Goal: Information Seeking & Learning: Find specific fact

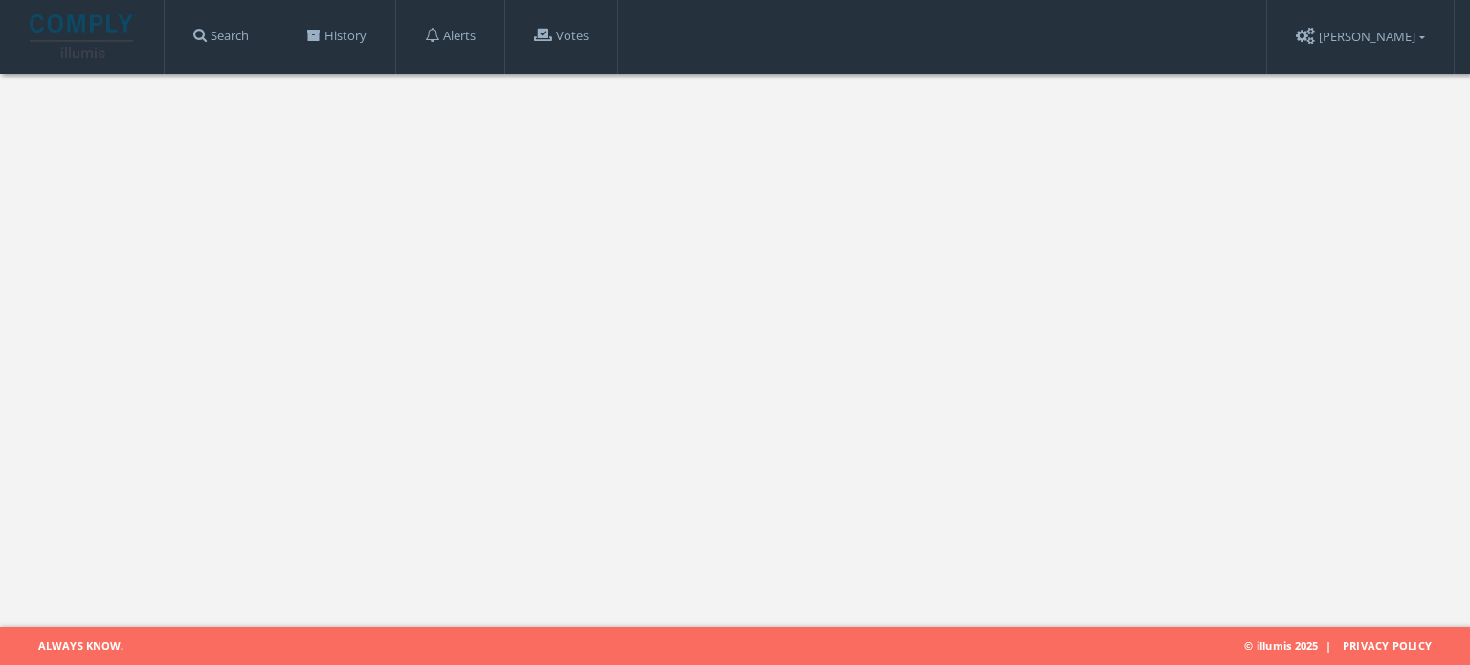
click at [256, 40] on link "Search" at bounding box center [221, 36] width 113 height 73
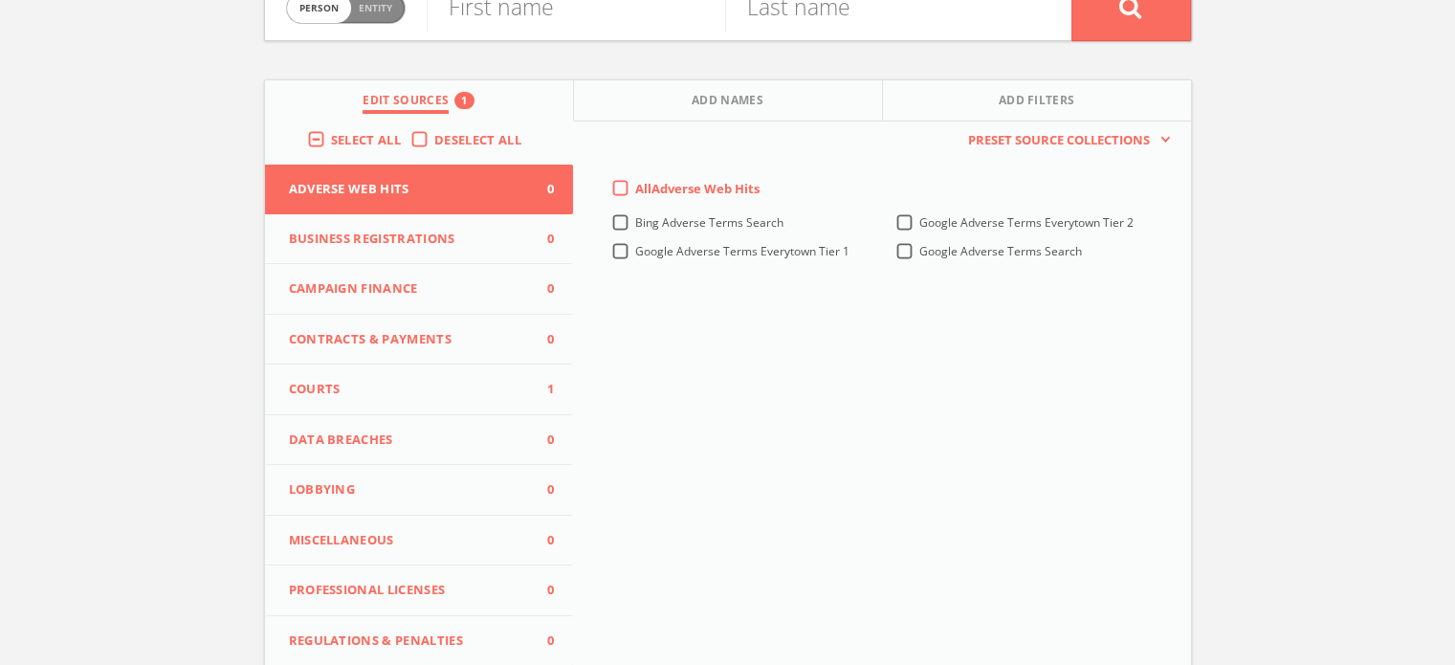
scroll to position [160, 0]
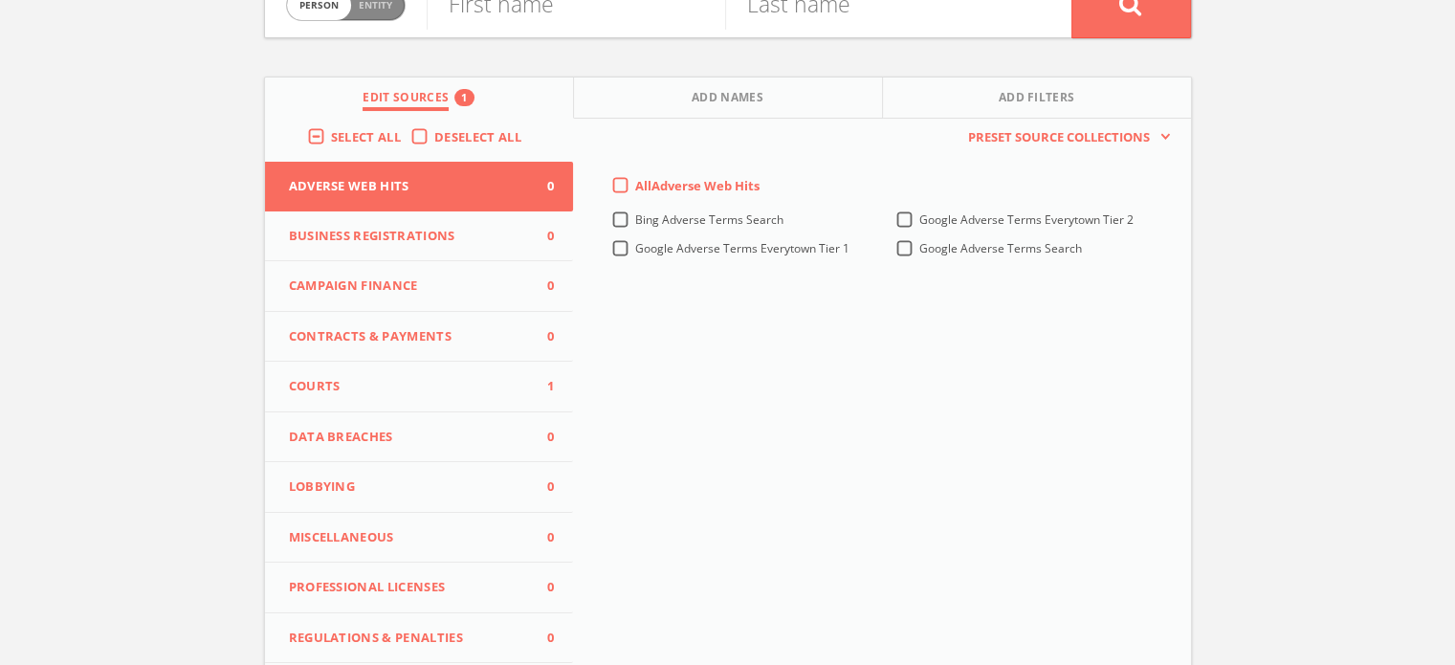
click at [333, 392] on span "Courts" at bounding box center [407, 386] width 237 height 19
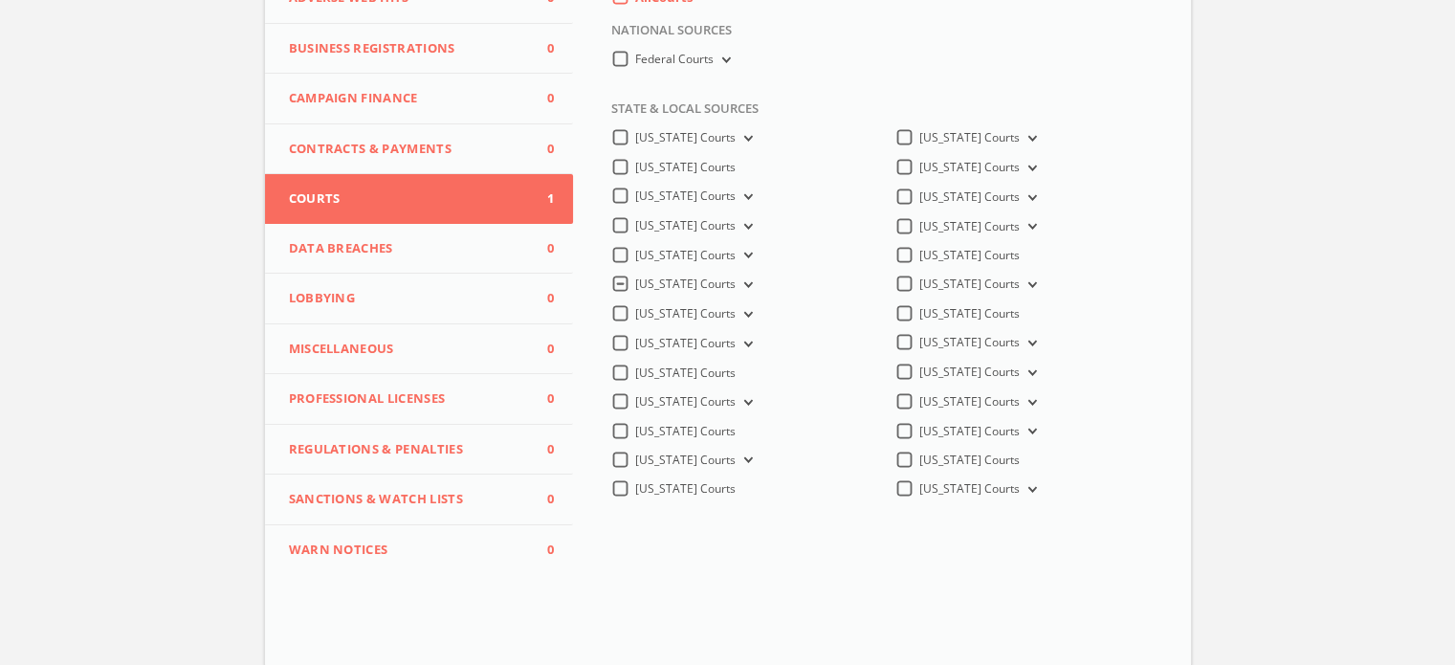
scroll to position [351, 0]
click at [635, 285] on label "[US_STATE] Courts" at bounding box center [696, 282] width 122 height 18
click at [0, 0] on Courts-all "[US_STATE] Courts" at bounding box center [0, 0] width 0 height 0
click at [742, 283] on icon at bounding box center [746, 284] width 8 height 6
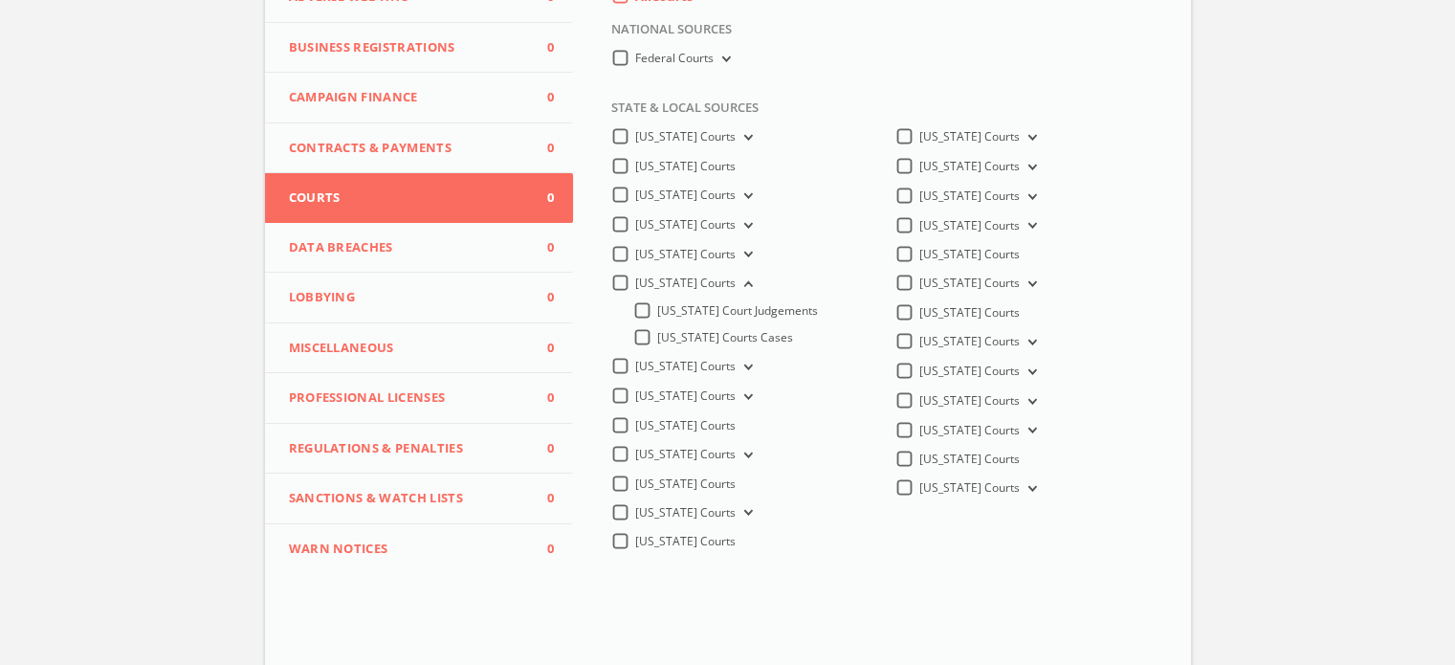
click at [742, 283] on icon at bounding box center [746, 284] width 8 height 6
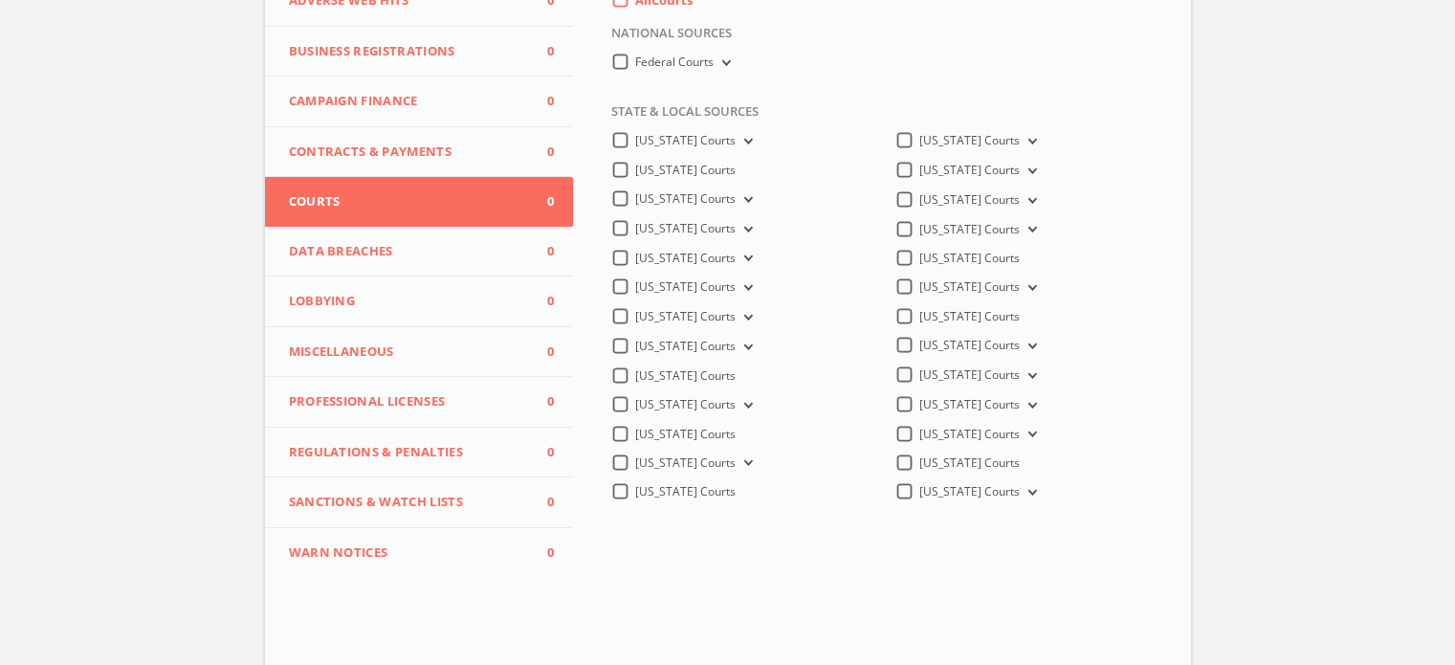
click at [736, 403] on button "[US_STATE] Courts" at bounding box center [746, 405] width 21 height 17
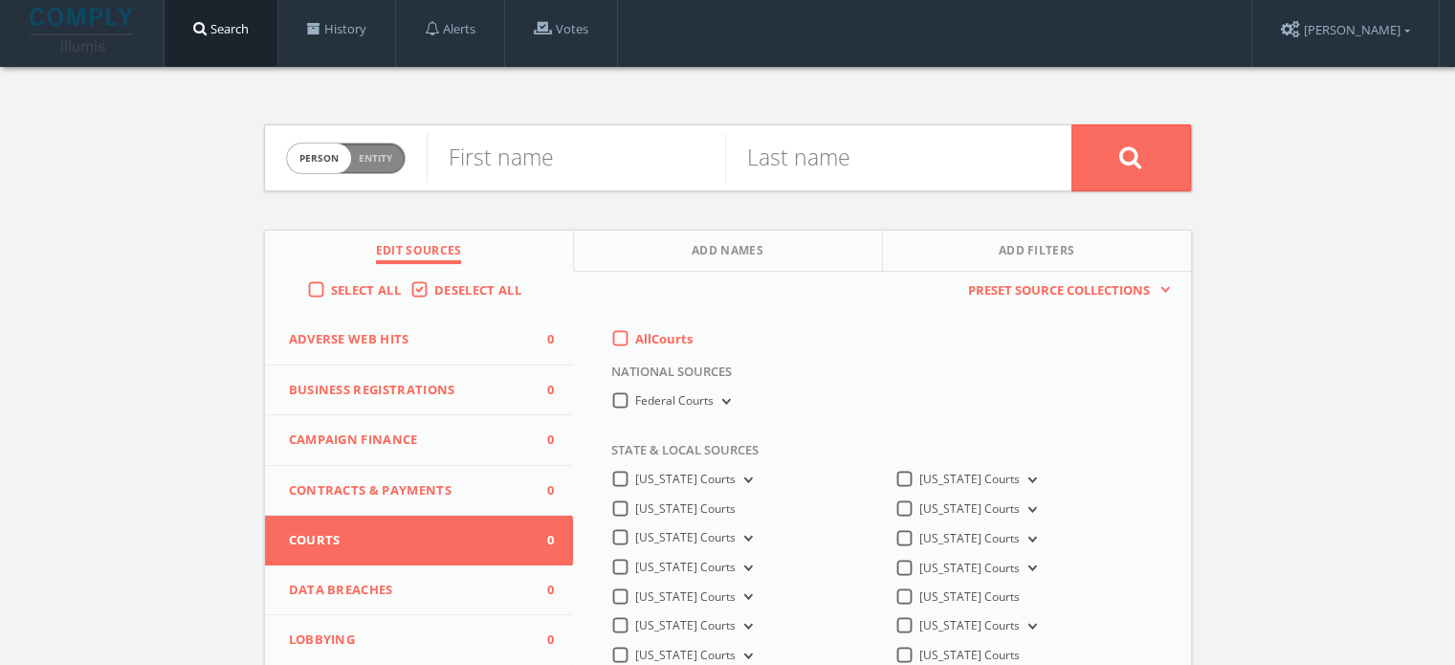
scroll to position [0, 0]
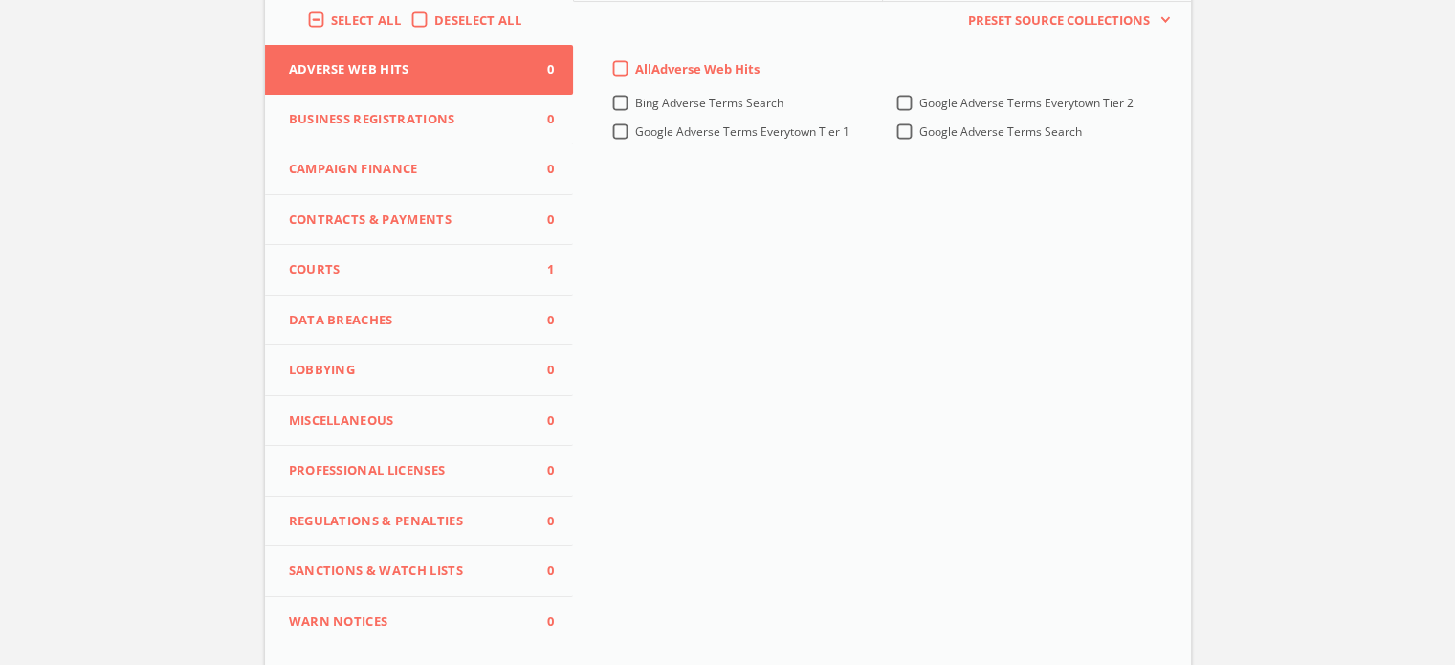
scroll to position [287, 0]
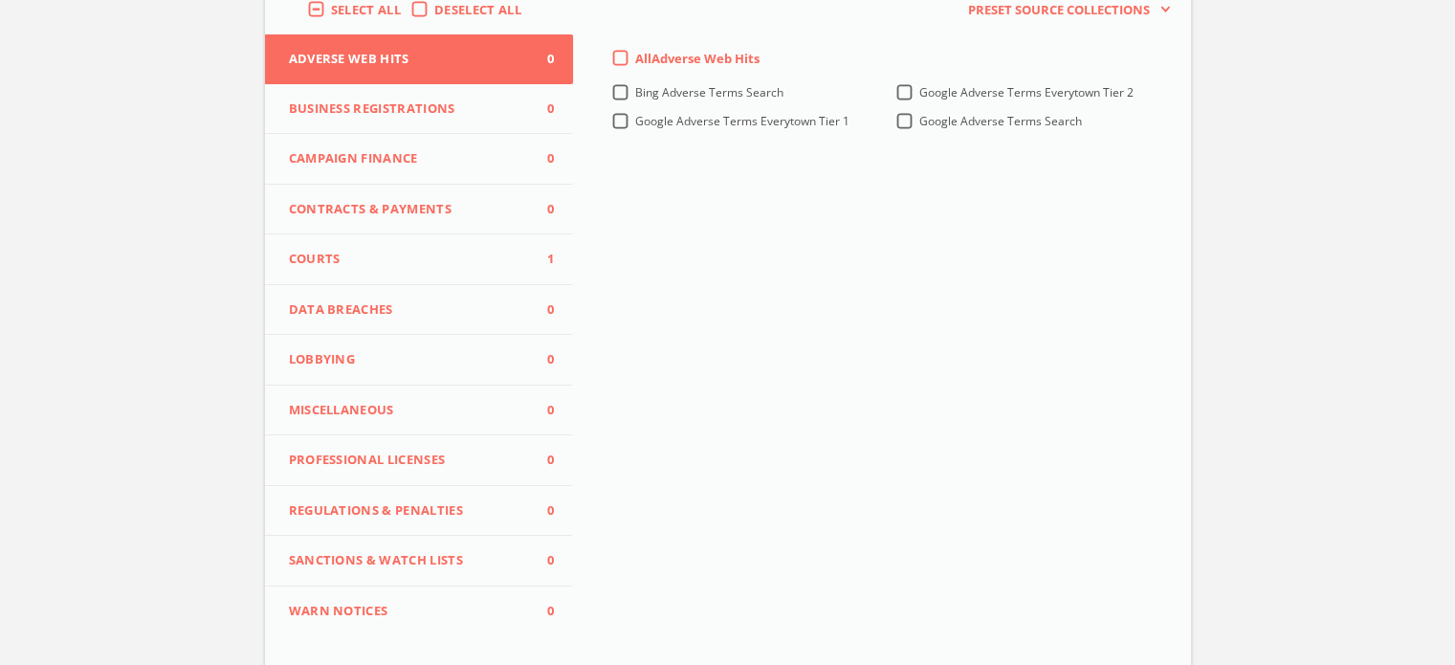
click at [392, 260] on span "Courts" at bounding box center [407, 259] width 237 height 19
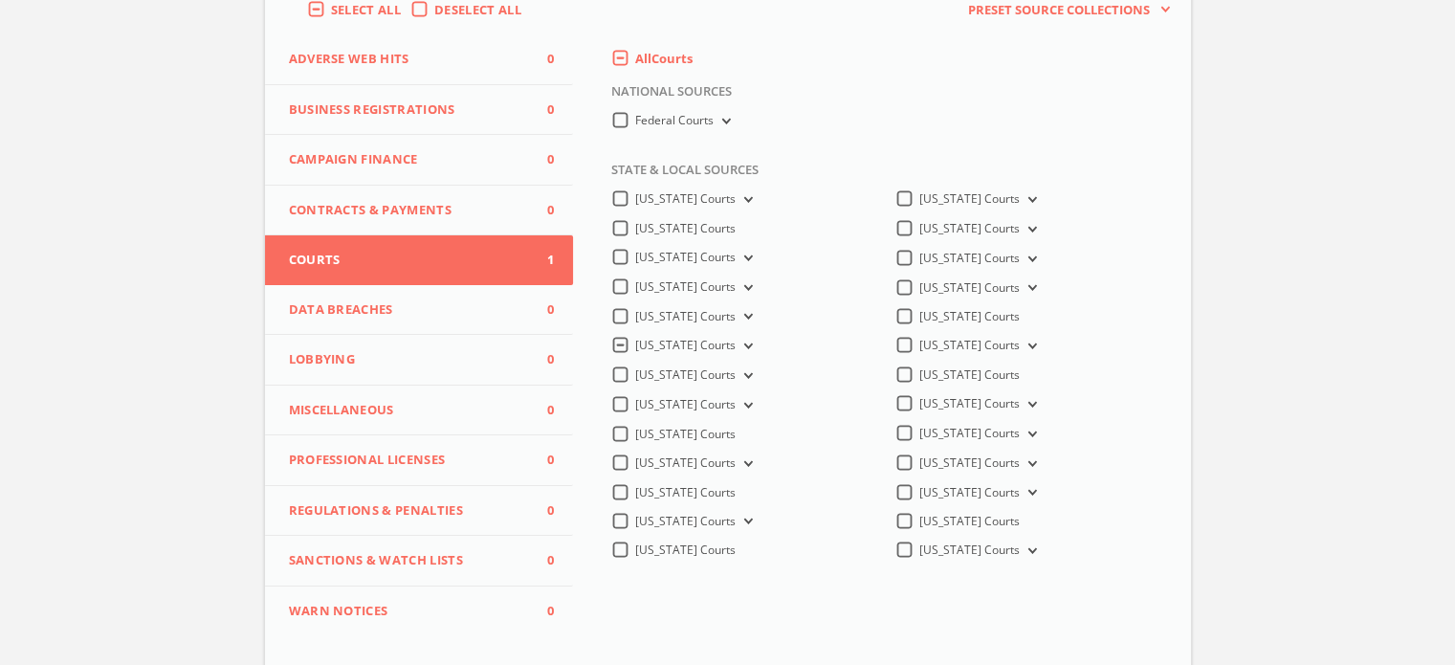
click at [635, 343] on label "[US_STATE] Courts" at bounding box center [696, 346] width 122 height 18
click at [0, 0] on Courts-all "[US_STATE] Courts" at bounding box center [0, 0] width 0 height 0
click at [742, 523] on icon at bounding box center [746, 523] width 8 height 6
click at [735, 554] on span "[US_STATE] Appellate Courts" at bounding box center [734, 549] width 154 height 16
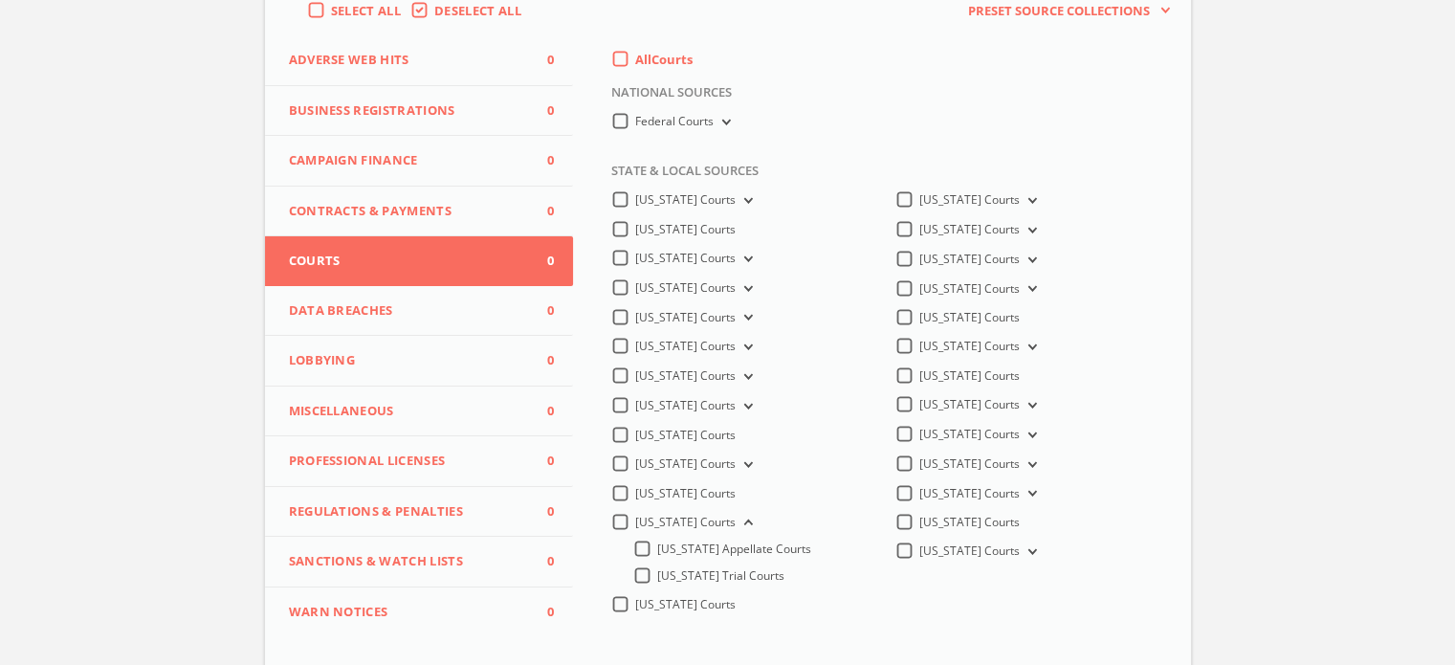
click at [0, 0] on input "[US_STATE] Appellate Courts" at bounding box center [0, 0] width 0 height 0
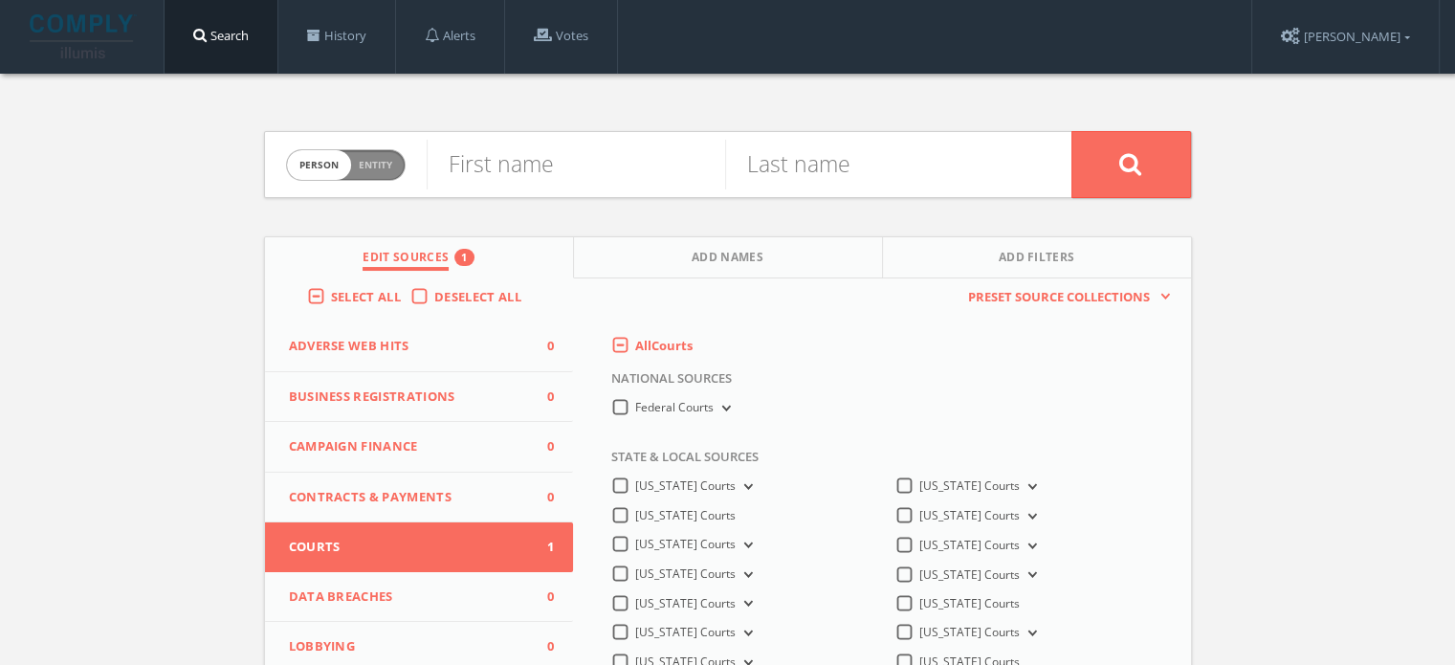
click at [375, 166] on span "Entity" at bounding box center [375, 165] width 33 height 14
checkbox input "true"
click at [507, 163] on input "text" at bounding box center [749, 165] width 645 height 50
paste input "HOFMEYER JOHN W."
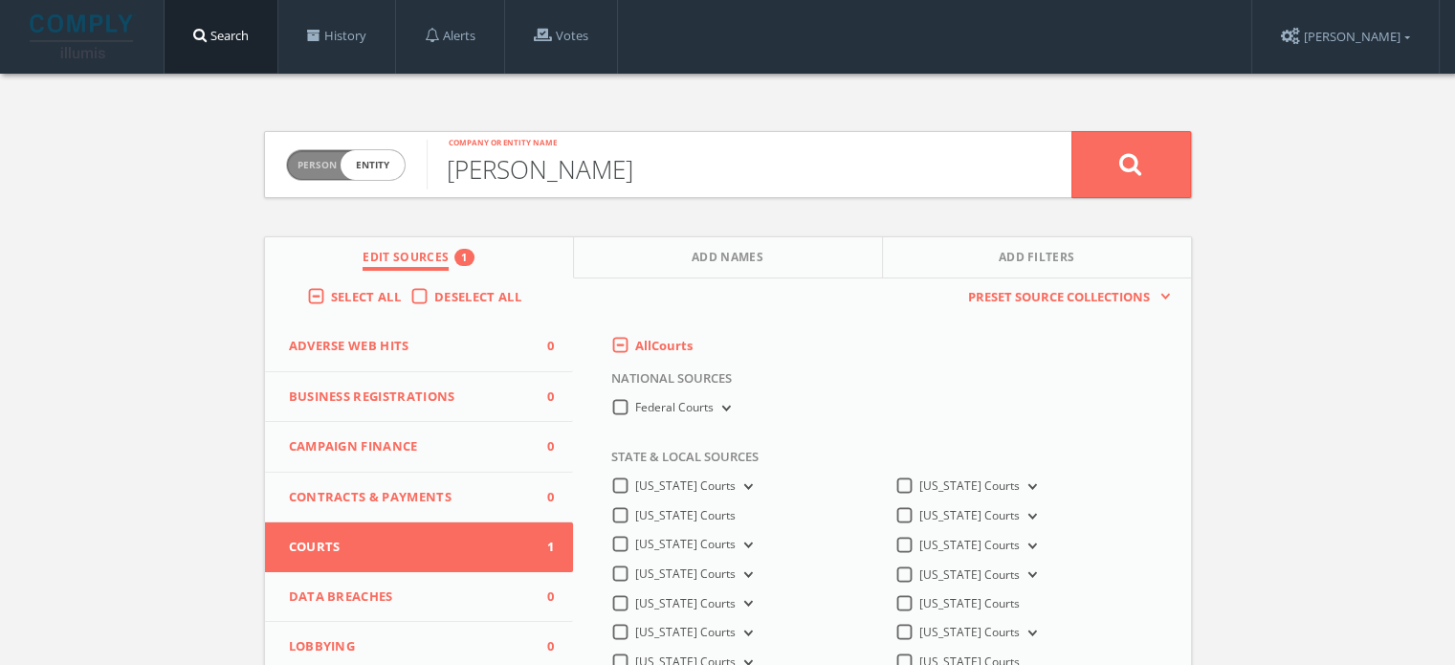
type input "HOFMEYER JOHN W."
click at [1106, 156] on button at bounding box center [1132, 164] width 120 height 67
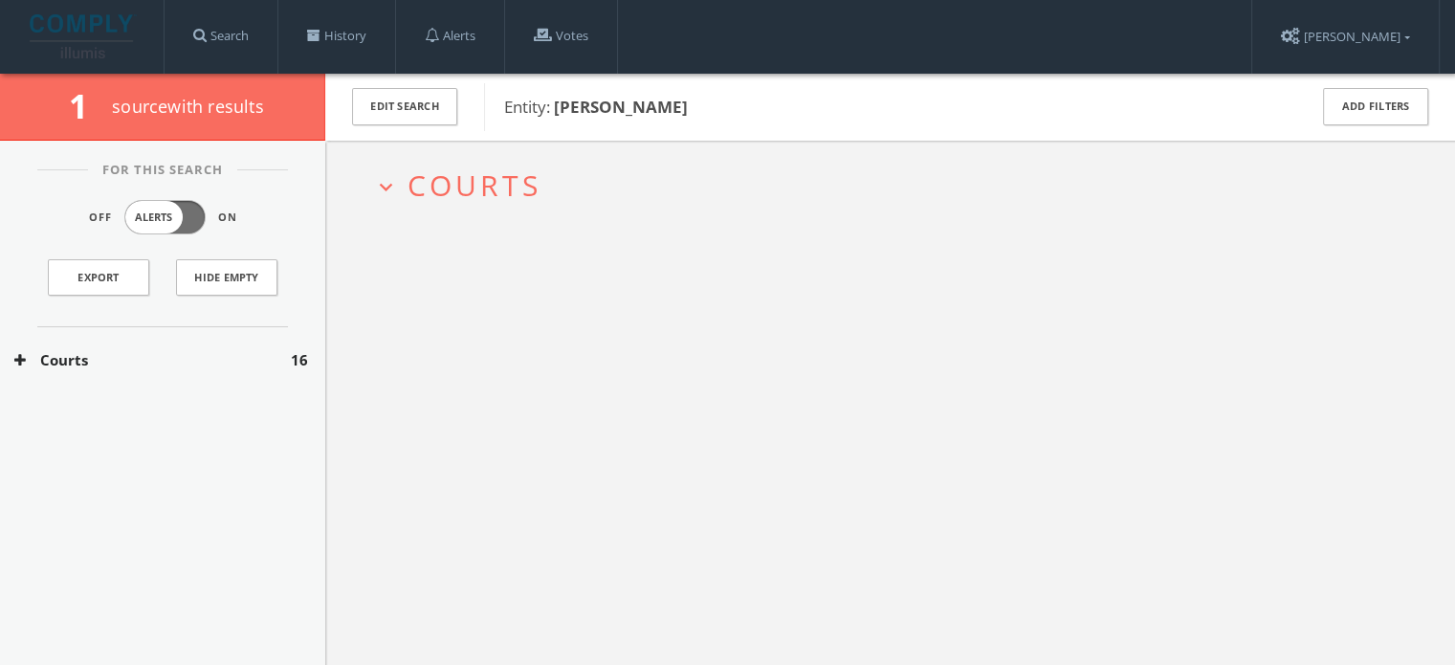
click at [433, 185] on span "Courts" at bounding box center [475, 185] width 134 height 39
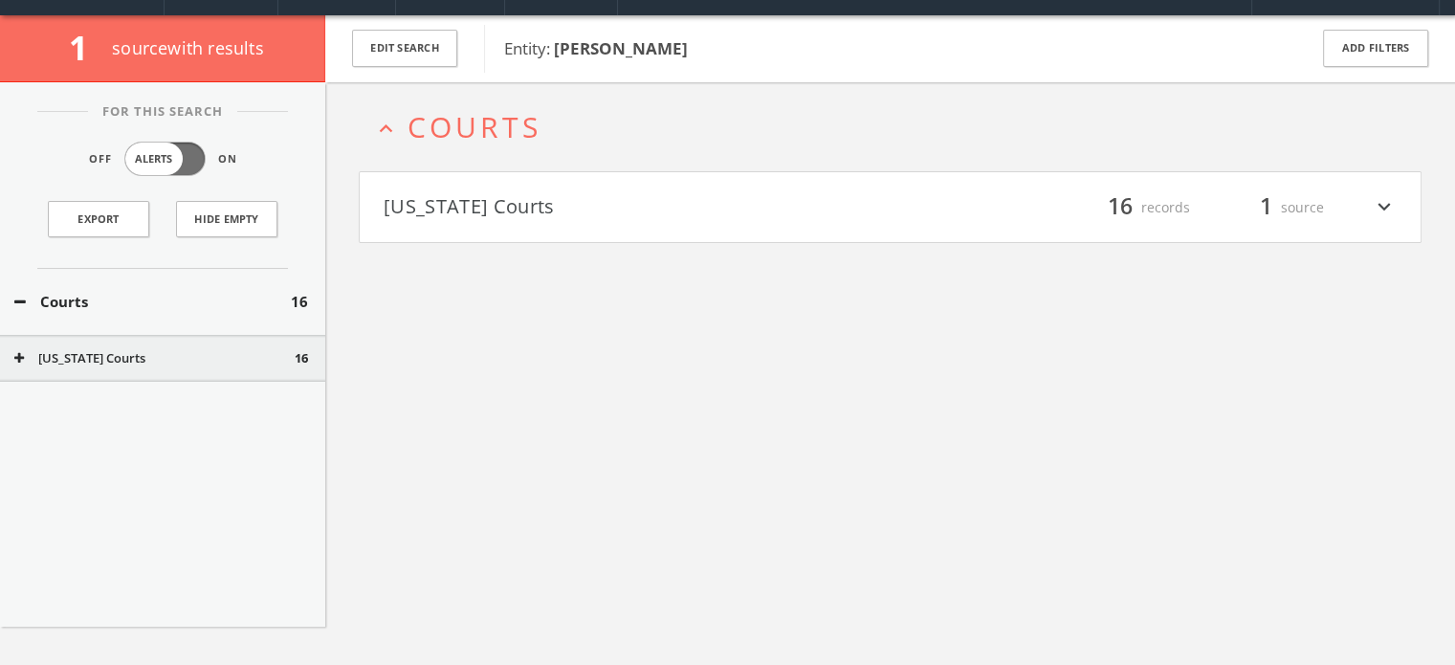
click at [488, 210] on button "[US_STATE] Courts" at bounding box center [637, 207] width 507 height 33
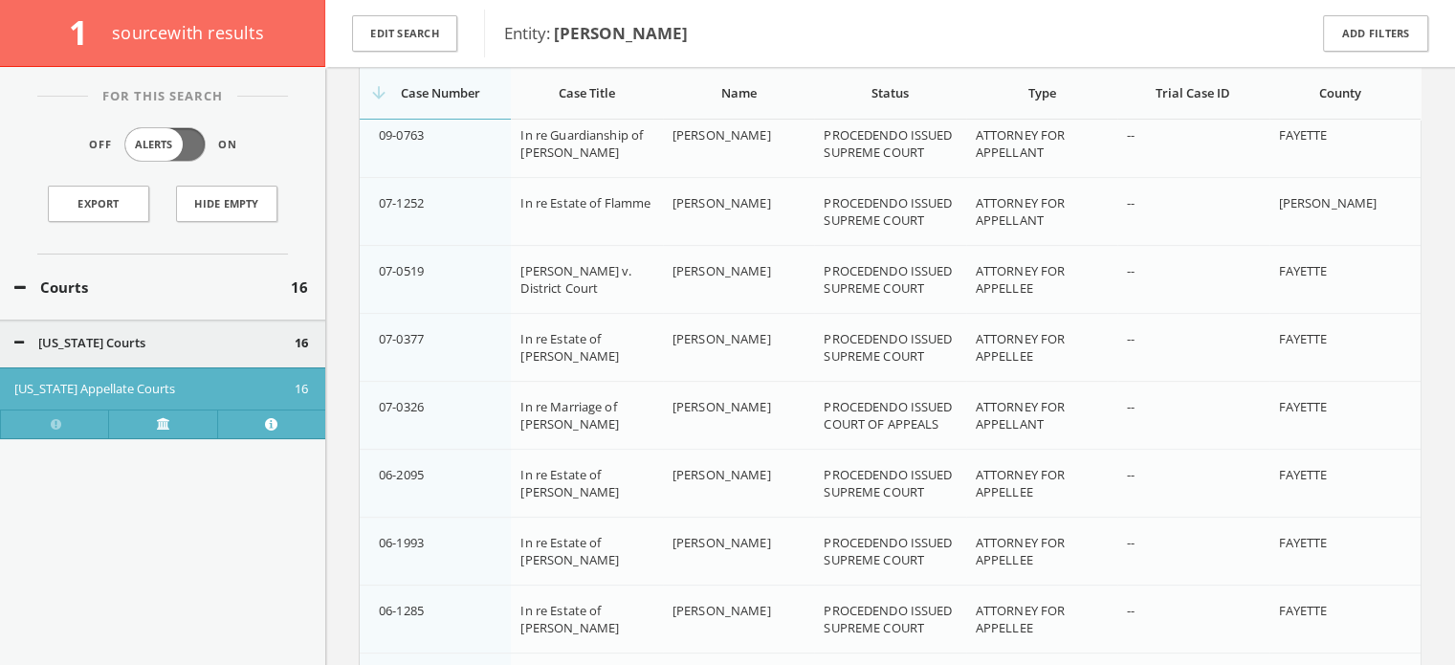
scroll to position [517, 0]
drag, startPoint x: 434, startPoint y: 400, endPoint x: 379, endPoint y: 408, distance: 56.0
click at [379, 408] on div "07-0326" at bounding box center [442, 402] width 126 height 17
copy span "07-0326"
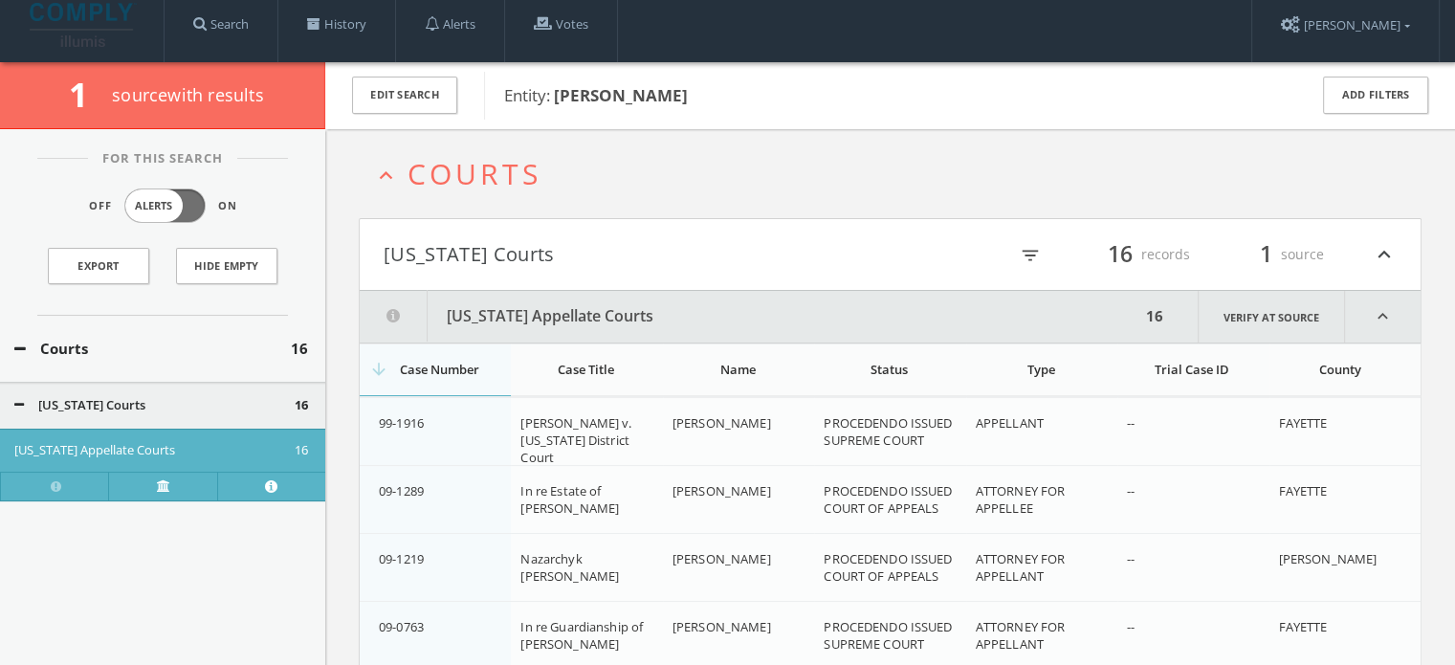
scroll to position [0, 0]
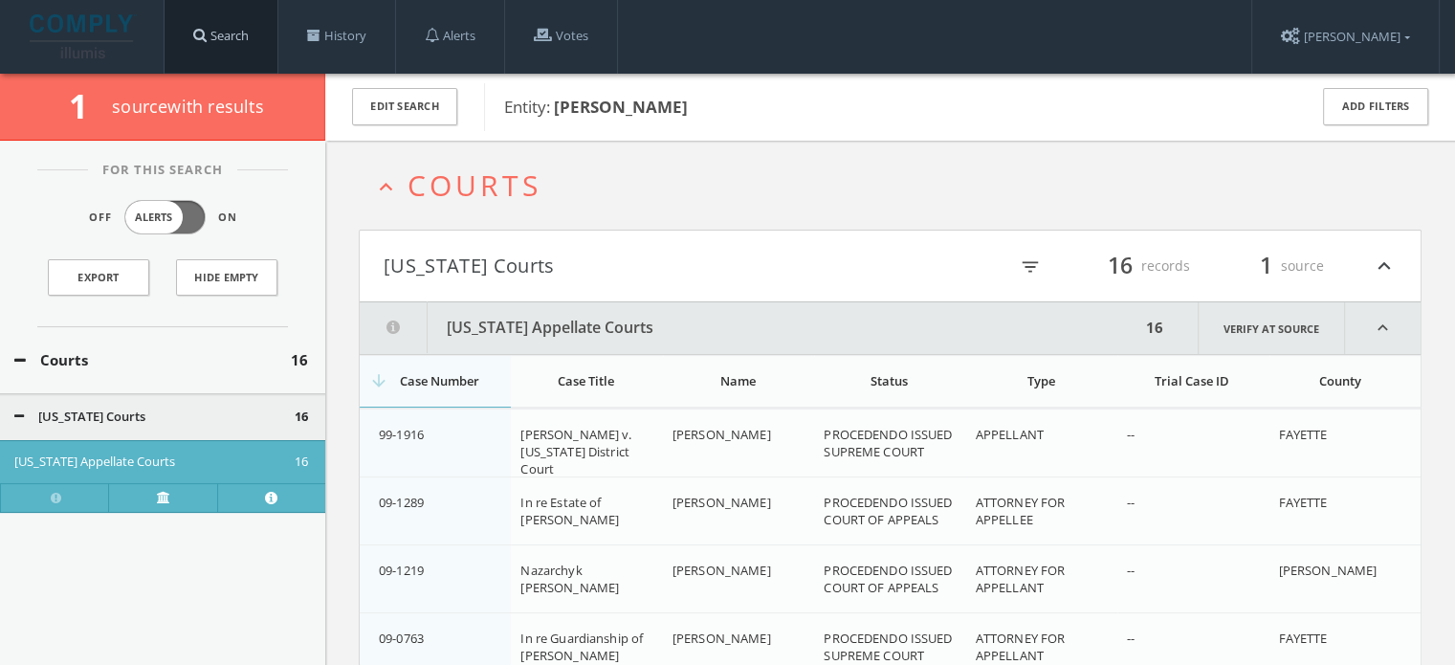
click at [264, 43] on link "Search" at bounding box center [221, 36] width 113 height 73
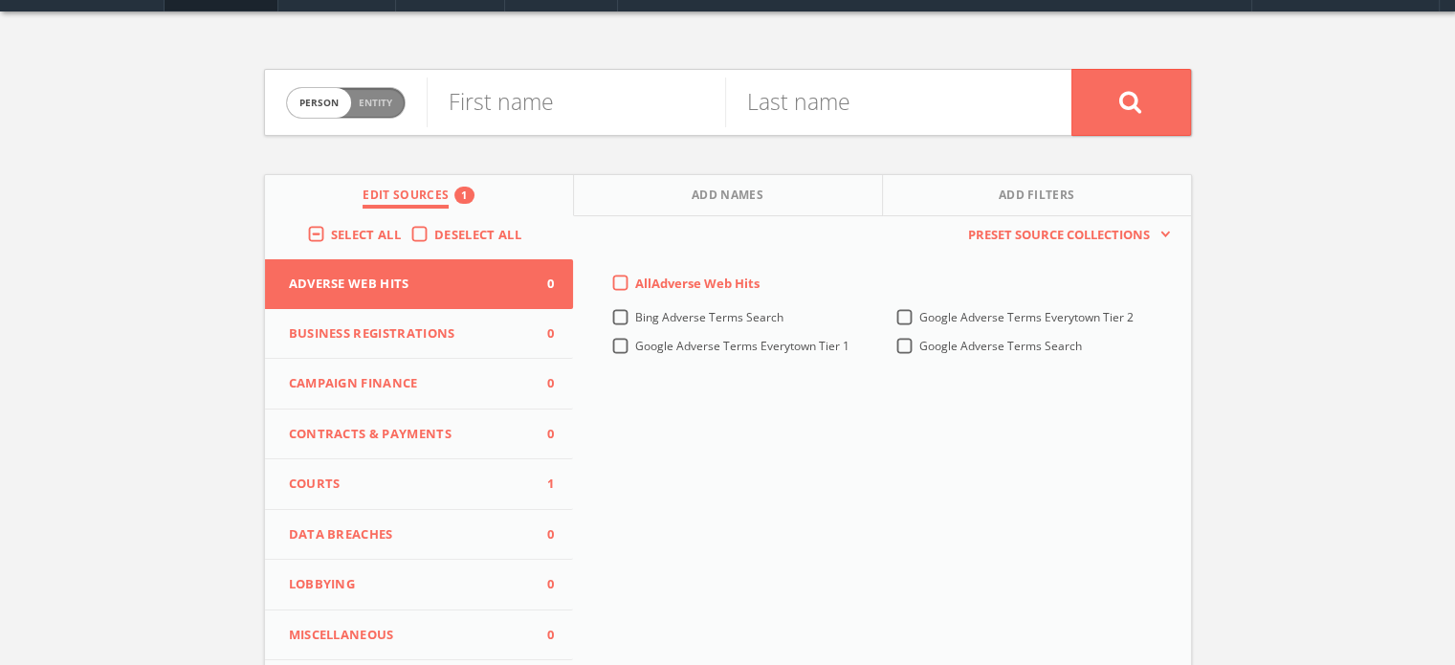
scroll to position [96, 0]
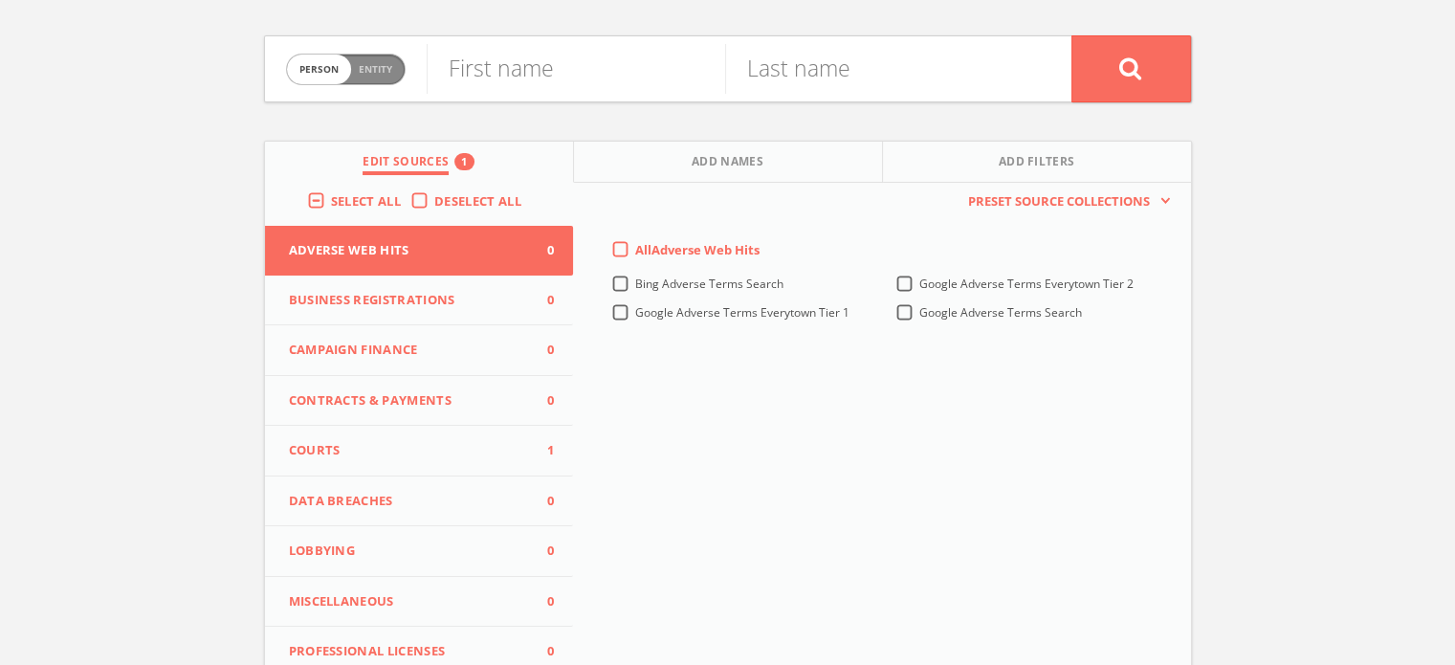
click at [471, 439] on button "Courts 1" at bounding box center [419, 451] width 309 height 51
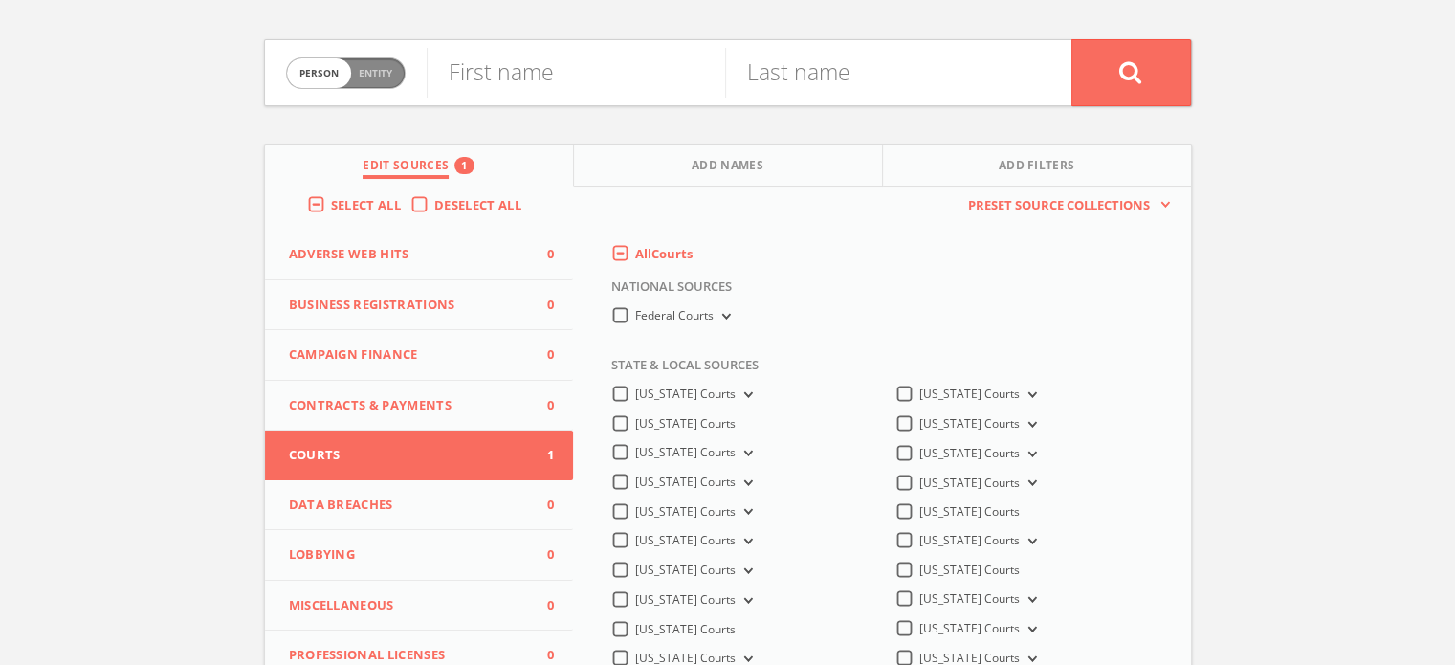
scroll to position [0, 0]
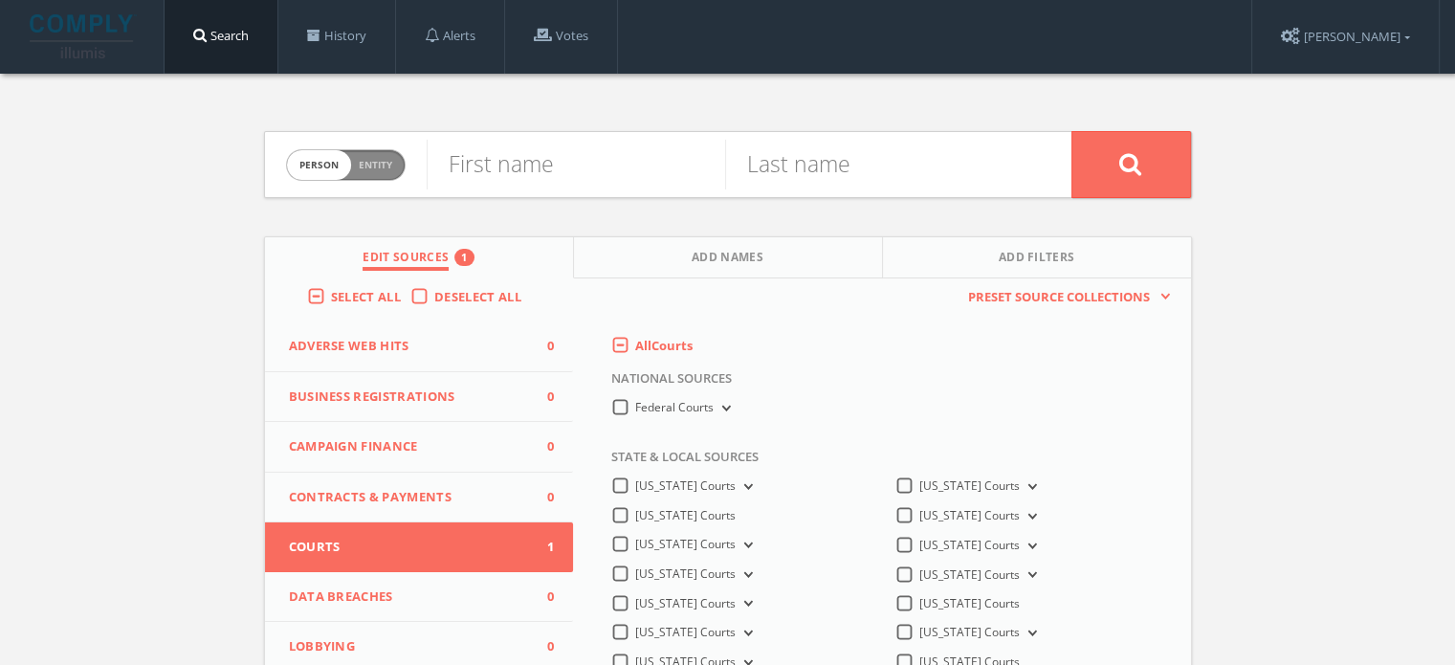
click at [411, 165] on form "Person Entity person First name Last name" at bounding box center [728, 164] width 928 height 67
click at [397, 161] on span "Person Entity" at bounding box center [346, 165] width 118 height 30
checkbox input "true"
click at [544, 174] on input "text" at bounding box center [749, 165] width 645 height 50
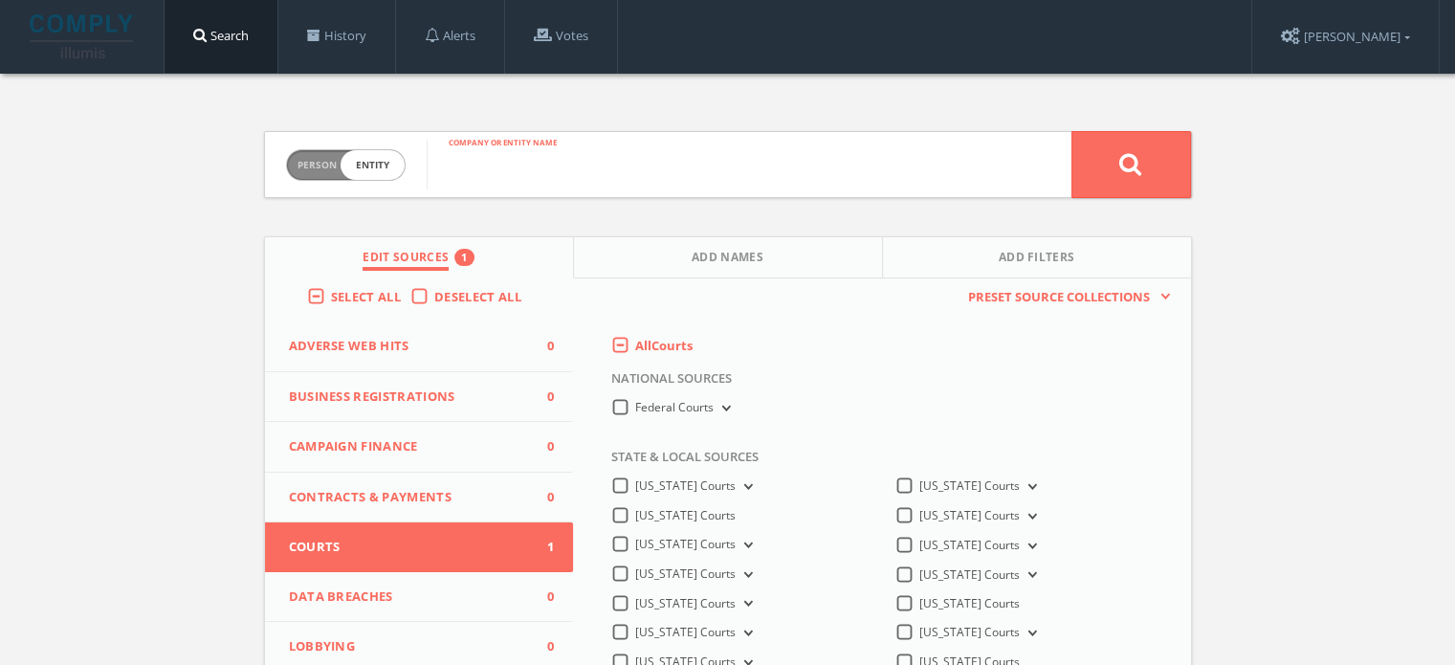
paste input "07-0326"
type input "07-0326"
click at [1125, 166] on icon at bounding box center [1130, 164] width 23 height 24
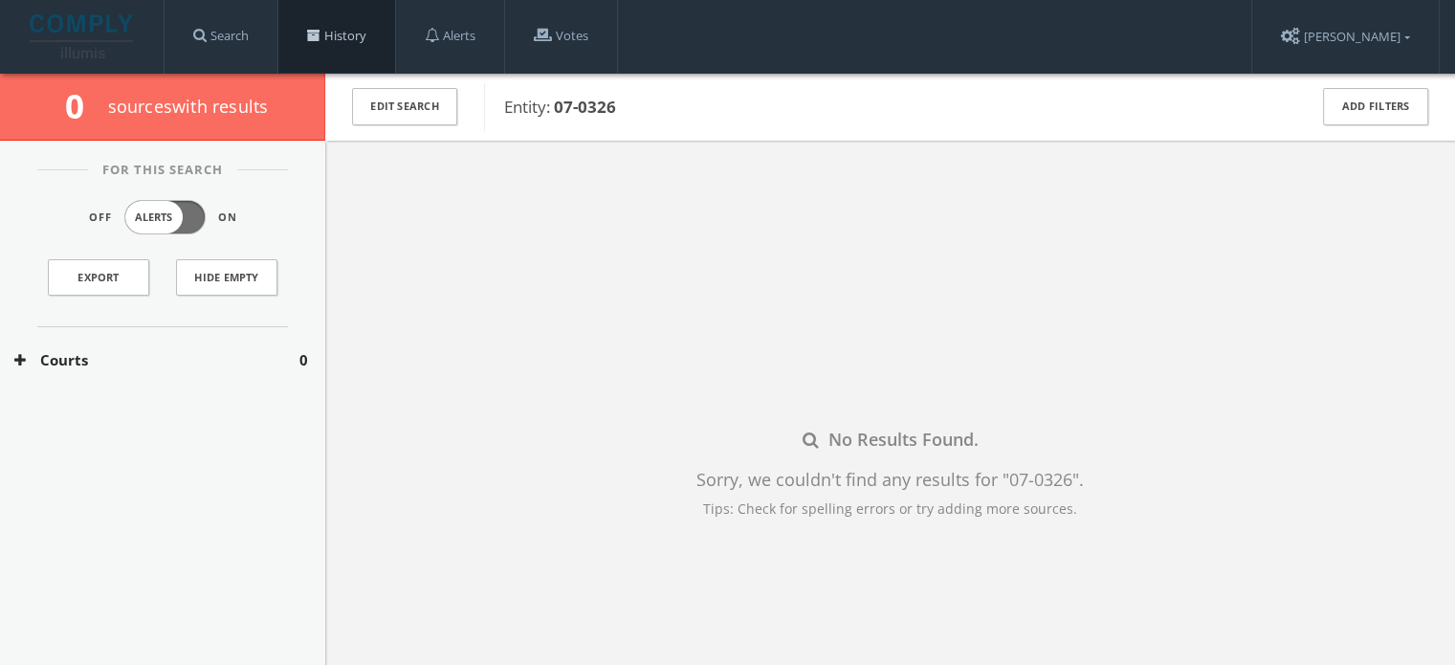
click at [326, 49] on link "History" at bounding box center [336, 36] width 117 height 73
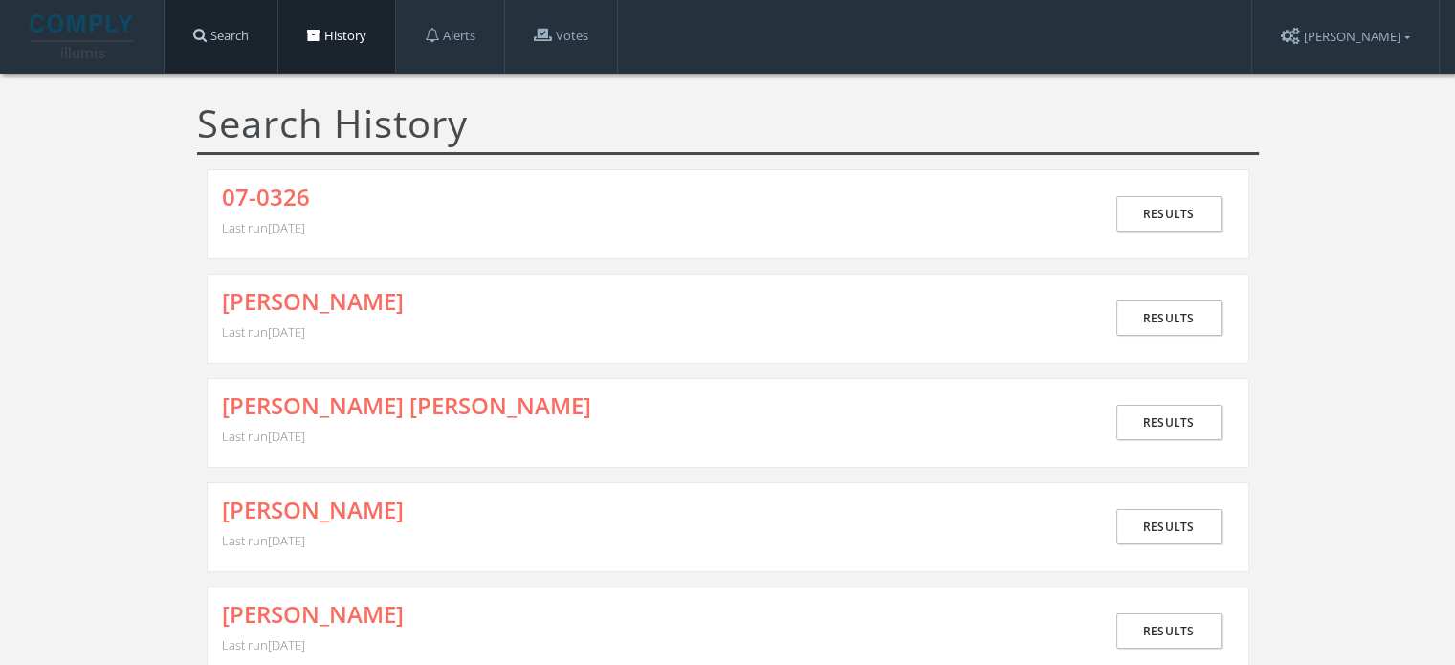
click at [239, 48] on link "Search" at bounding box center [221, 36] width 113 height 73
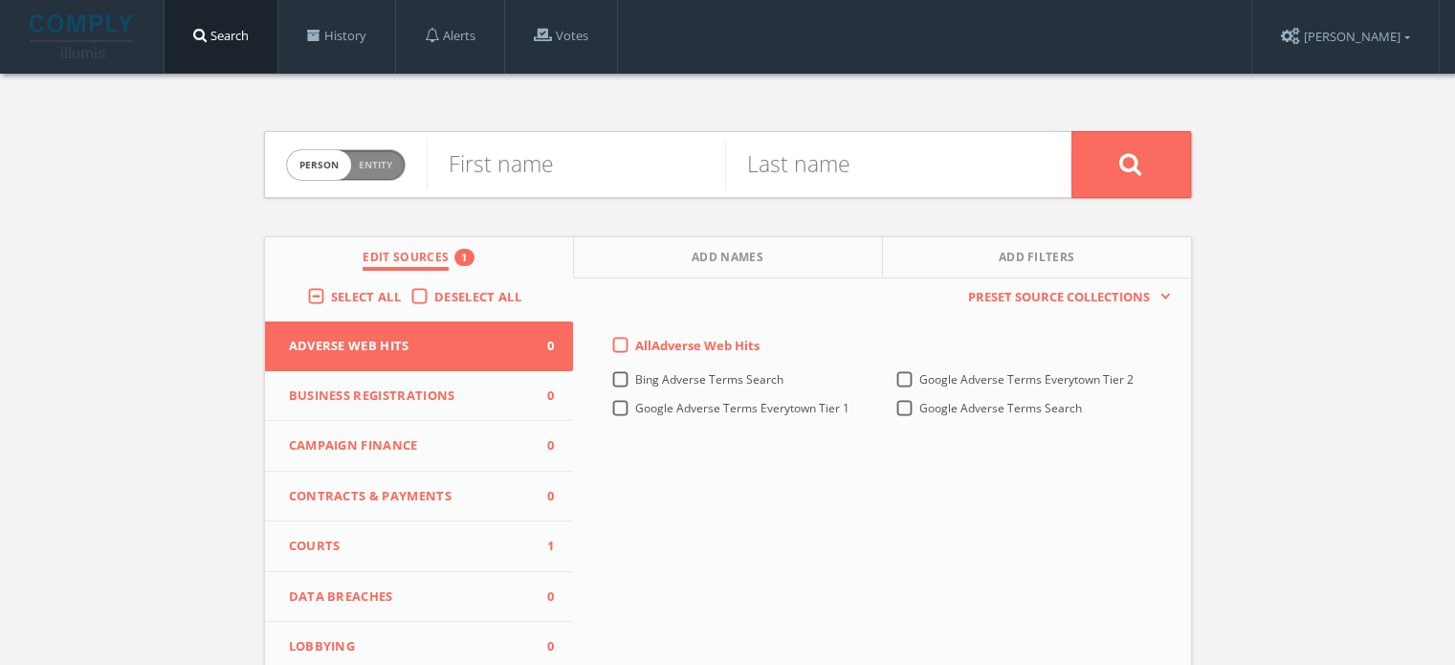
click at [389, 154] on span "Person Entity" at bounding box center [346, 165] width 118 height 30
checkbox input "true"
click at [548, 167] on input "text" at bounding box center [749, 165] width 645 height 50
paste input "In re Marriage of Steinlage"
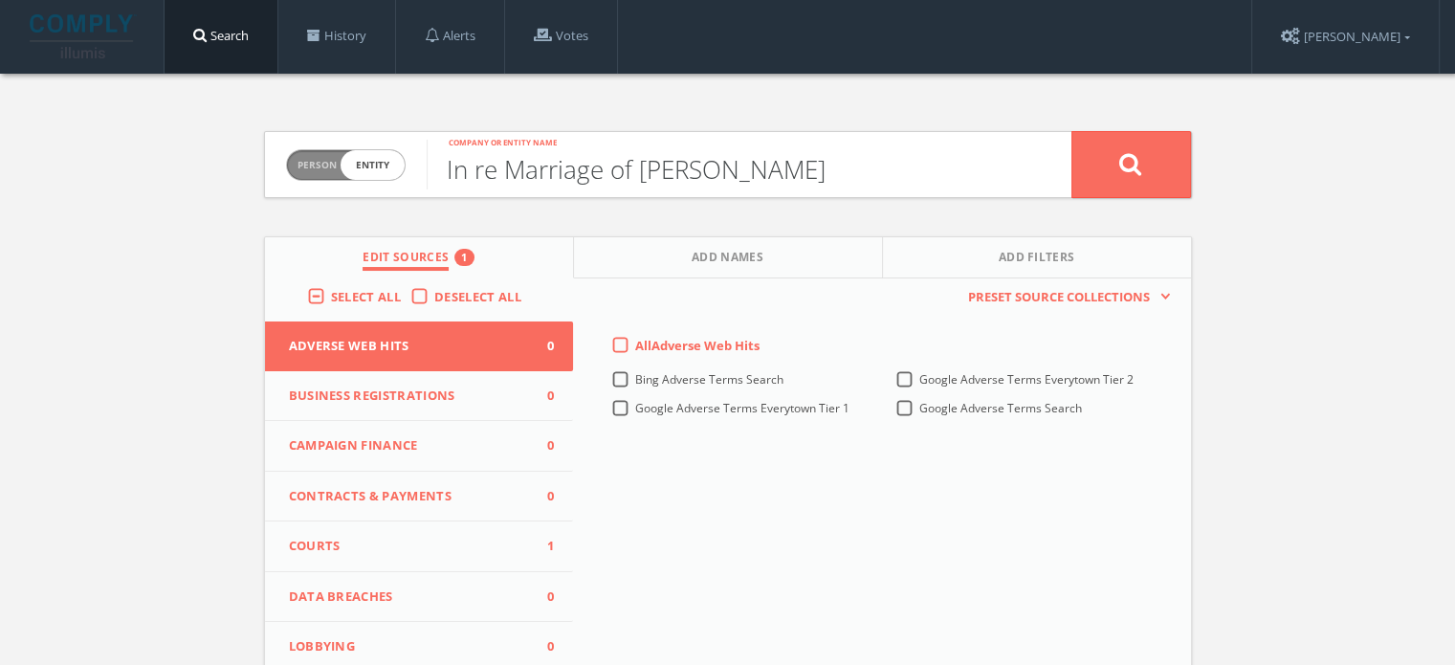
type input "In re Marriage of Steinlage"
click at [1116, 179] on button at bounding box center [1132, 164] width 120 height 67
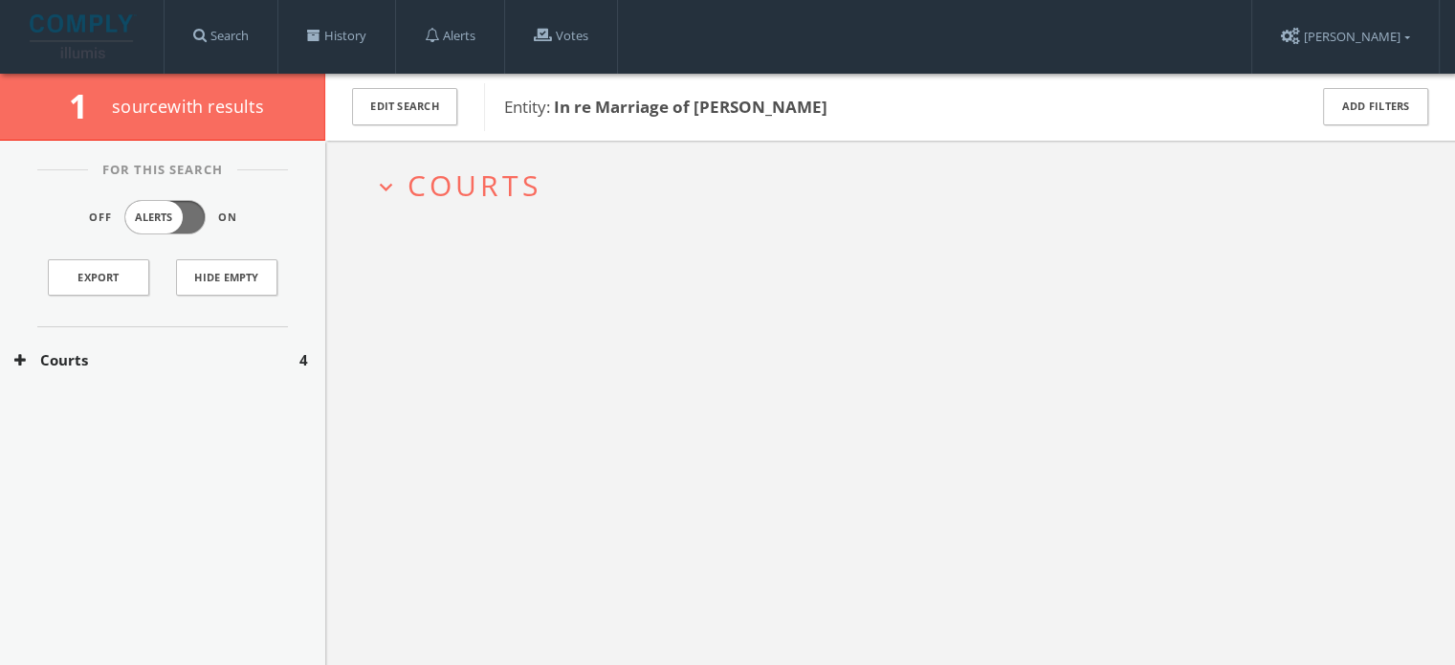
click at [481, 184] on span "Courts" at bounding box center [475, 185] width 134 height 39
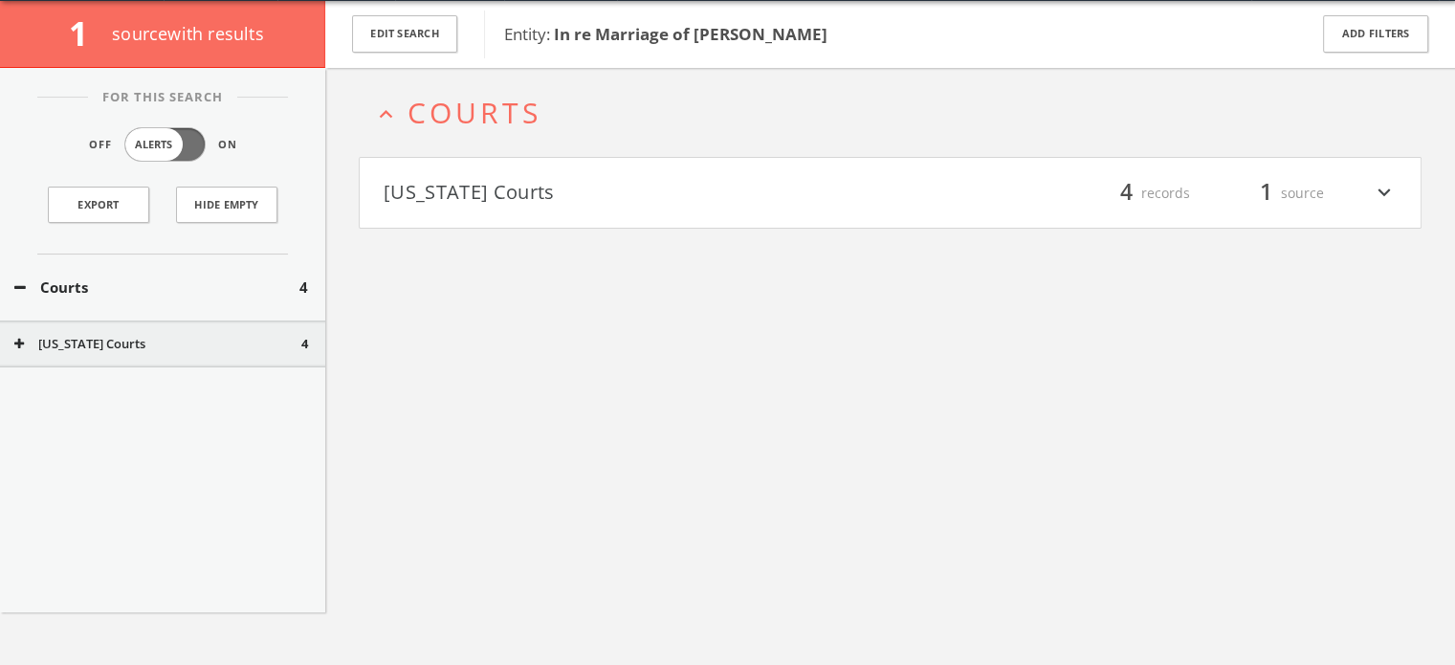
click at [517, 222] on h4 "Iowa Courts filter_list 4 records 1 source expand_more" at bounding box center [890, 193] width 1061 height 71
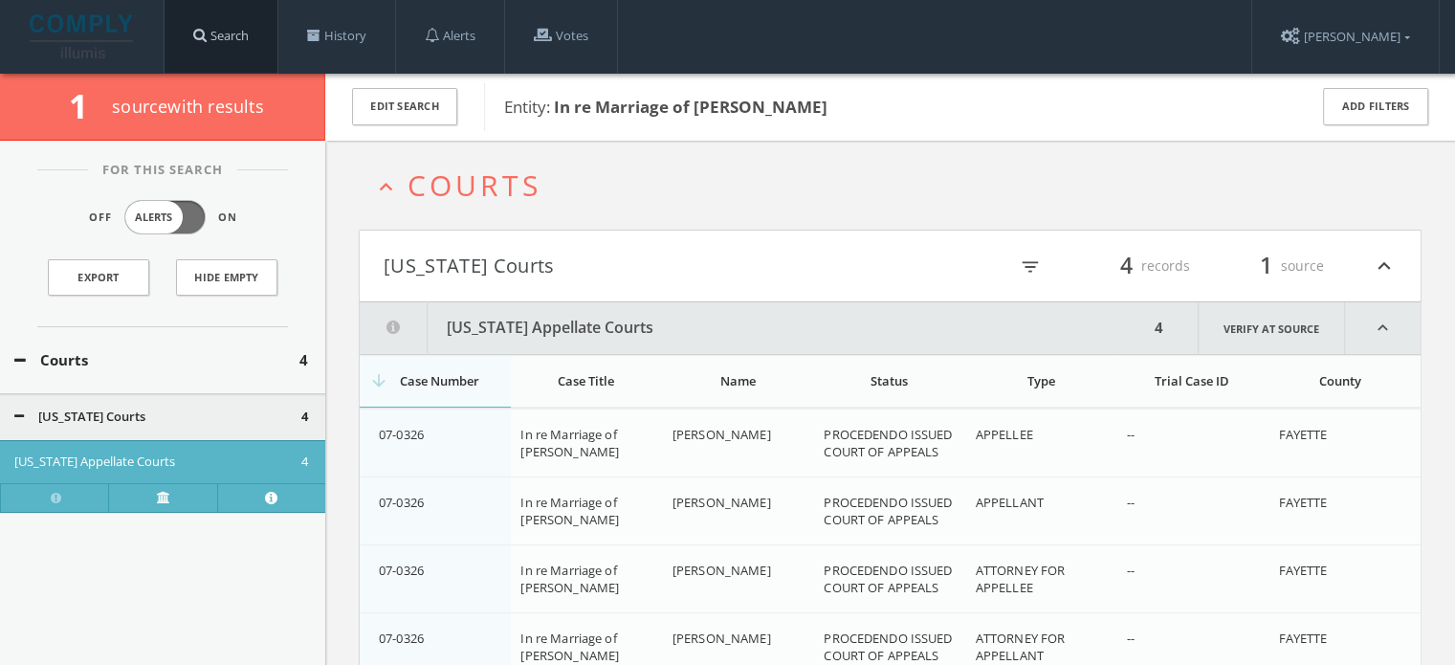
click at [243, 26] on link "Search" at bounding box center [221, 36] width 113 height 73
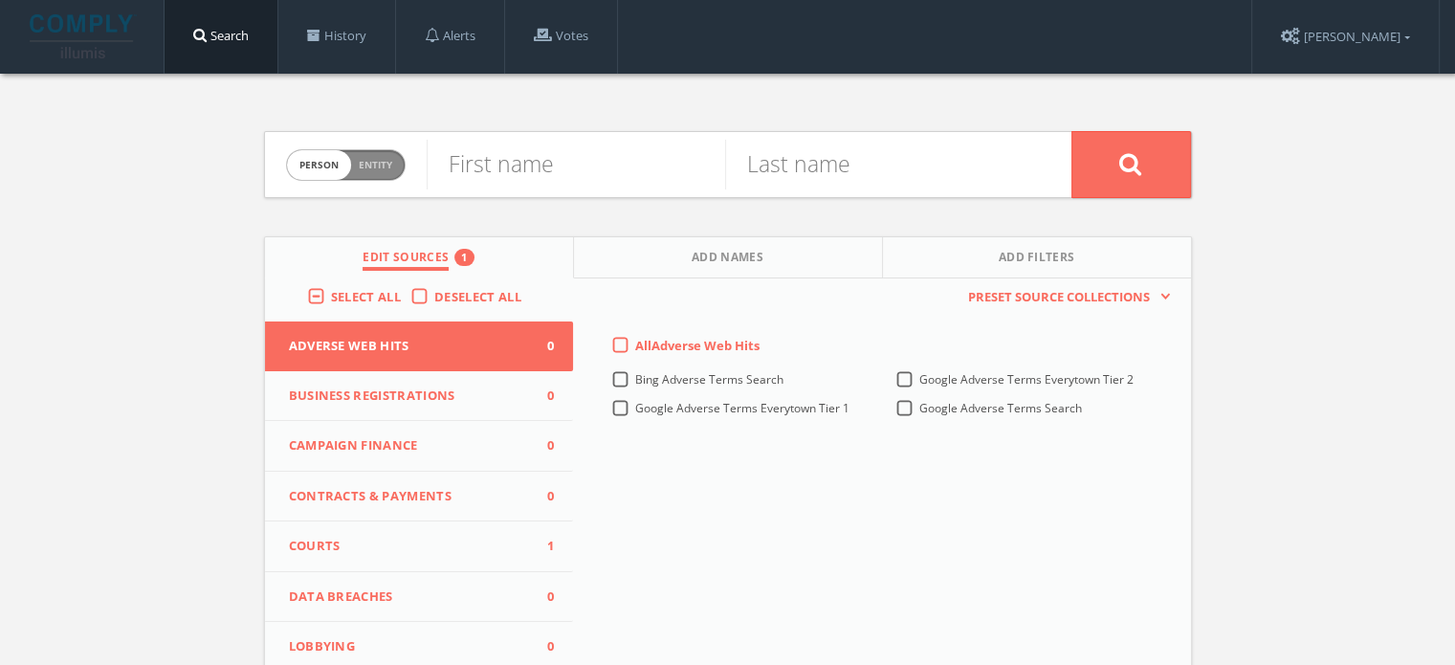
click at [380, 158] on span "Entity" at bounding box center [375, 165] width 33 height 14
checkbox input "true"
click at [428, 553] on span "Courts" at bounding box center [407, 546] width 237 height 19
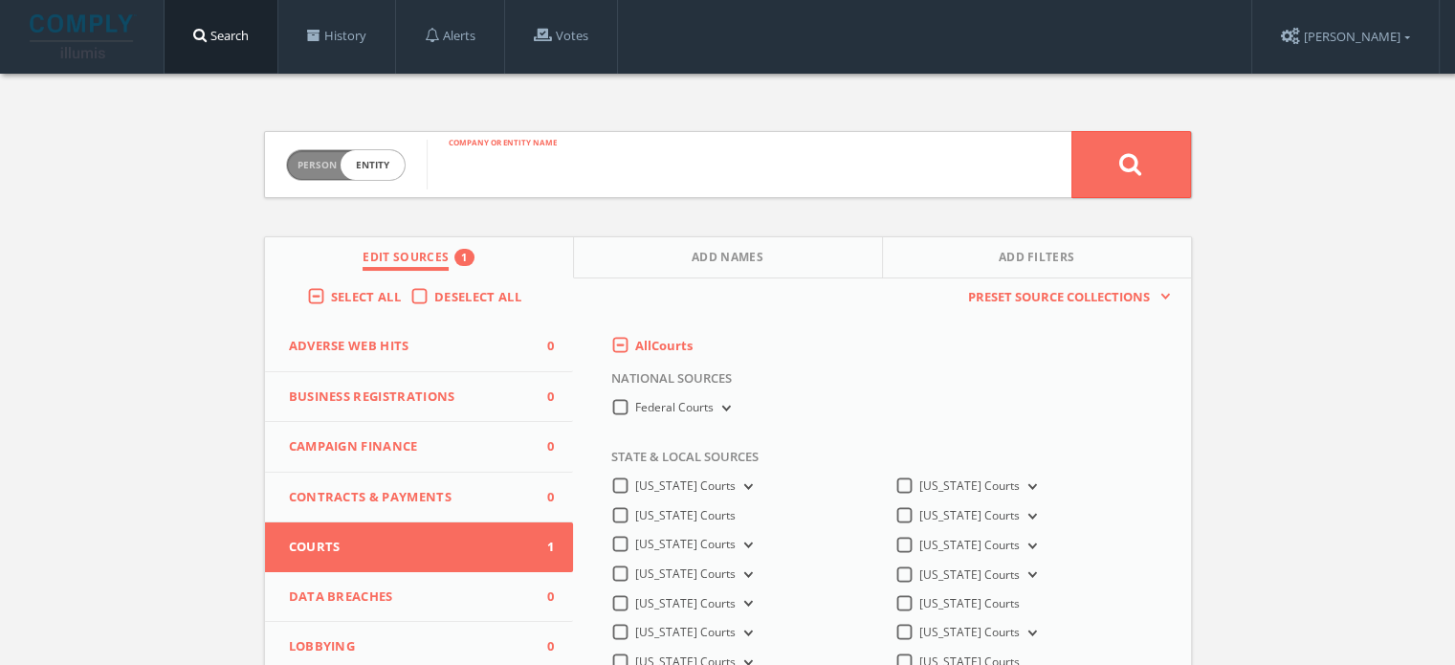
click at [524, 159] on input "text" at bounding box center [749, 165] width 645 height 50
paste input "Kelchner v. CRST Expedited, Inc."
click at [443, 175] on input "Kelchner v. CRST Expedited, Inc." at bounding box center [749, 165] width 645 height 50
type input "Kelchner v. CRST Expedited, Inc."
click at [1130, 173] on icon at bounding box center [1130, 164] width 23 height 24
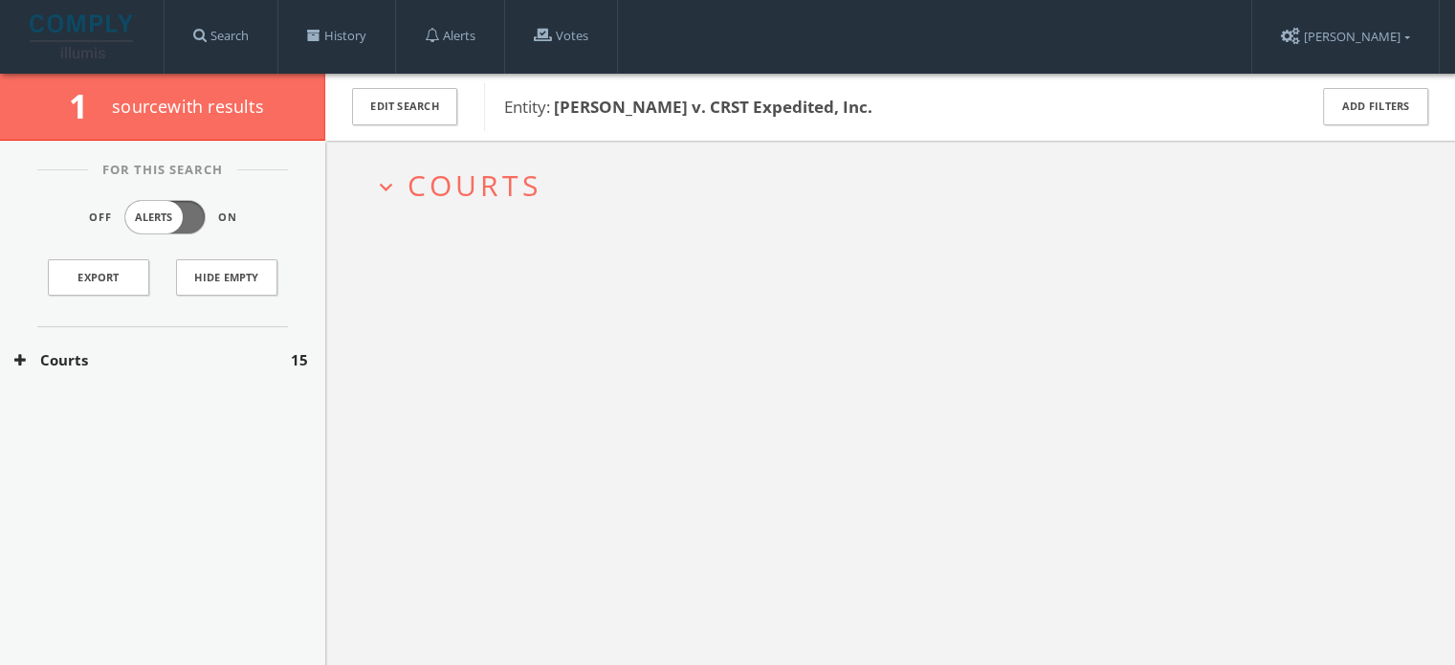
click at [487, 188] on span "Courts" at bounding box center [475, 185] width 134 height 39
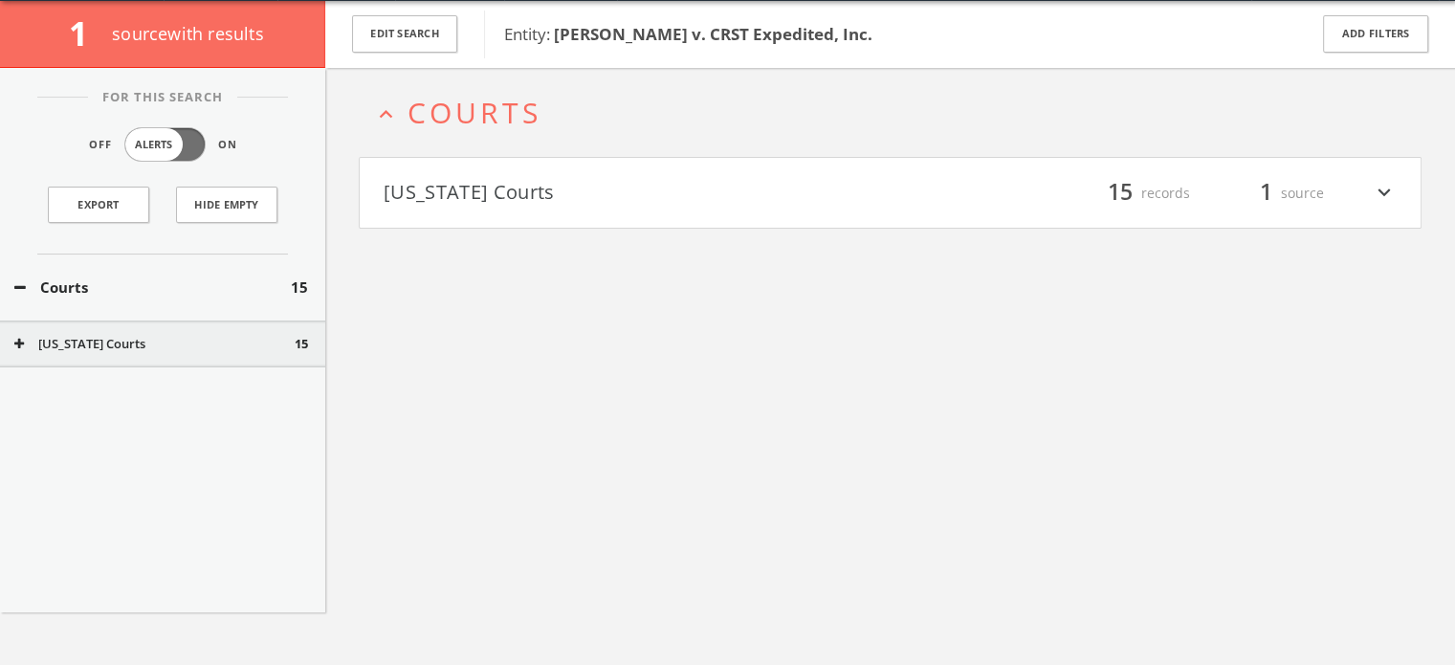
click at [502, 221] on h4 "Iowa Courts filter_list 15 records 1 source expand_more" at bounding box center [890, 193] width 1061 height 71
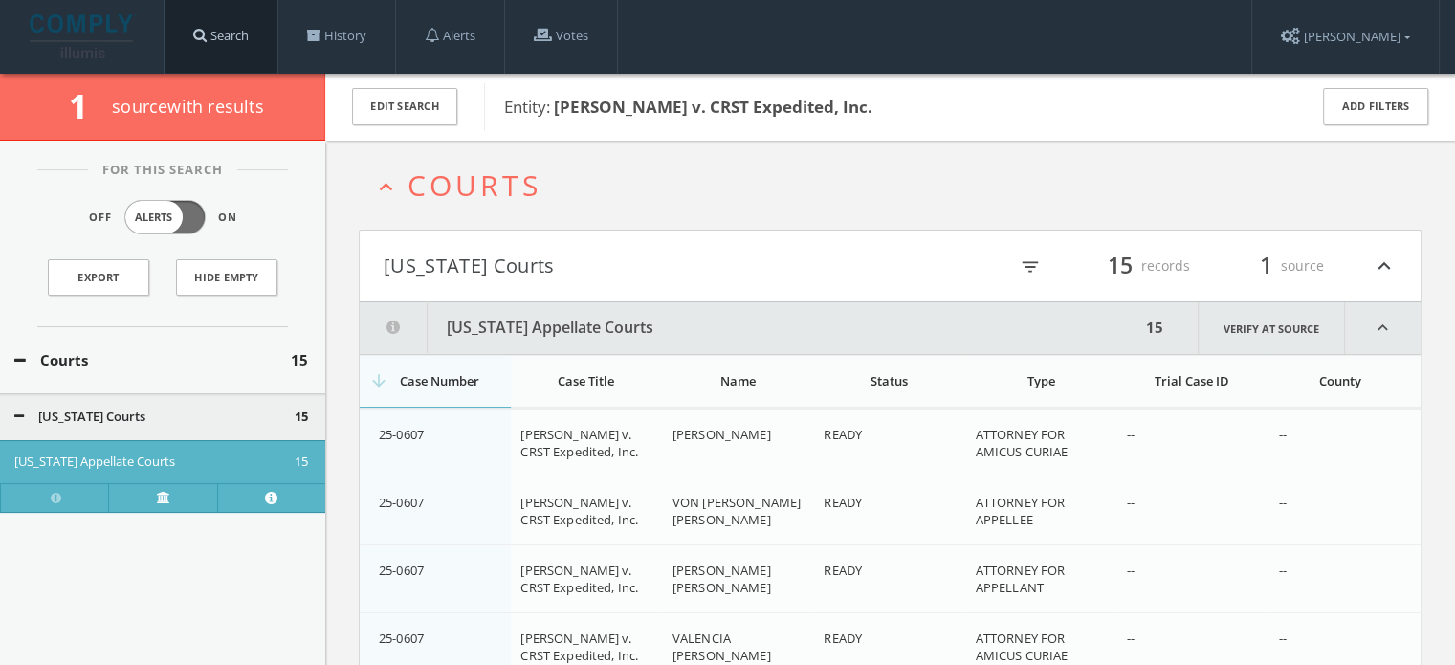
click at [237, 40] on link "Search" at bounding box center [221, 36] width 113 height 73
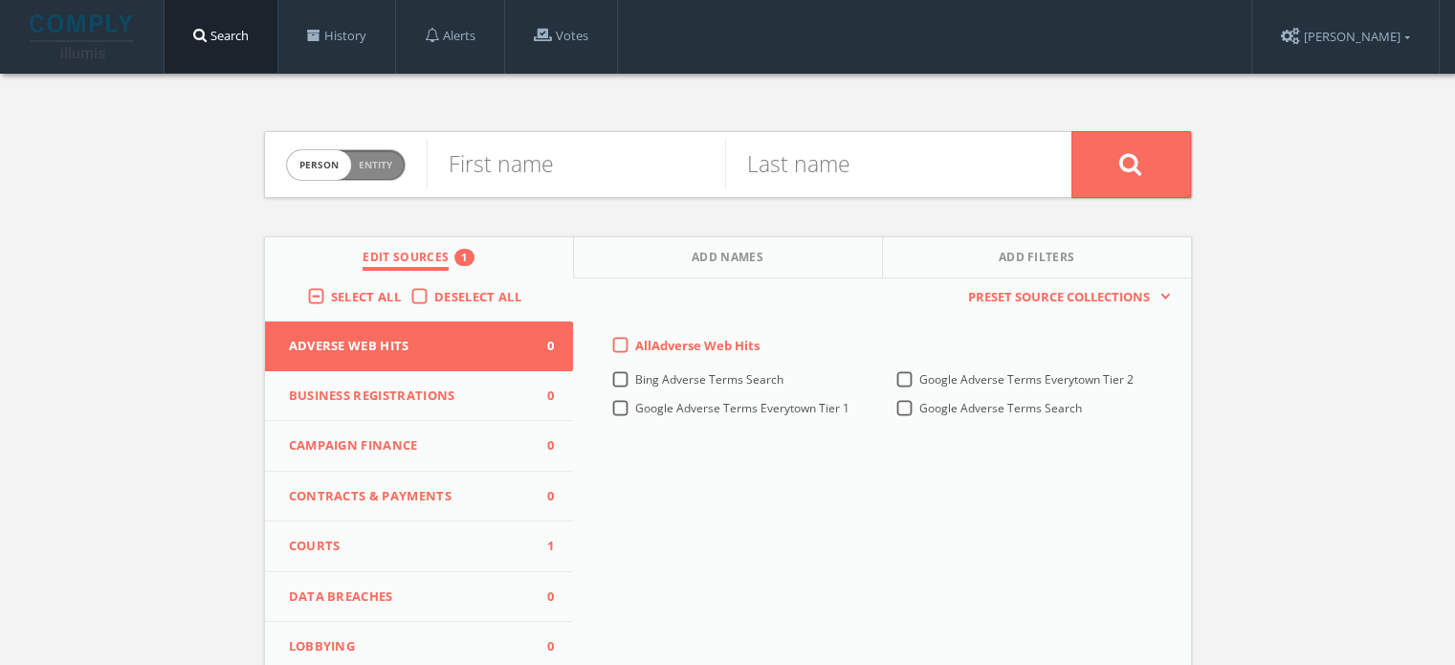
click at [339, 152] on span "person" at bounding box center [319, 165] width 64 height 30
checkbox input "true"
click at [539, 167] on input "text" at bounding box center [749, 165] width 645 height 50
paste input "State v. Smith"
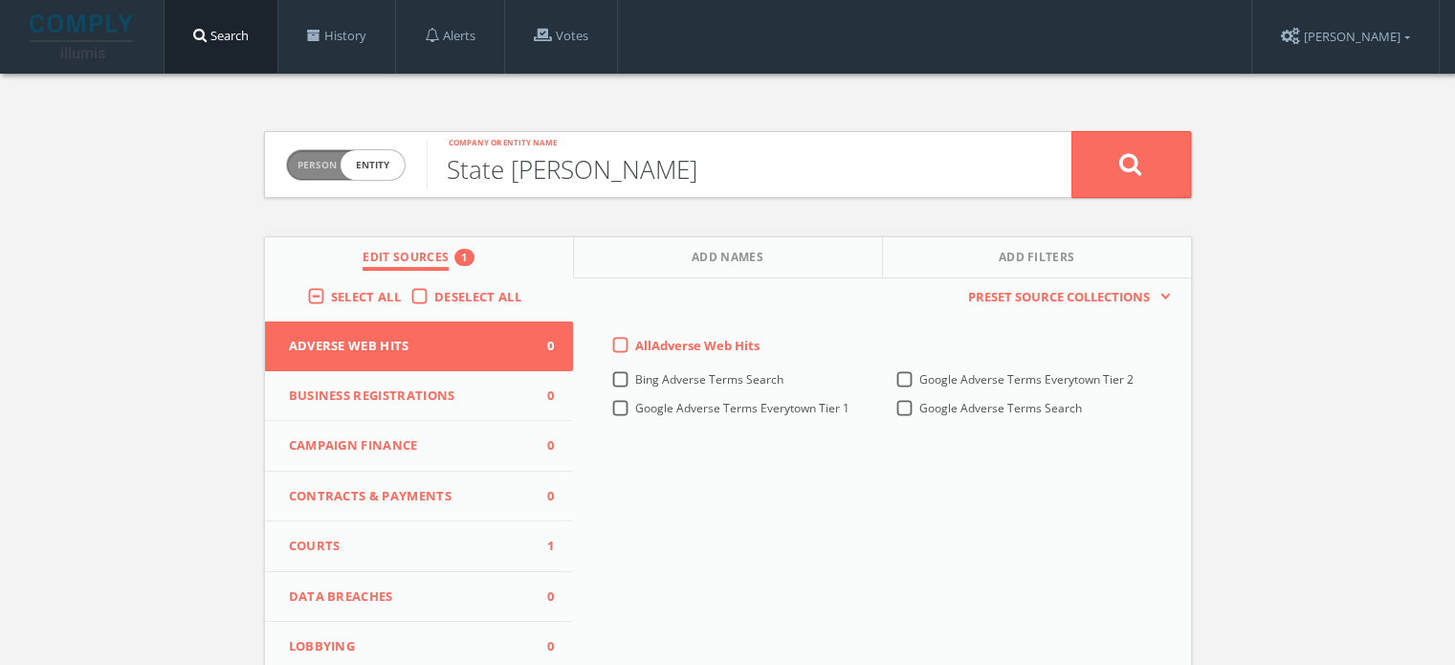
type input "State v. Smith"
click at [499, 551] on span "Courts" at bounding box center [407, 546] width 237 height 19
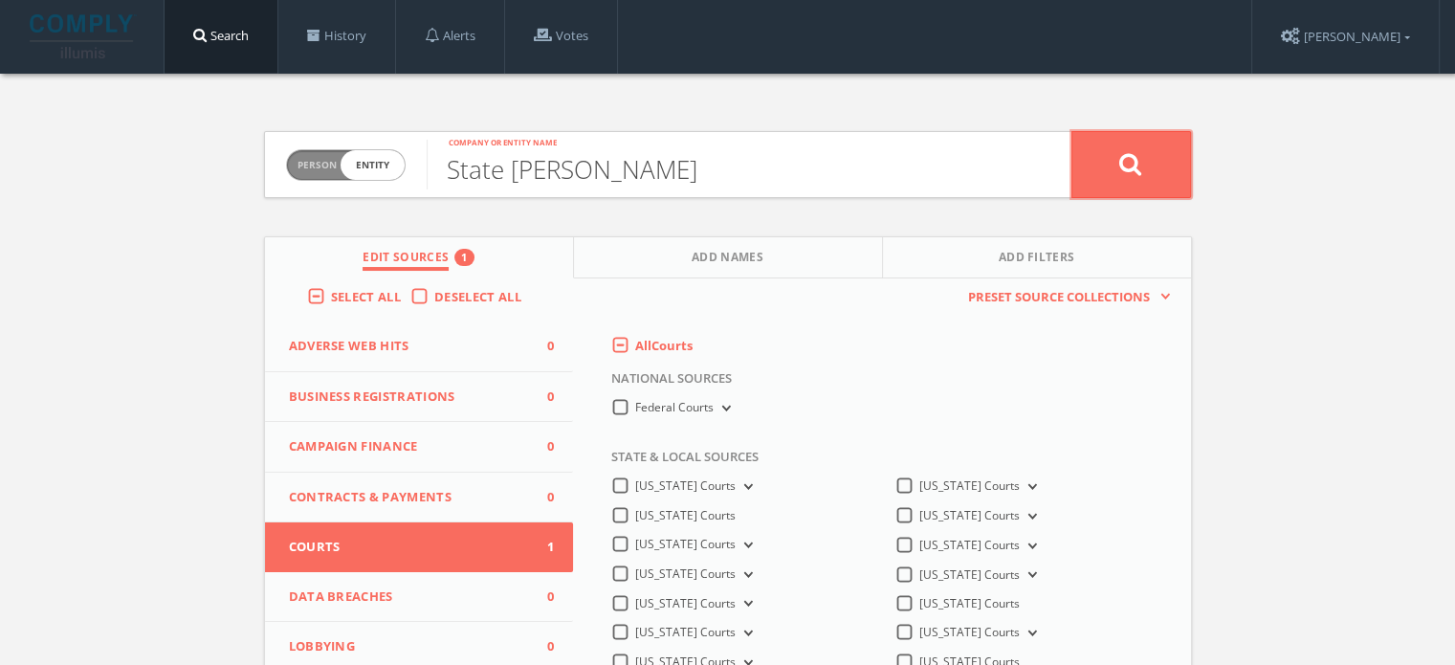
click at [1119, 161] on icon at bounding box center [1130, 164] width 23 height 24
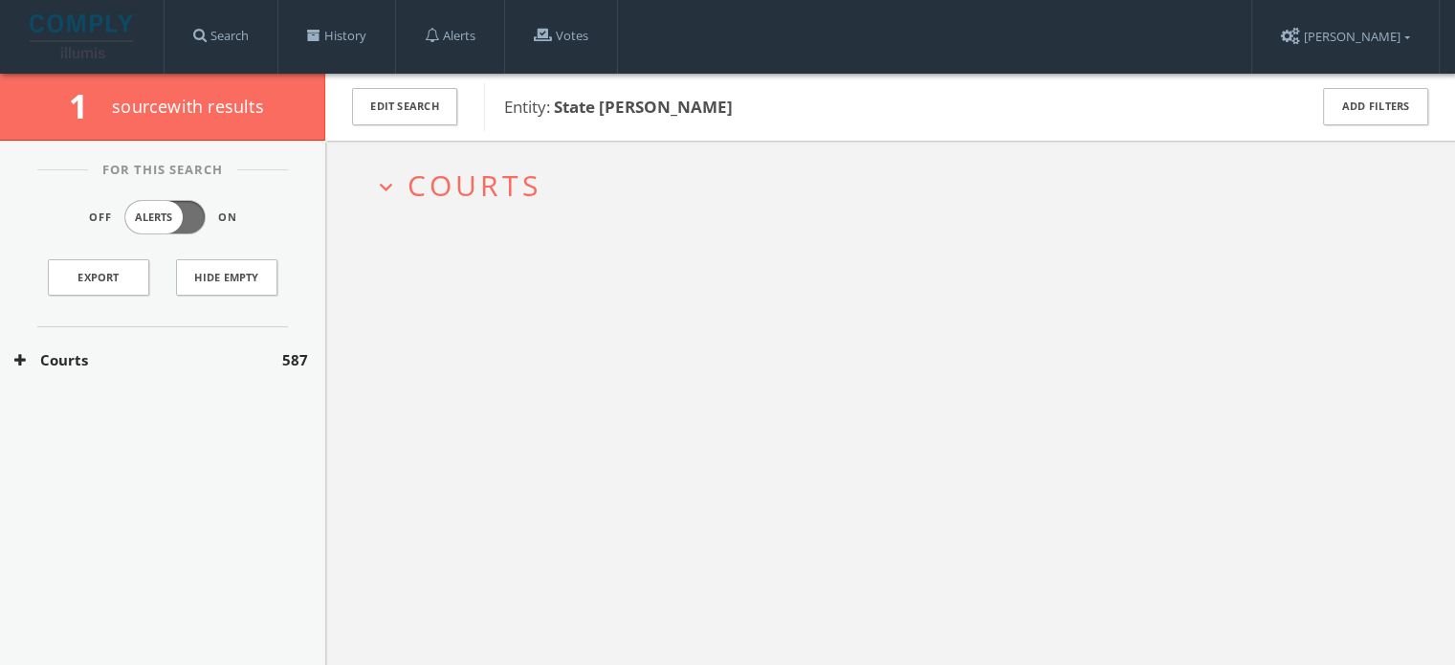
click at [475, 161] on h2 "expand_more Courts" at bounding box center [890, 185] width 1063 height 89
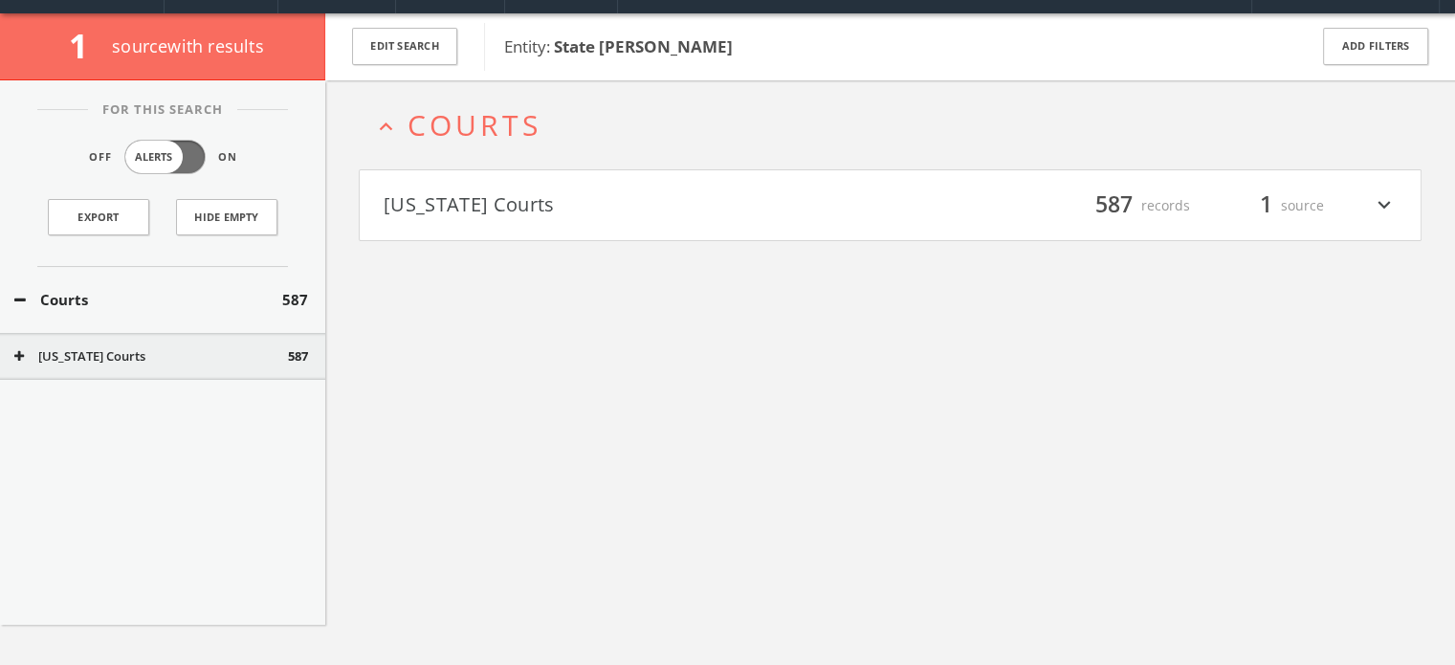
click at [501, 225] on h4 "Iowa Courts filter_list 587 records 1 source expand_more" at bounding box center [890, 205] width 1061 height 71
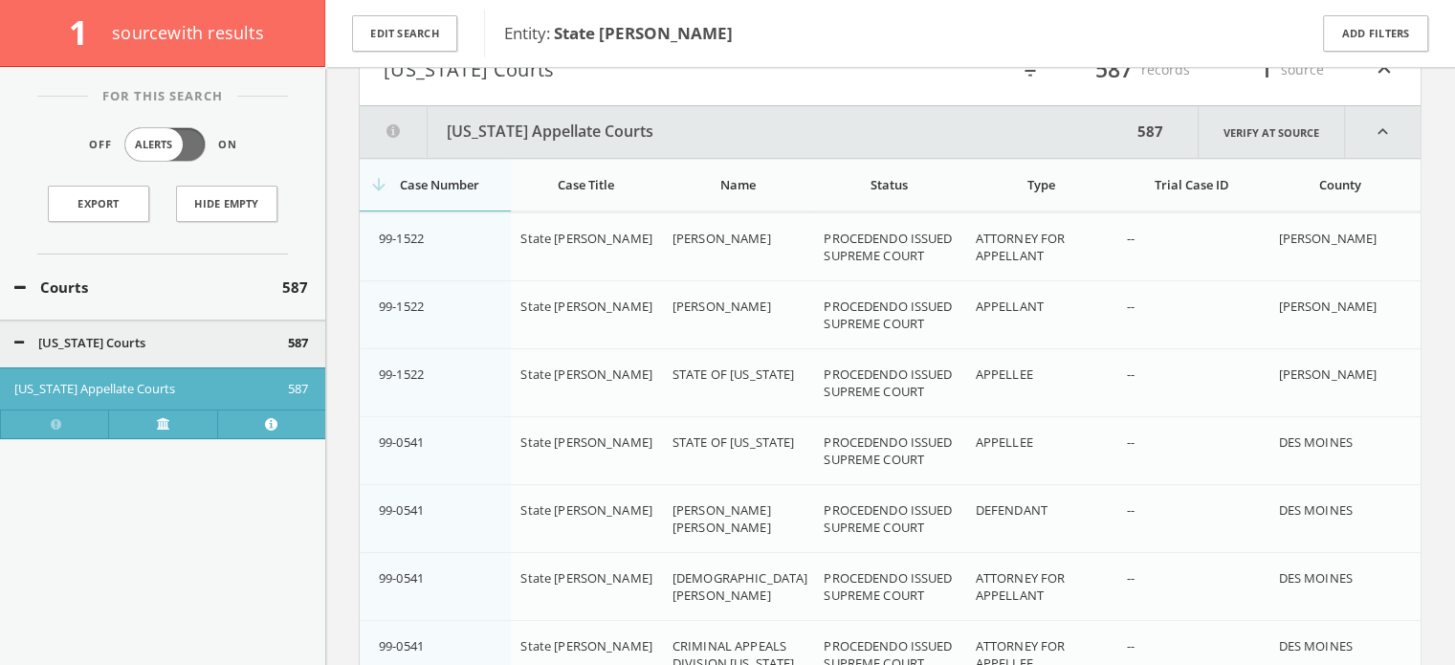
scroll to position [232, 0]
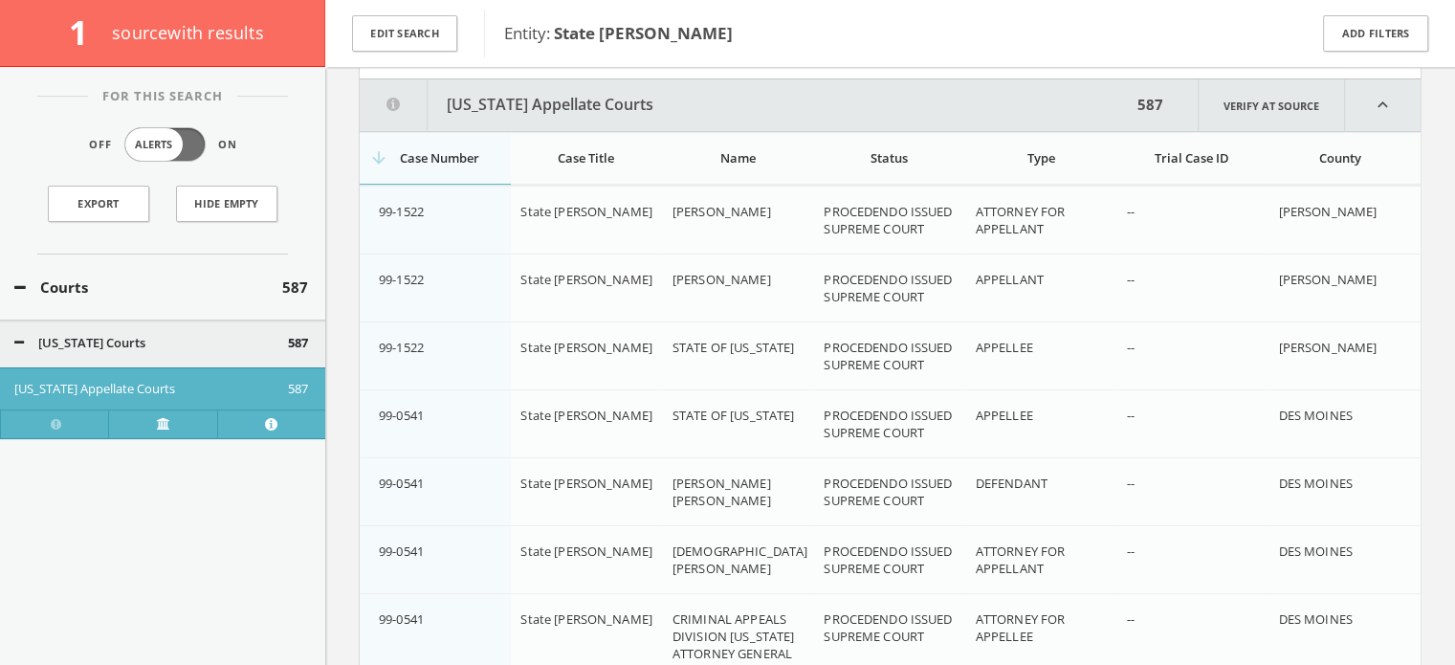
click at [453, 161] on div "arrow_downward Case Number" at bounding box center [439, 157] width 121 height 17
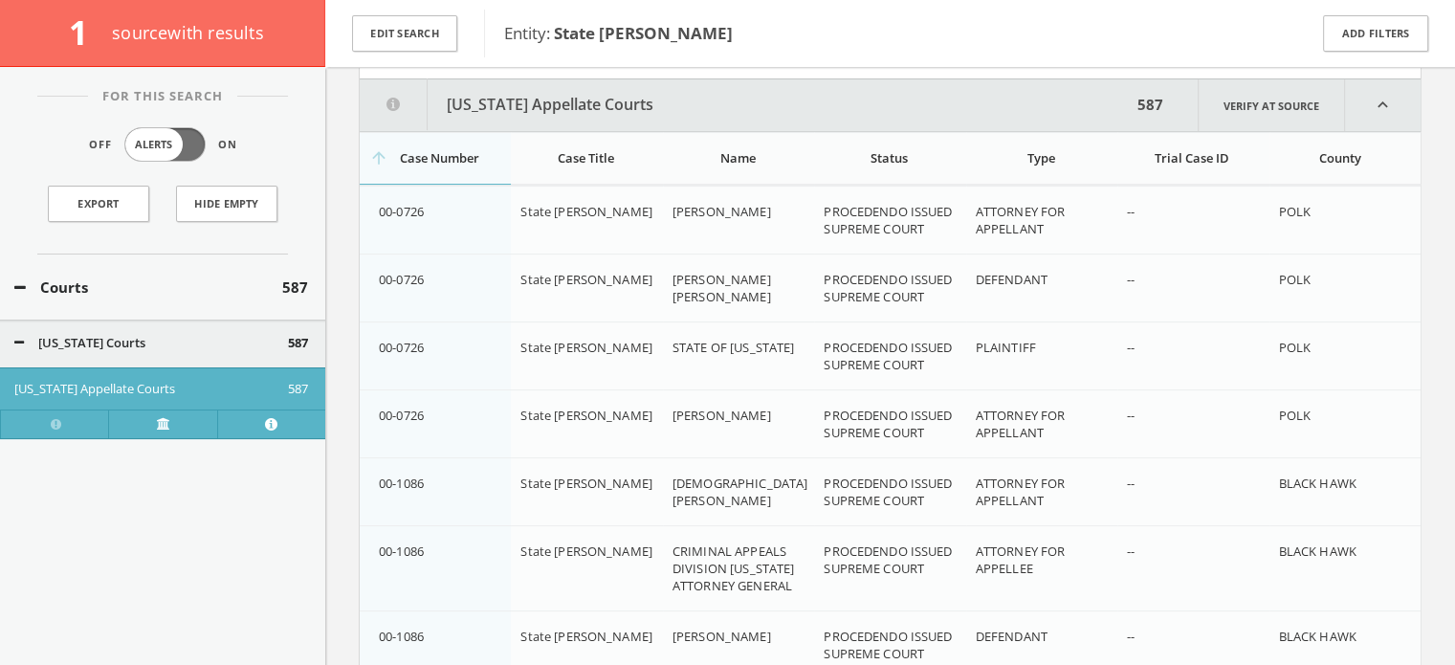
click at [453, 161] on div "arrow_upward Case Number" at bounding box center [439, 157] width 121 height 17
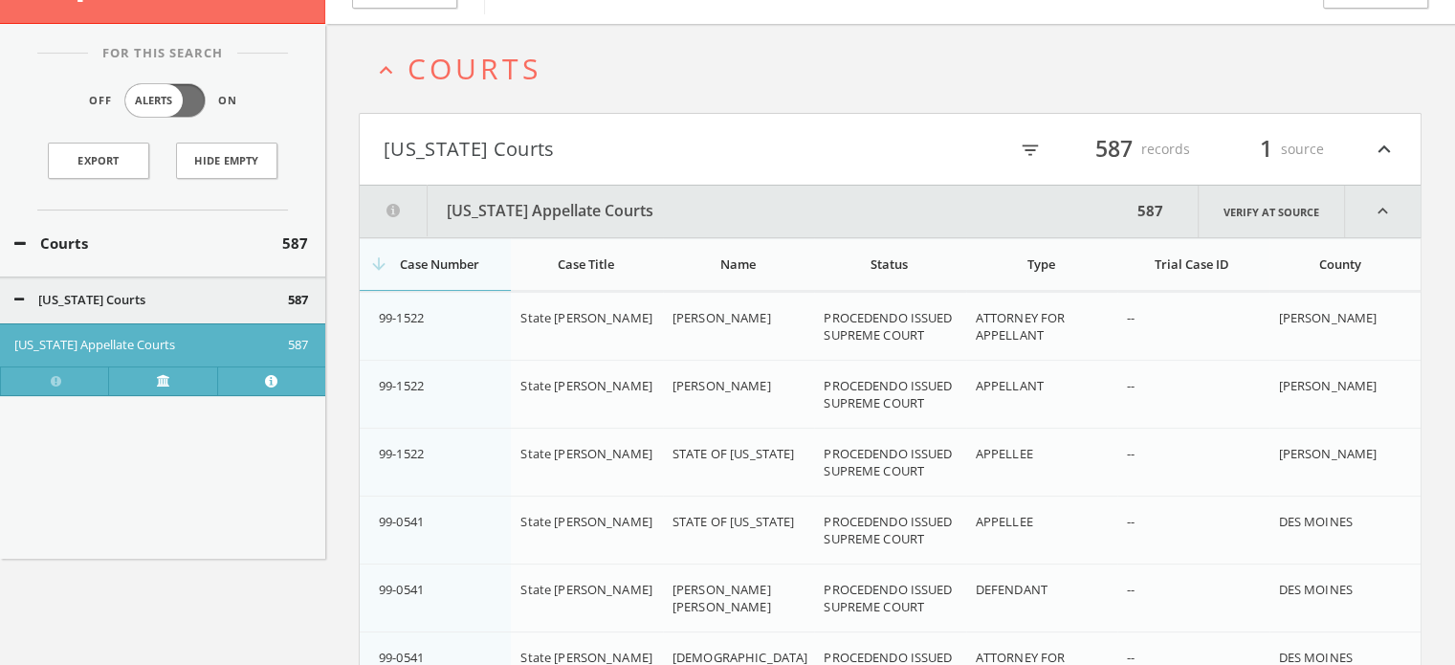
scroll to position [0, 0]
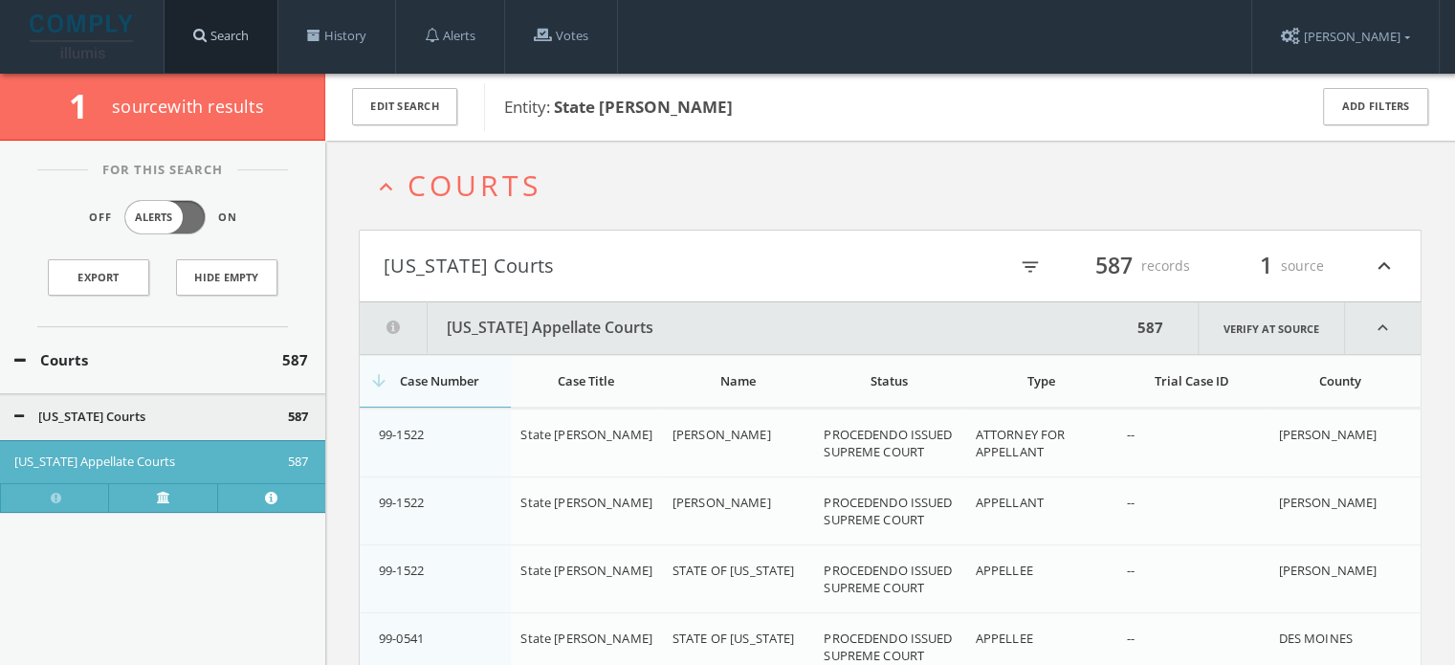
click at [267, 50] on link "Search" at bounding box center [221, 36] width 113 height 73
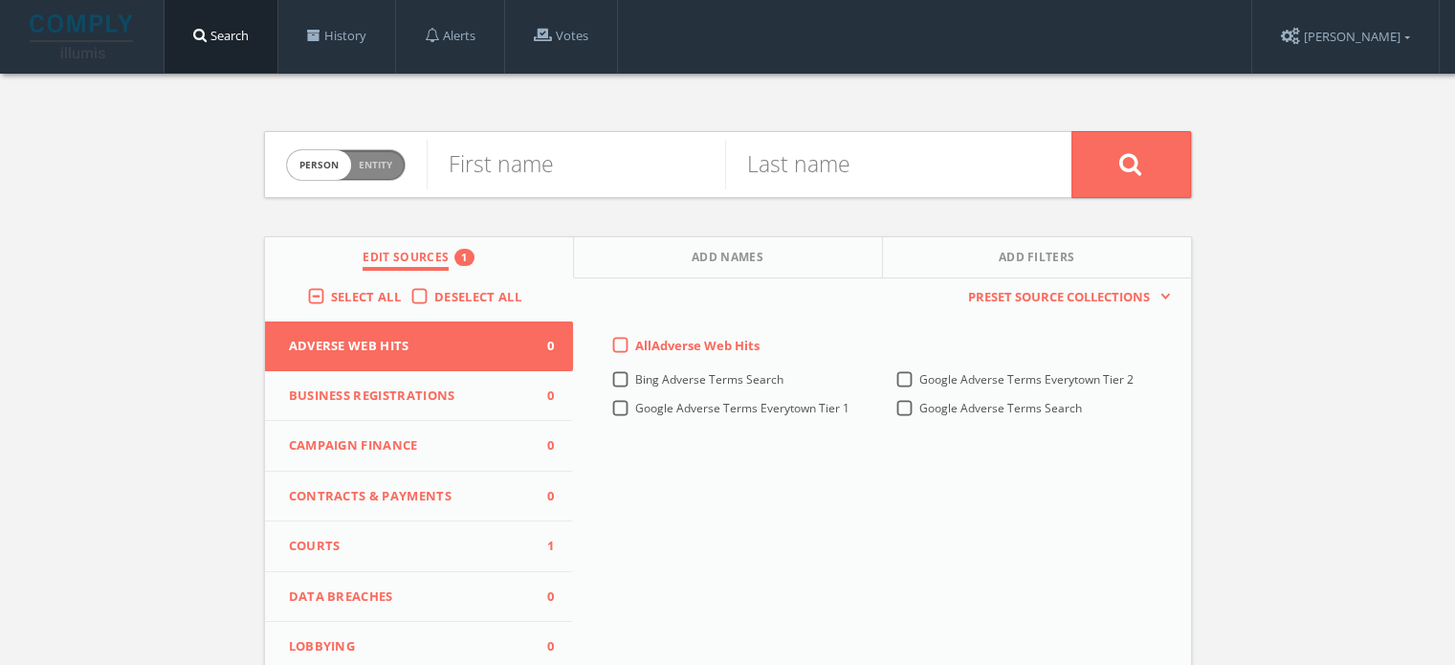
click at [386, 166] on span "Entity" at bounding box center [375, 165] width 33 height 14
checkbox input "true"
click at [497, 171] on input "text" at bounding box center [749, 165] width 645 height 50
paste input "Rants & Iverson v. Vilsack"
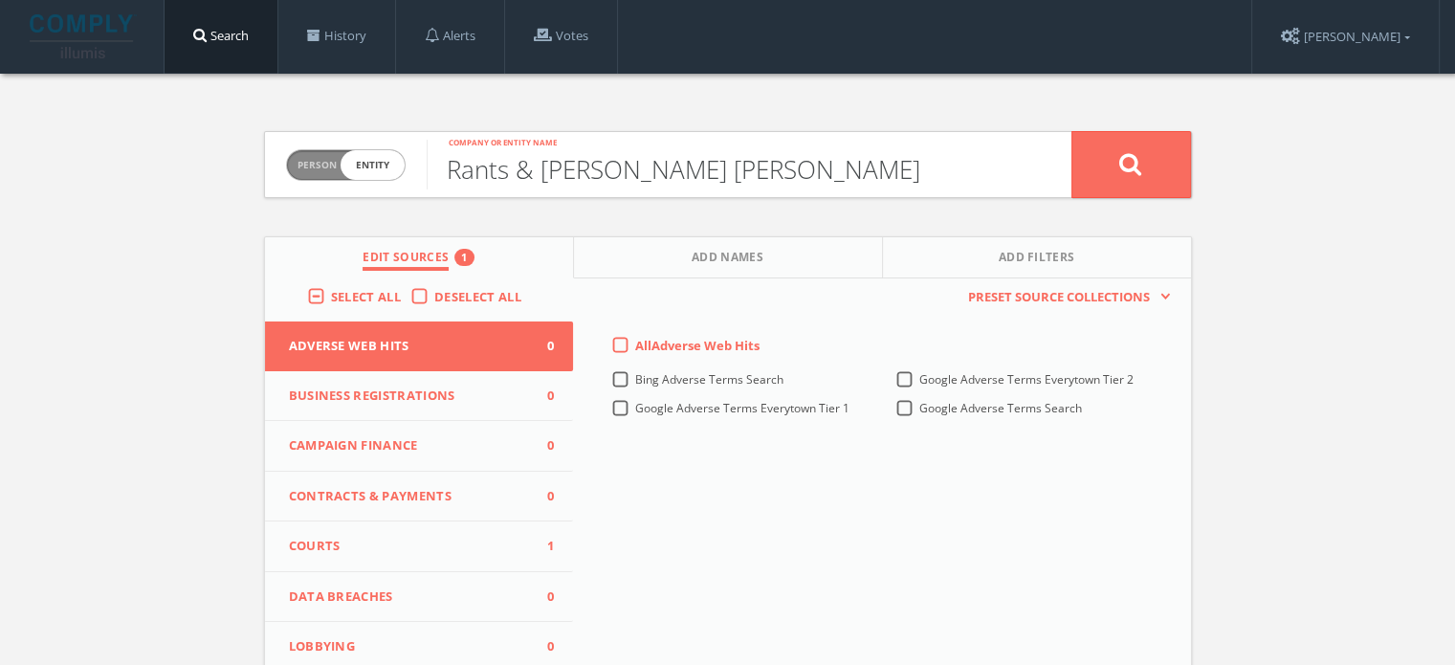
drag, startPoint x: 447, startPoint y: 171, endPoint x: 400, endPoint y: 164, distance: 47.5
click at [400, 164] on form "Person Entity entity Rants & Iverson v. Vilsack Company or entity name" at bounding box center [728, 164] width 928 height 67
click at [807, 170] on input "Rants & Iverson v. Vilsack" at bounding box center [749, 165] width 645 height 50
type input "Rants & Iverson v. Vilsack"
click at [1122, 147] on button at bounding box center [1132, 164] width 120 height 67
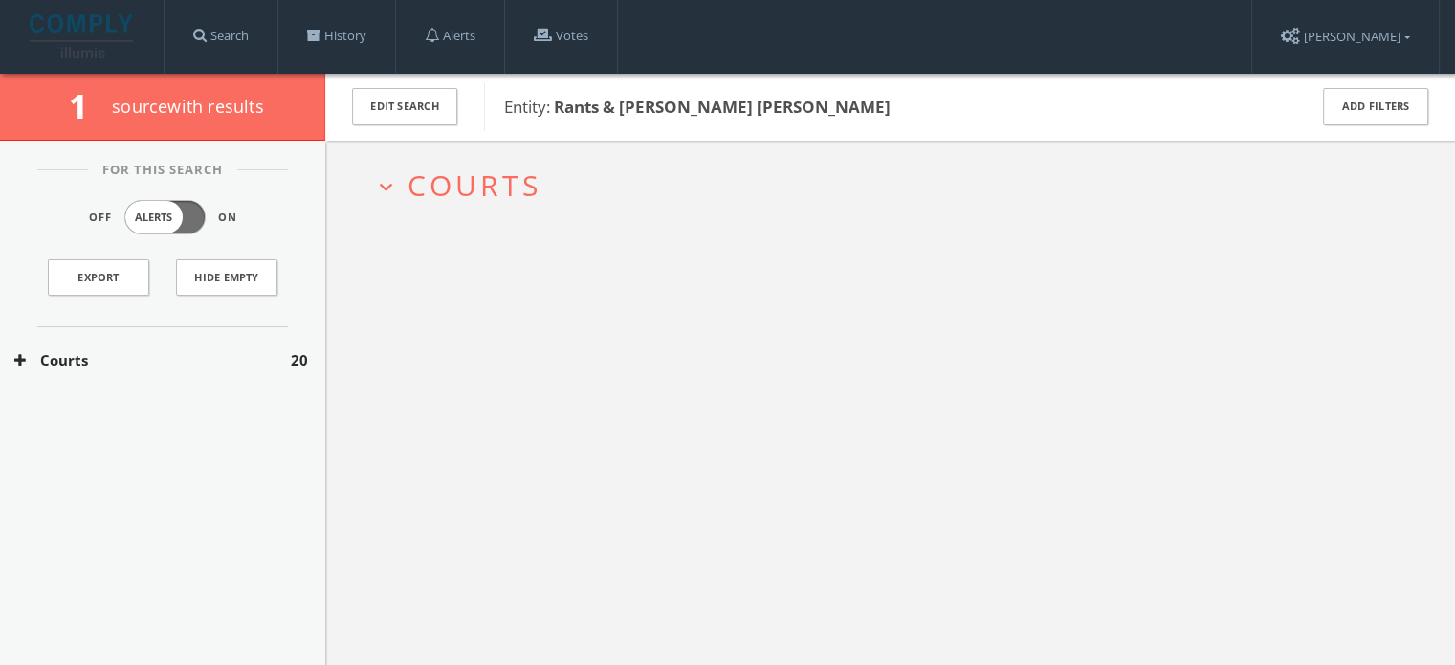
click at [490, 191] on span "Courts" at bounding box center [475, 185] width 134 height 39
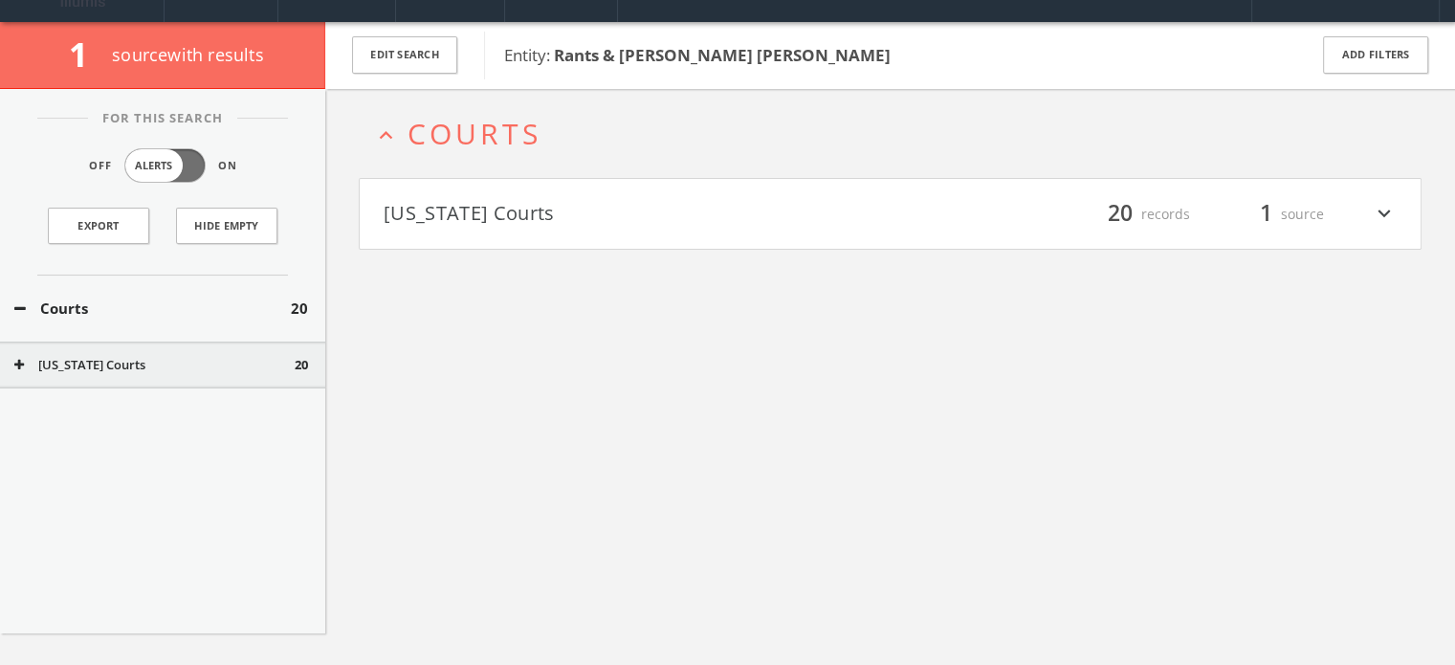
click at [537, 238] on h4 "Iowa Courts filter_list 20 records 1 source expand_more" at bounding box center [890, 214] width 1061 height 71
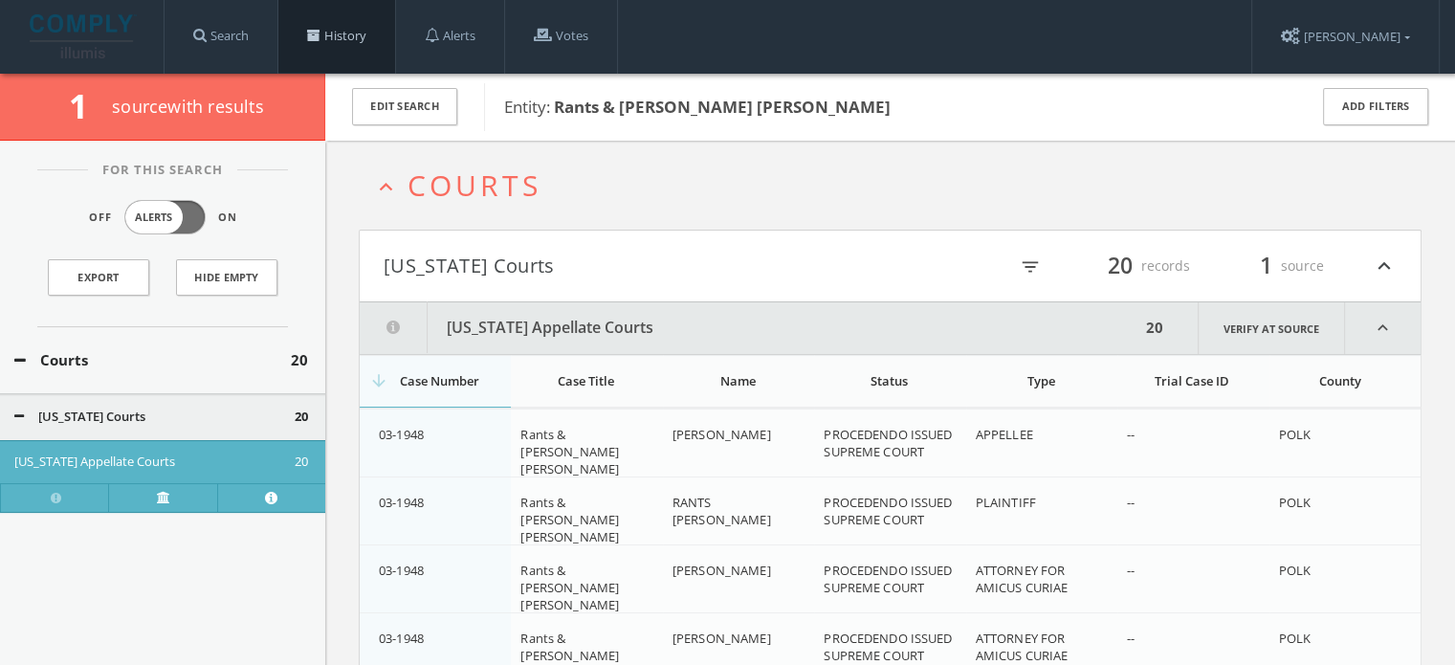
click at [367, 33] on link "History" at bounding box center [336, 36] width 117 height 73
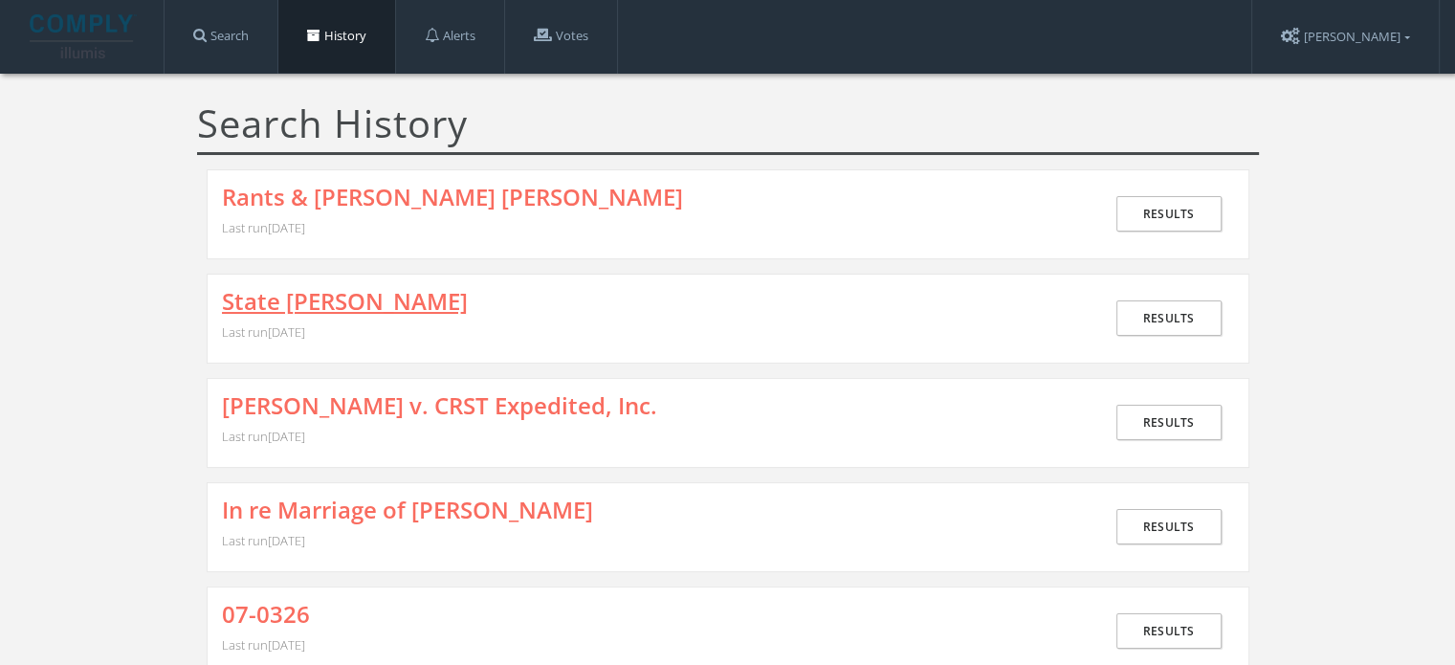
click at [333, 304] on link "State v. Smith" at bounding box center [345, 301] width 246 height 25
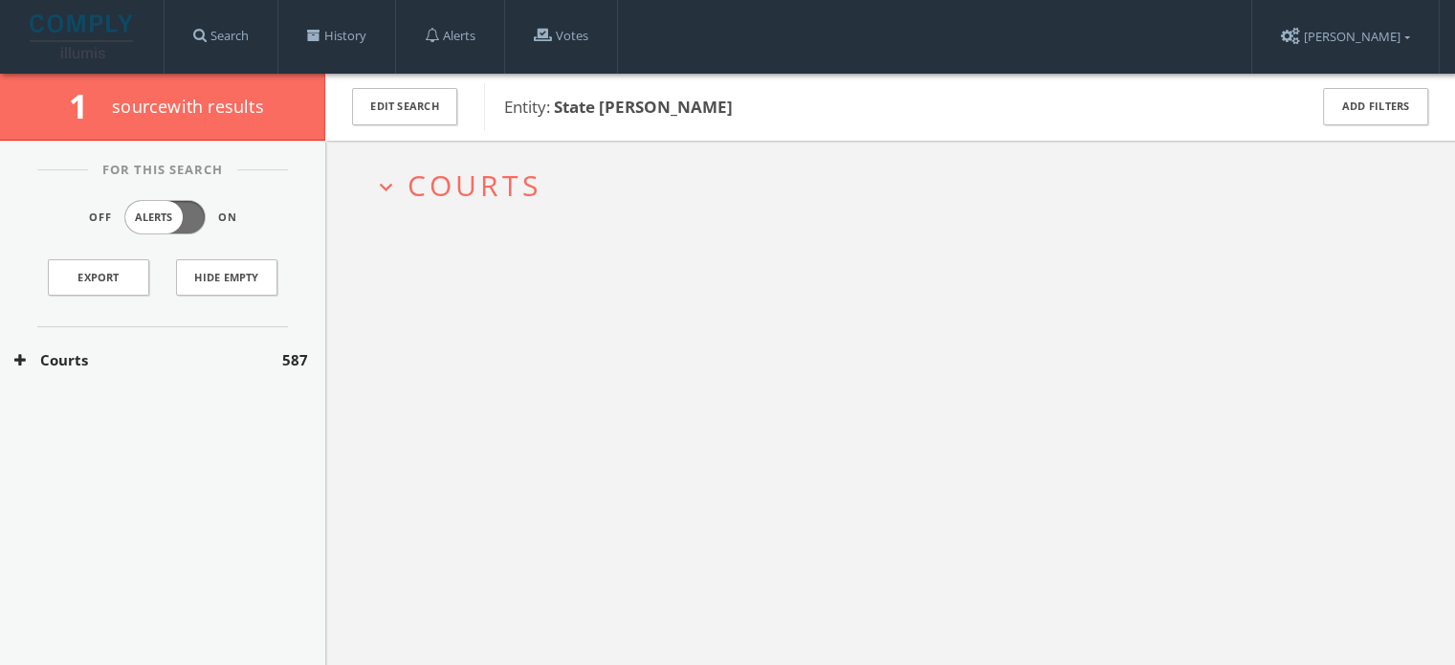
click at [163, 354] on button "Courts" at bounding box center [148, 360] width 268 height 22
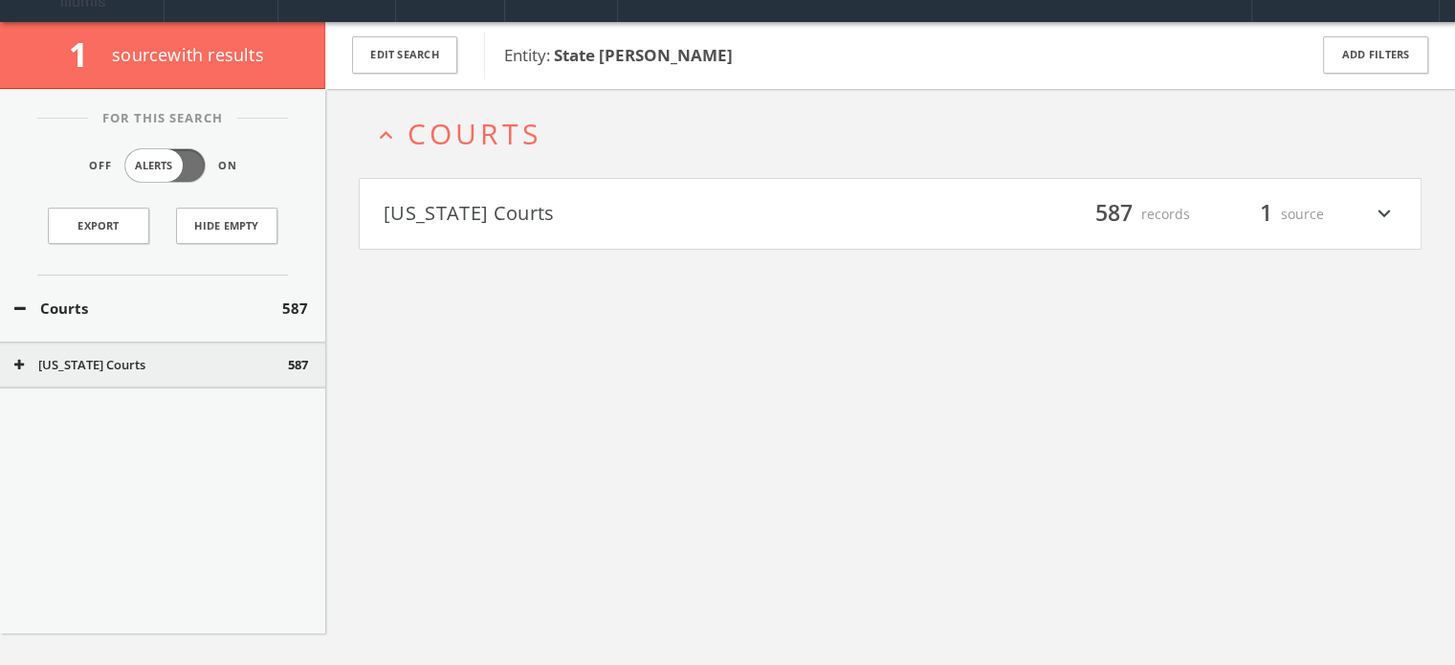
click at [398, 221] on button "[US_STATE] Courts" at bounding box center [637, 214] width 507 height 33
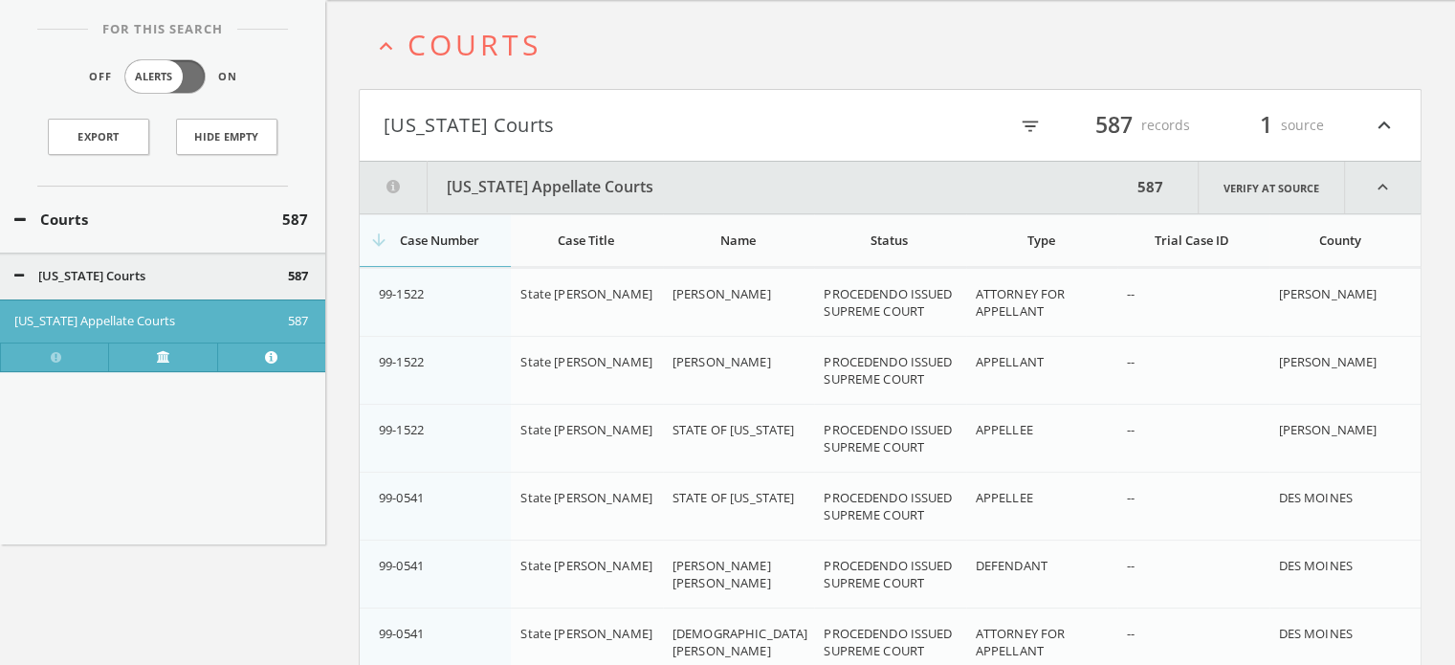
scroll to position [42, 0]
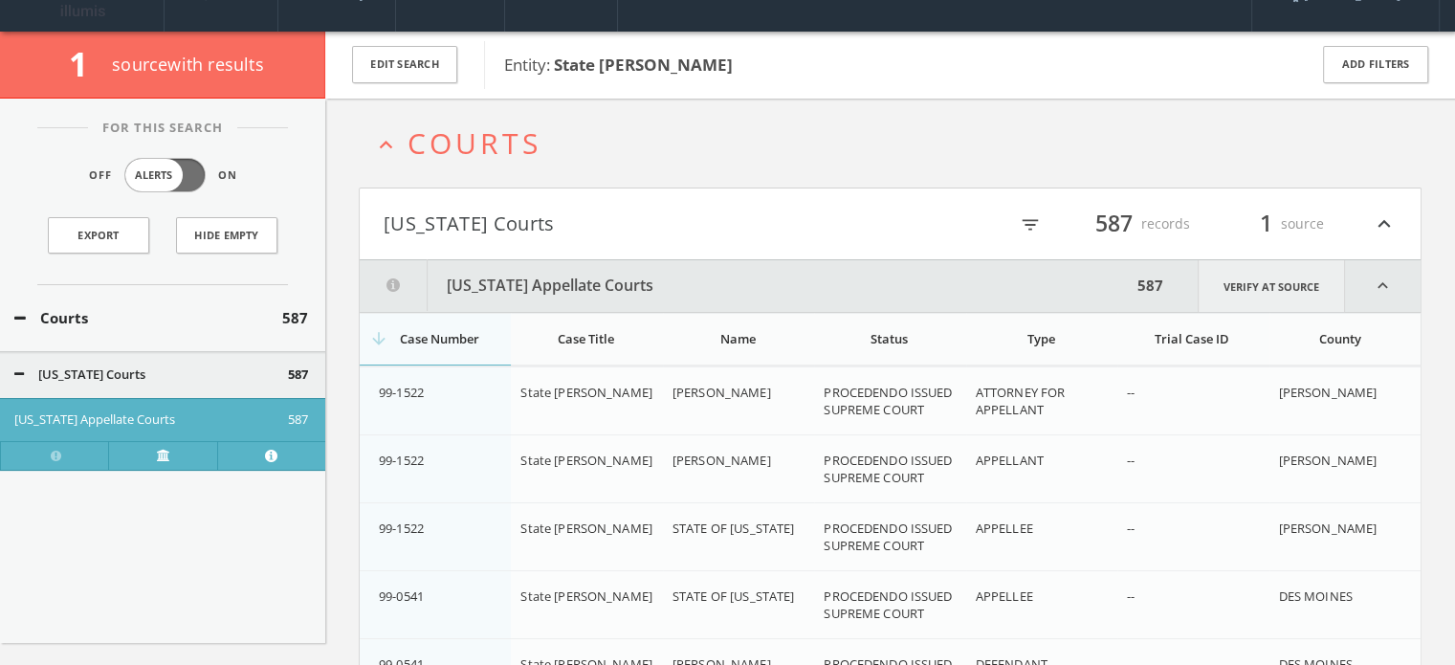
click at [1285, 286] on link "Verify at source" at bounding box center [1271, 286] width 147 height 52
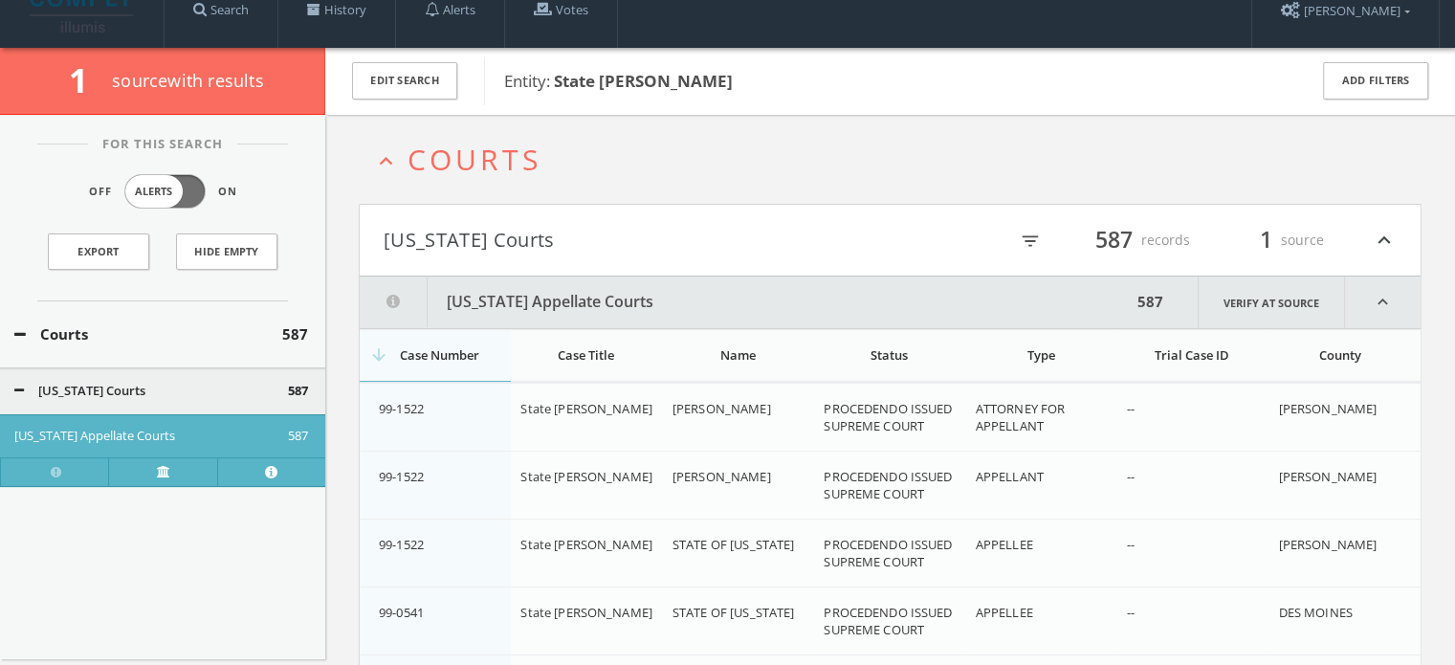
scroll to position [0, 0]
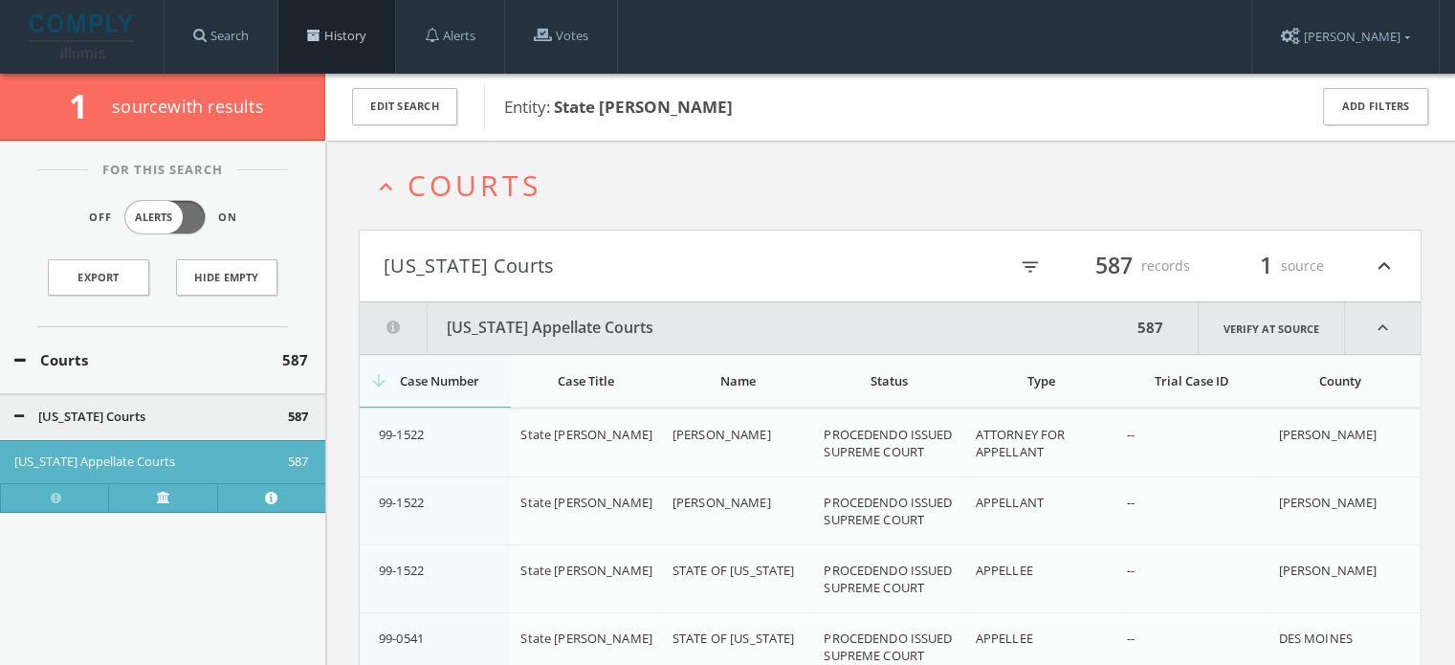
click at [355, 47] on link "History" at bounding box center [336, 36] width 117 height 73
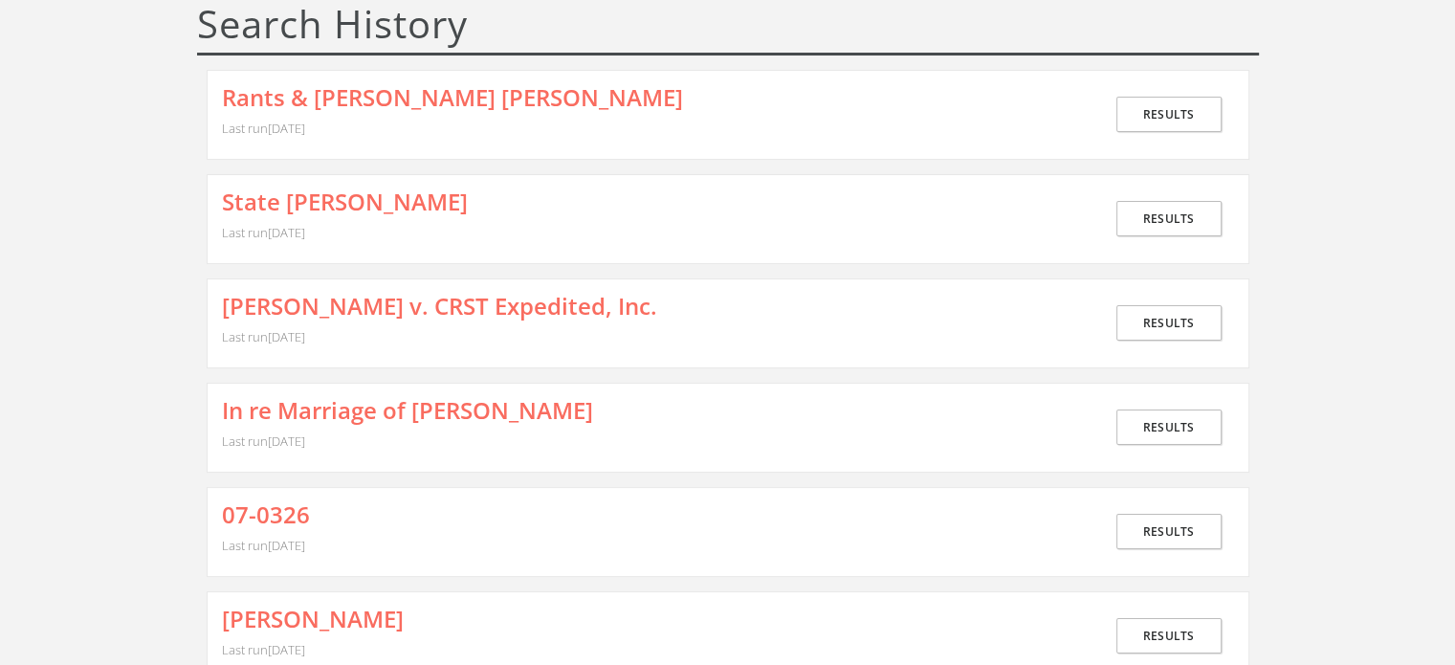
scroll to position [287, 0]
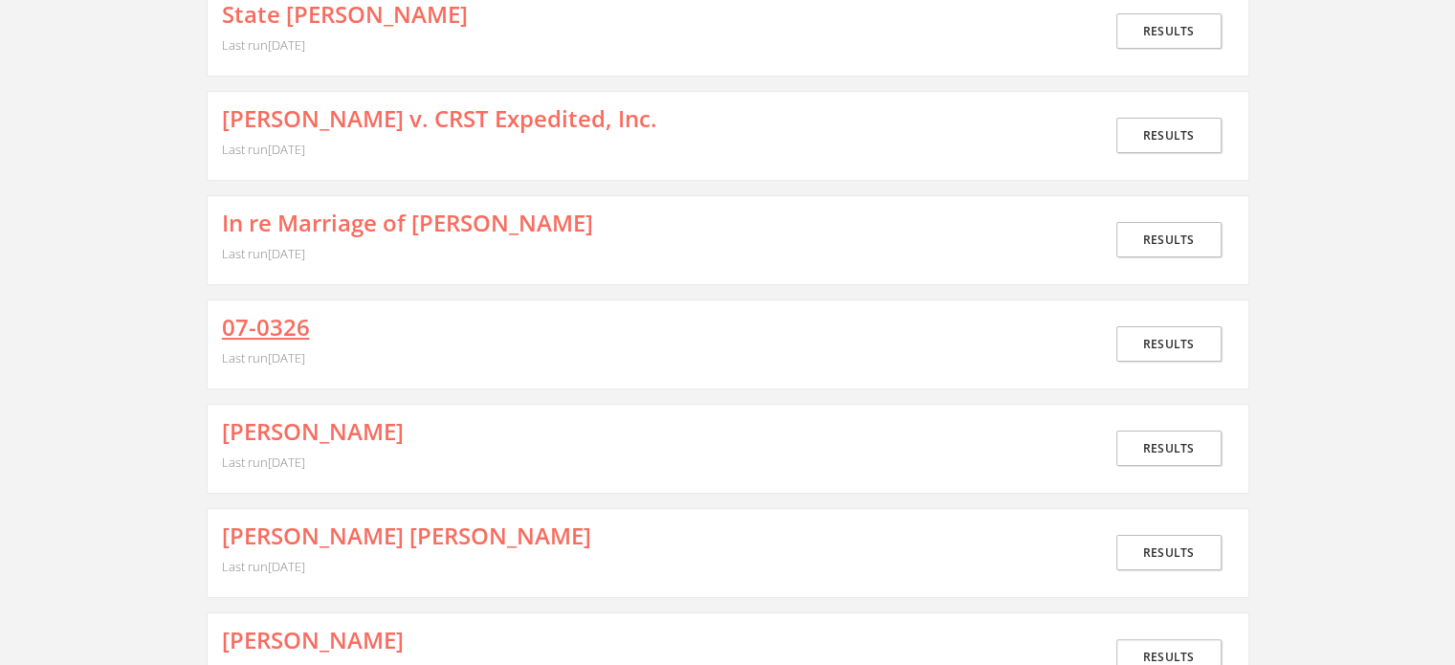
click at [283, 315] on link "07-0326" at bounding box center [266, 327] width 88 height 25
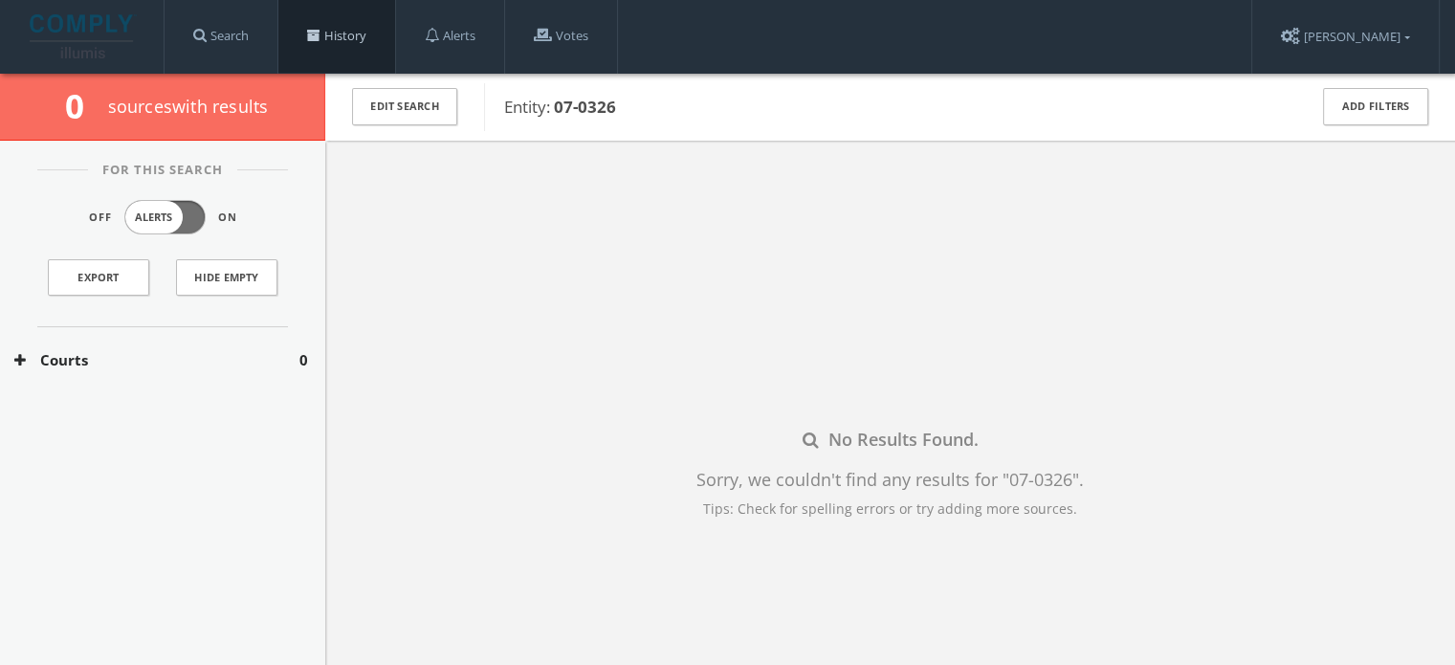
click at [334, 32] on link "History" at bounding box center [336, 36] width 117 height 73
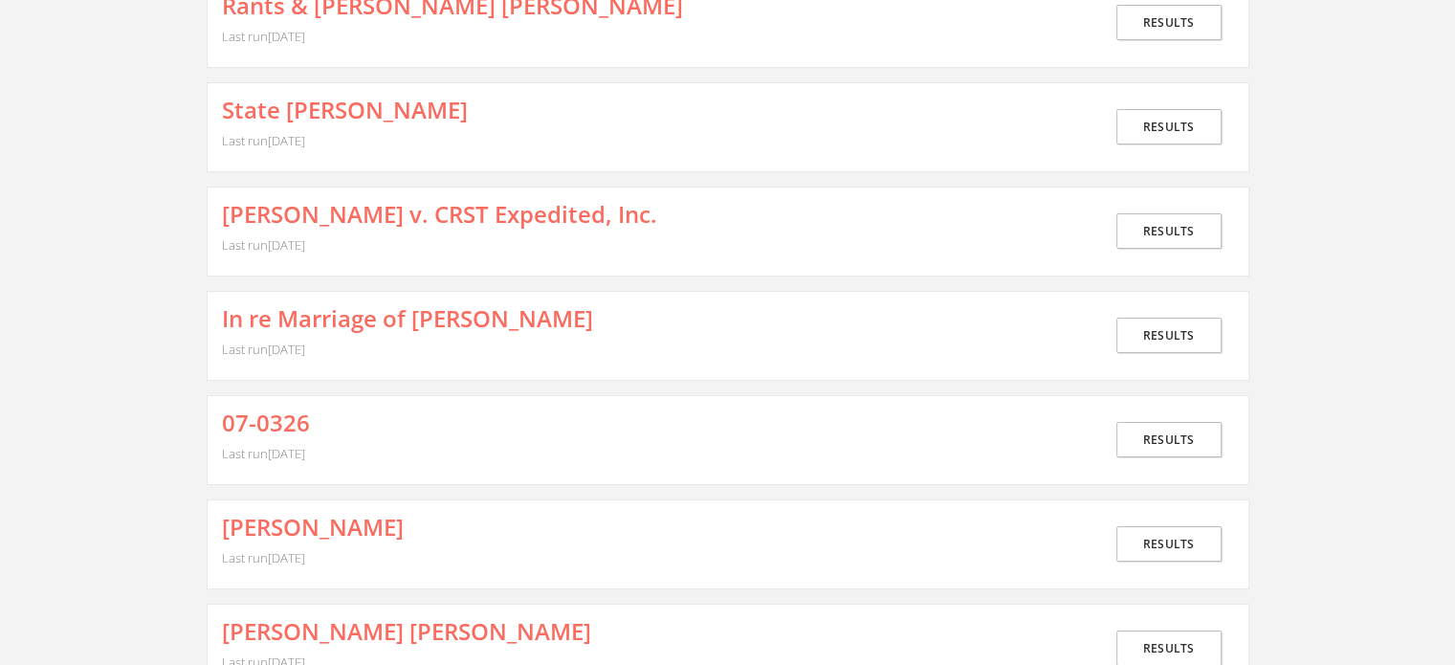
scroll to position [478, 0]
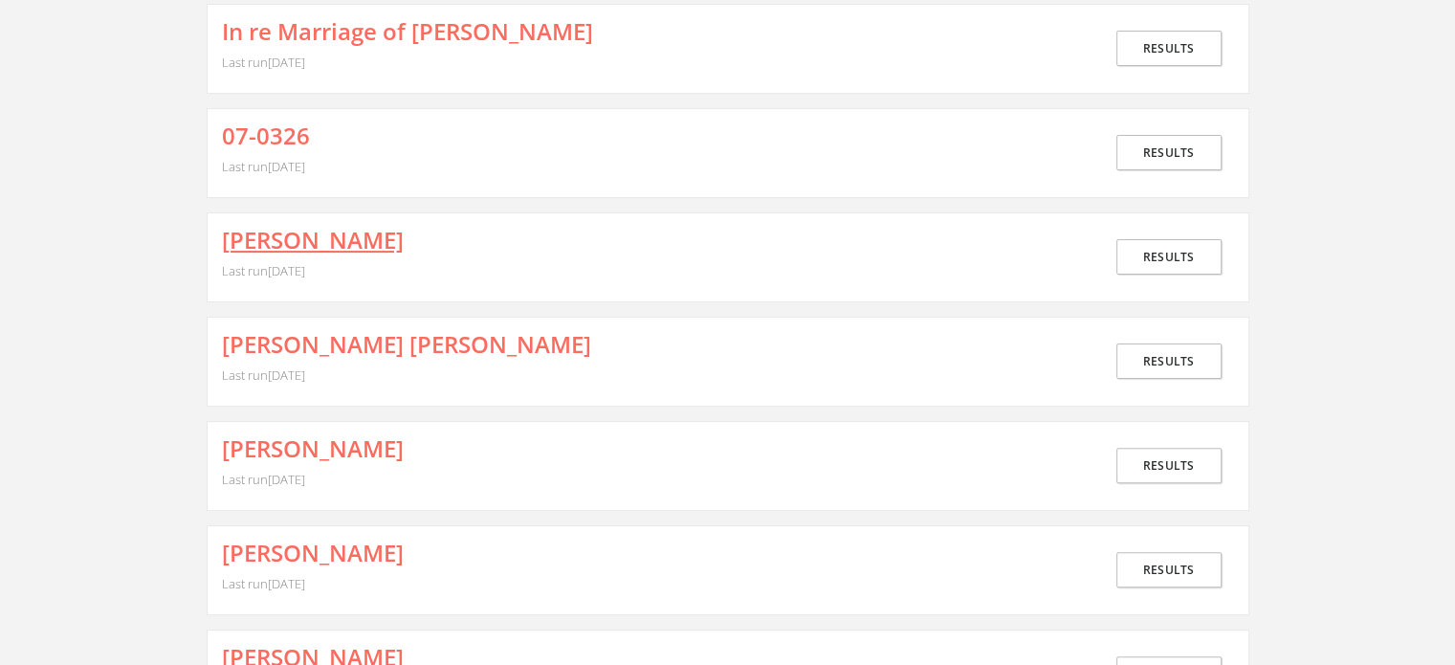
click at [352, 232] on link "HOFMEYER JOHN W." at bounding box center [313, 240] width 182 height 25
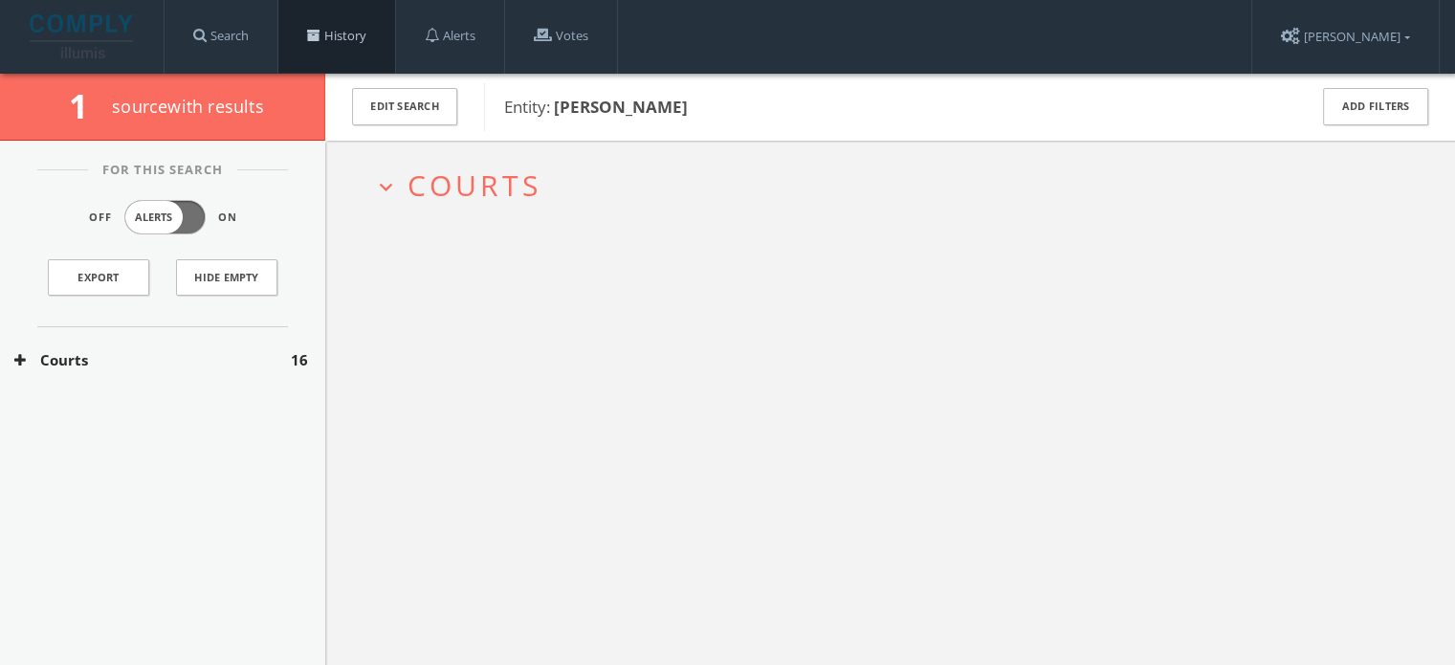
click at [345, 35] on link "History" at bounding box center [336, 36] width 117 height 73
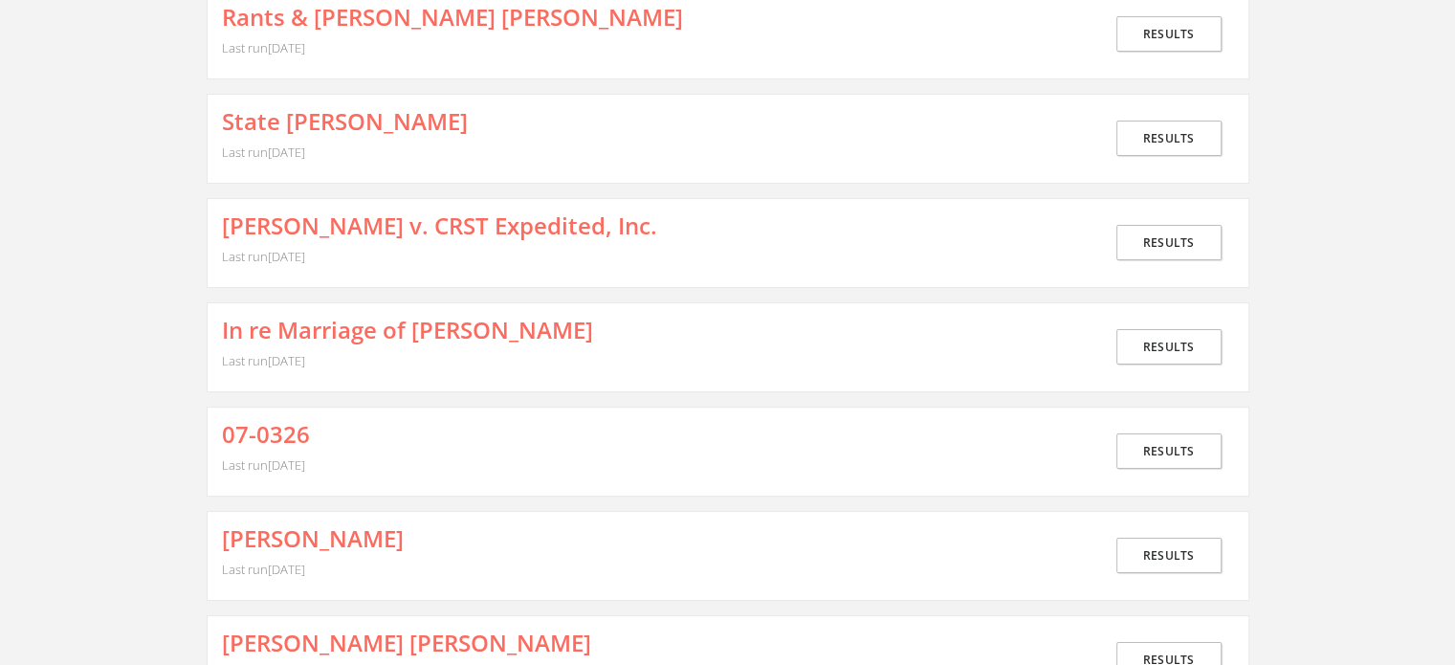
scroll to position [191, 0]
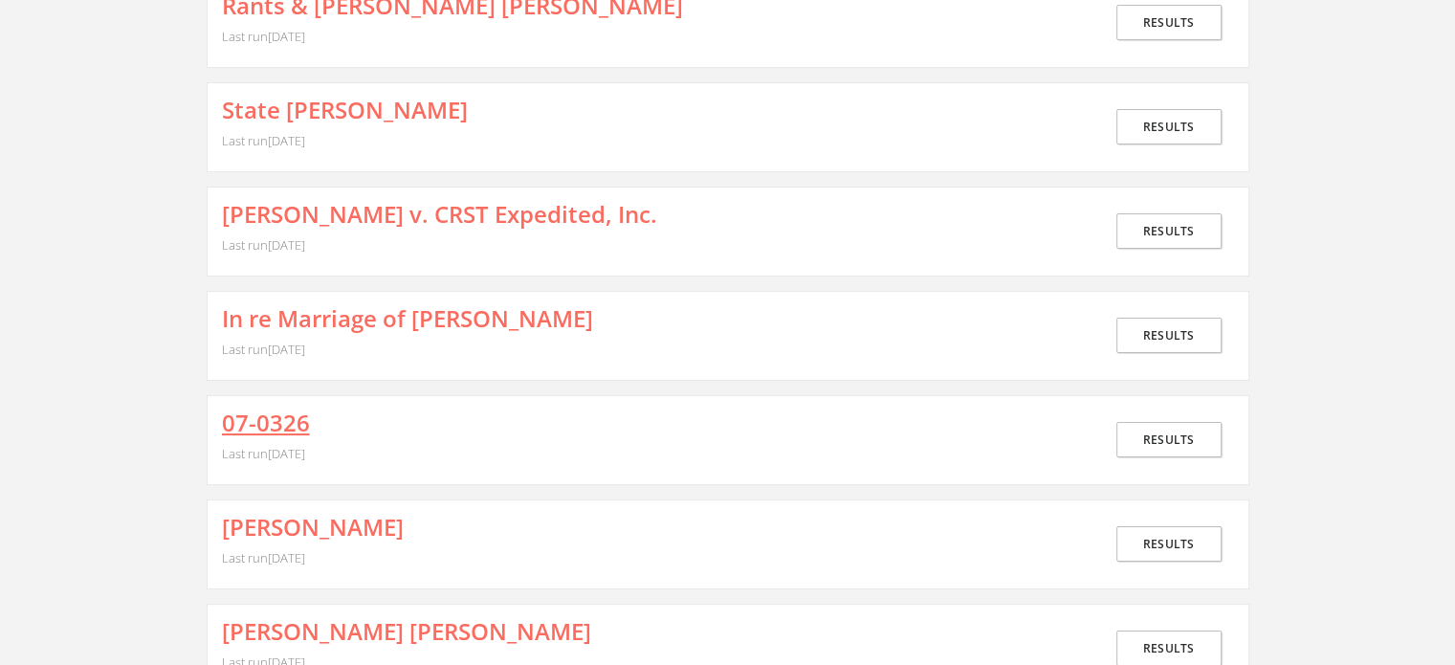
click at [287, 423] on link "07-0326" at bounding box center [266, 422] width 88 height 25
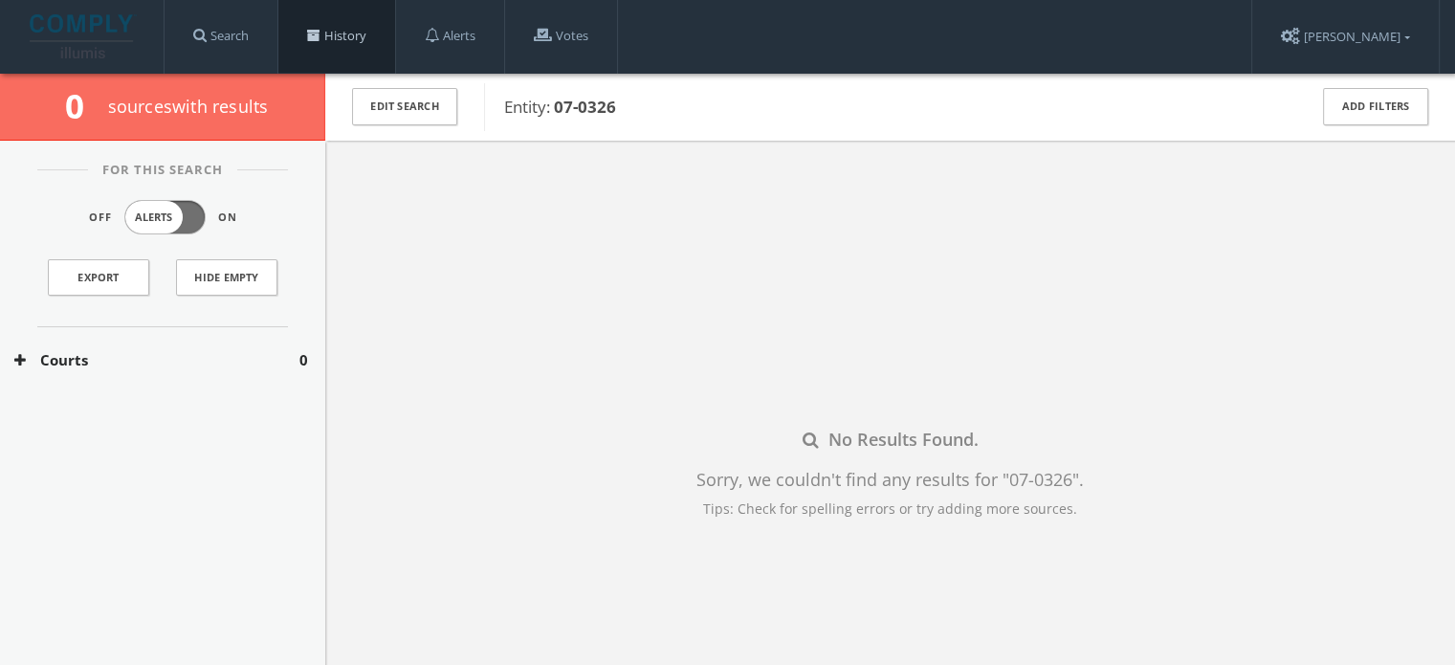
click at [324, 27] on link "History" at bounding box center [336, 36] width 117 height 73
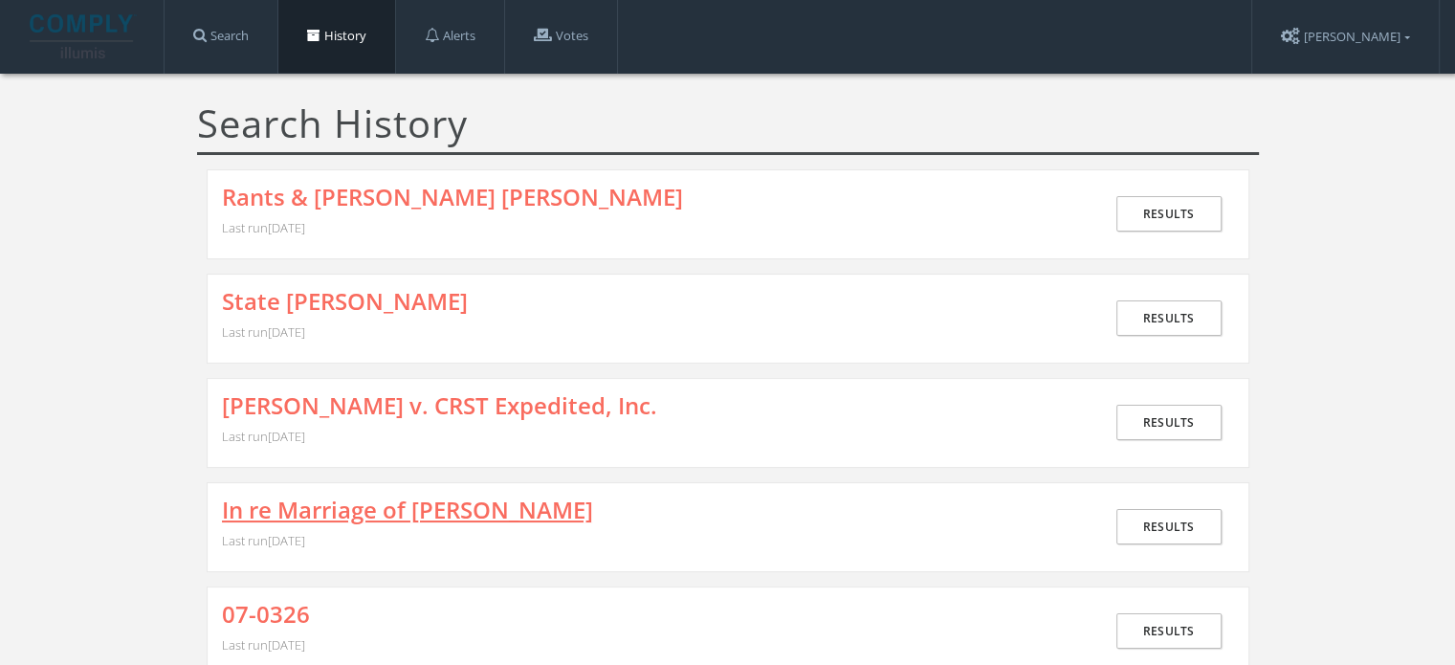
click at [360, 502] on link "In re Marriage of Steinlage" at bounding box center [407, 510] width 371 height 25
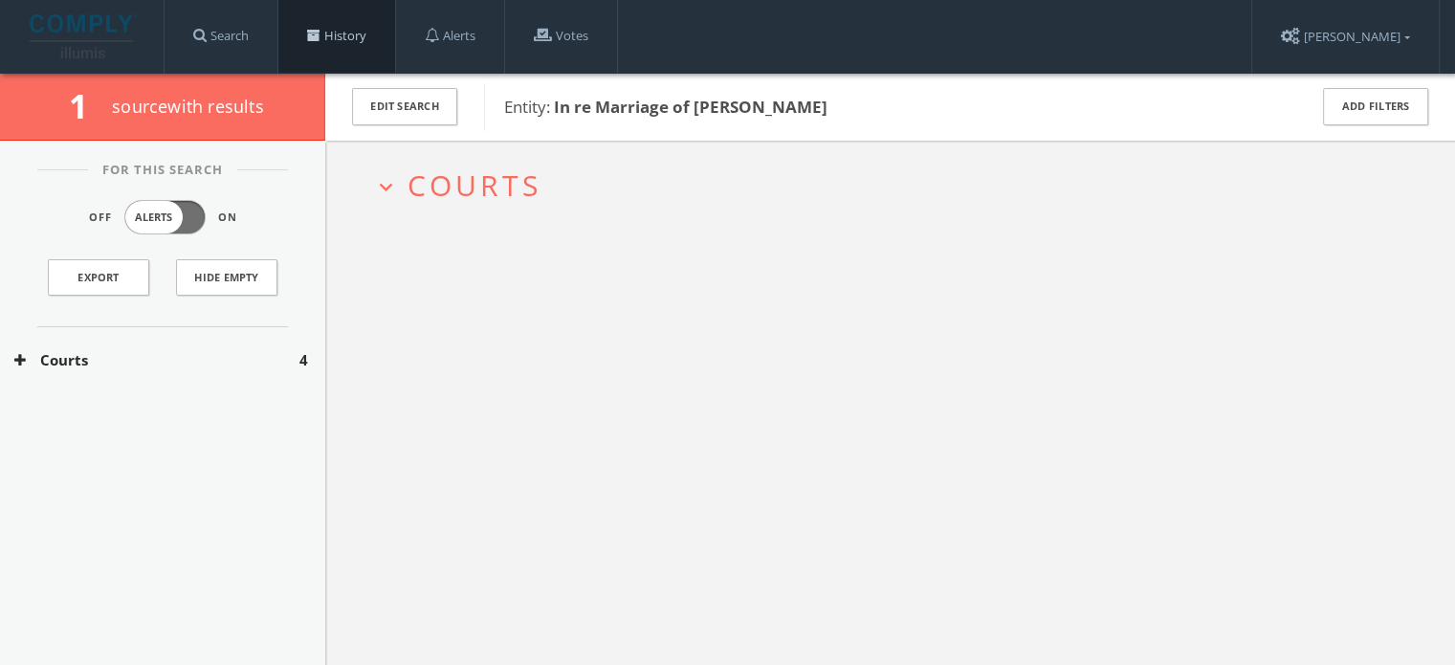
click at [354, 33] on link "History" at bounding box center [336, 36] width 117 height 73
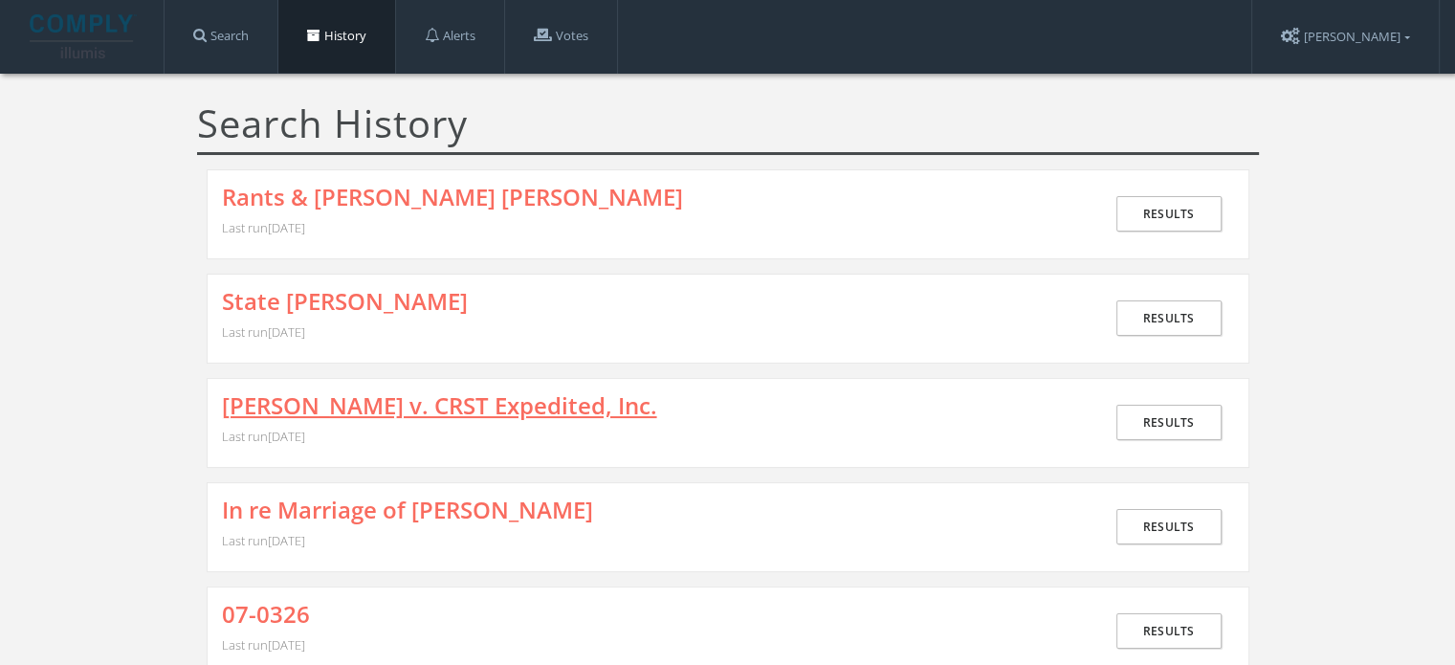
click at [315, 405] on link "Kelchner v. CRST Expedited, Inc." at bounding box center [439, 405] width 435 height 25
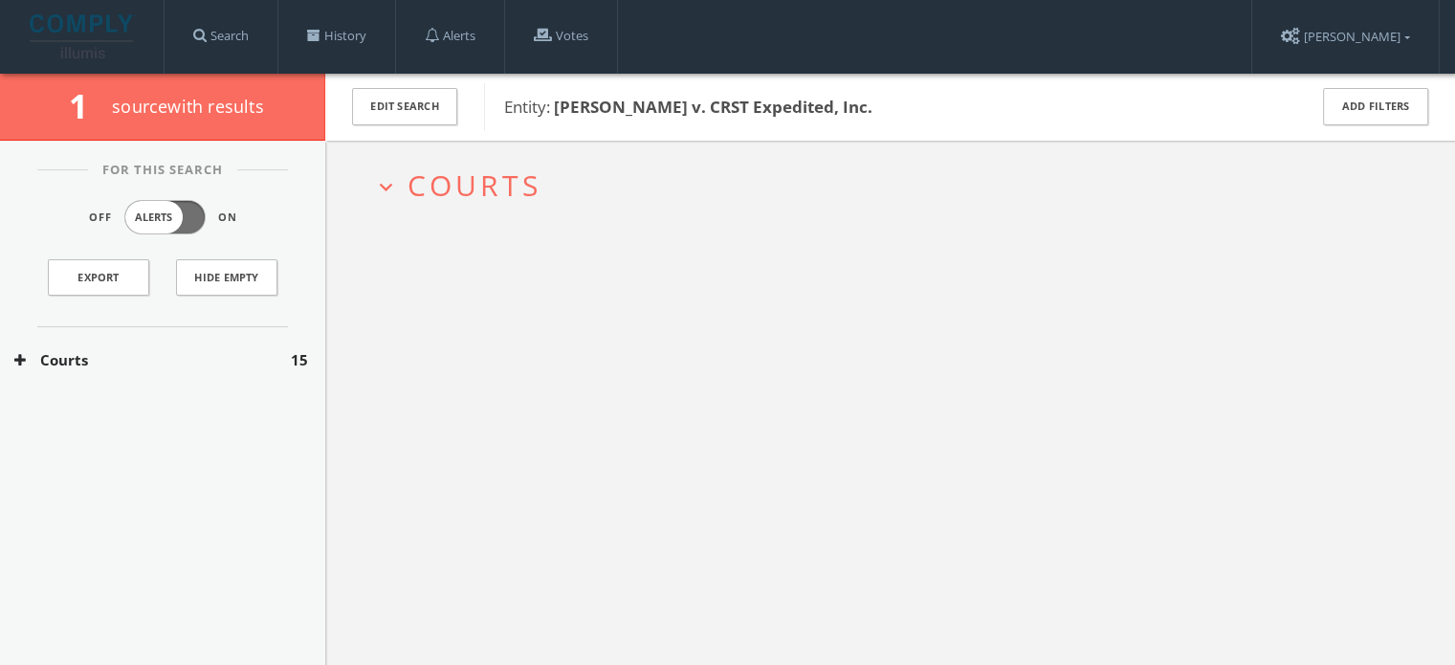
click at [448, 197] on span "Courts" at bounding box center [475, 185] width 134 height 39
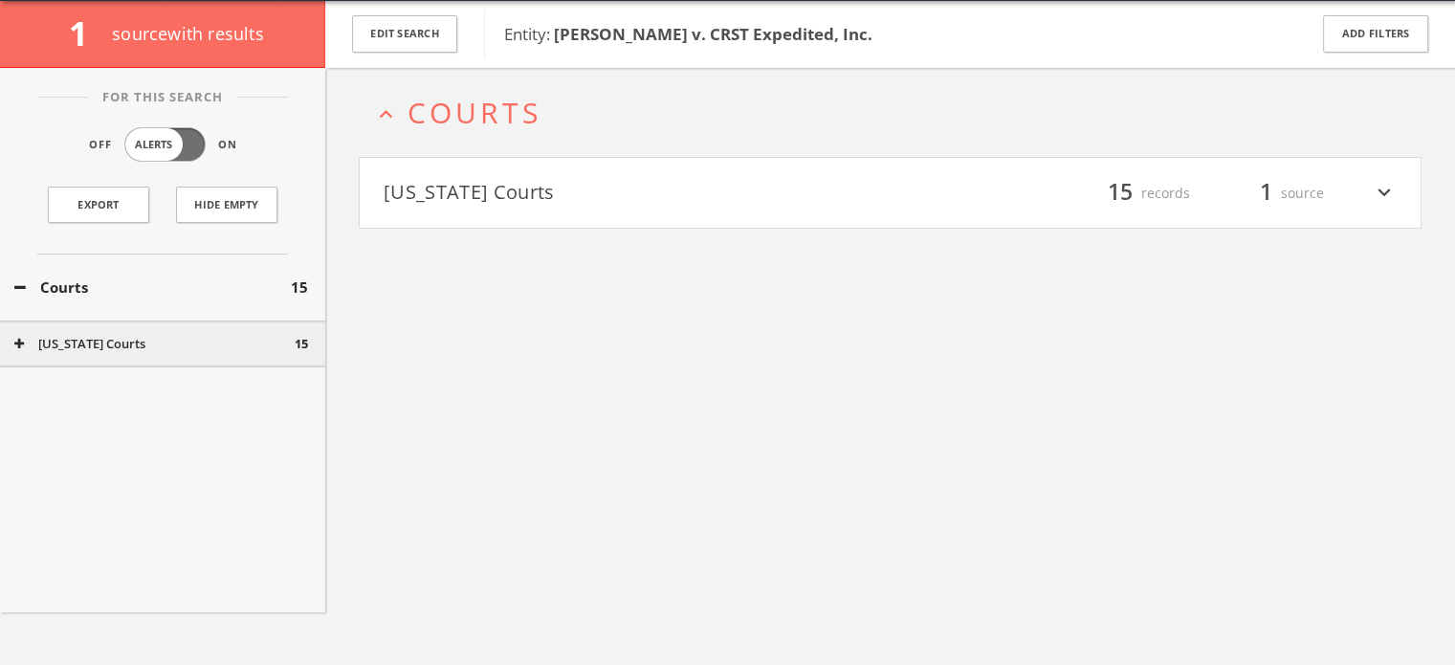
click at [457, 175] on h4 "Iowa Courts filter_list 15 records 1 source expand_more" at bounding box center [890, 193] width 1061 height 71
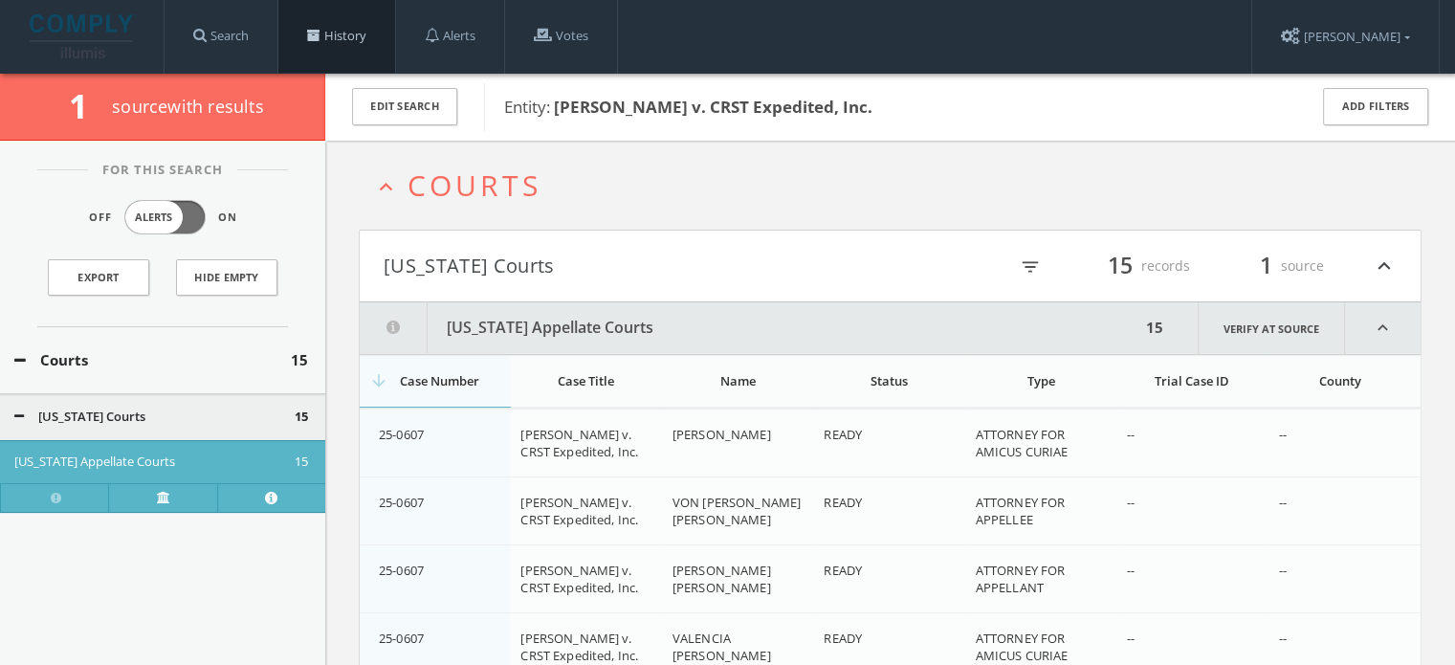
click at [363, 44] on link "History" at bounding box center [336, 36] width 117 height 73
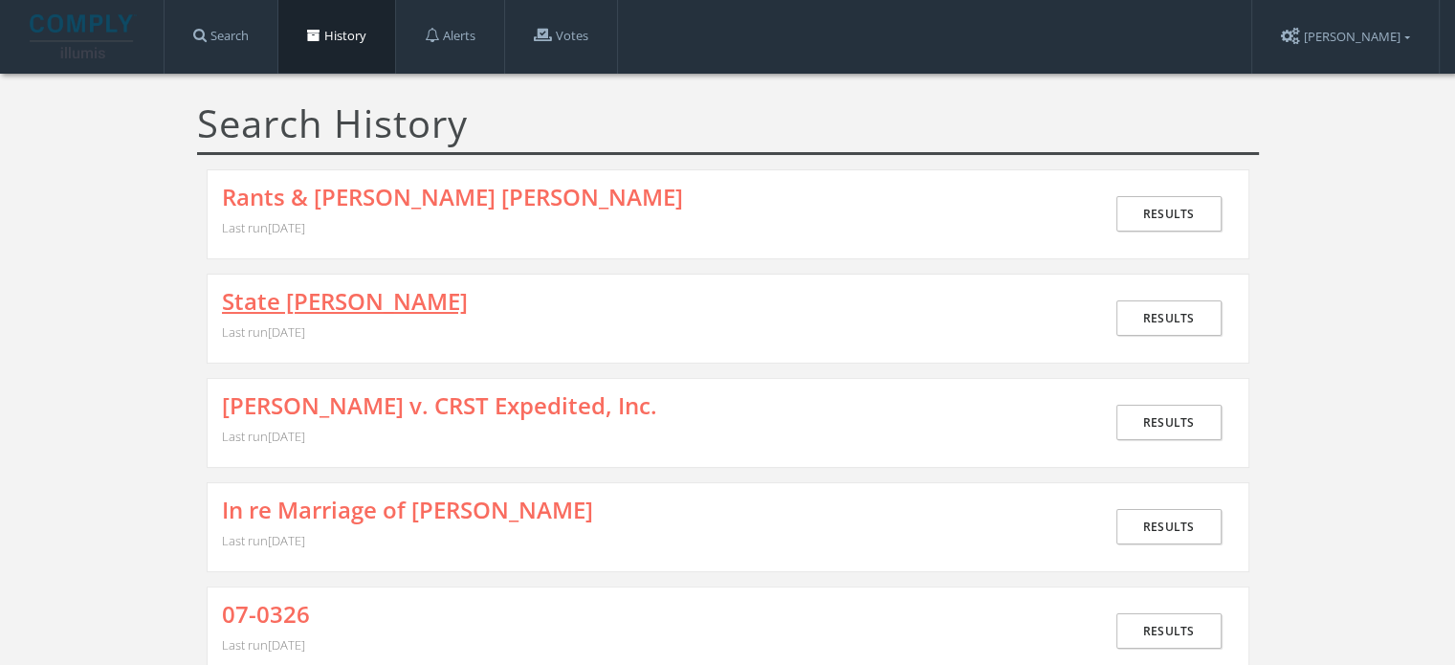
click at [307, 306] on link "State v. Smith" at bounding box center [345, 301] width 246 height 25
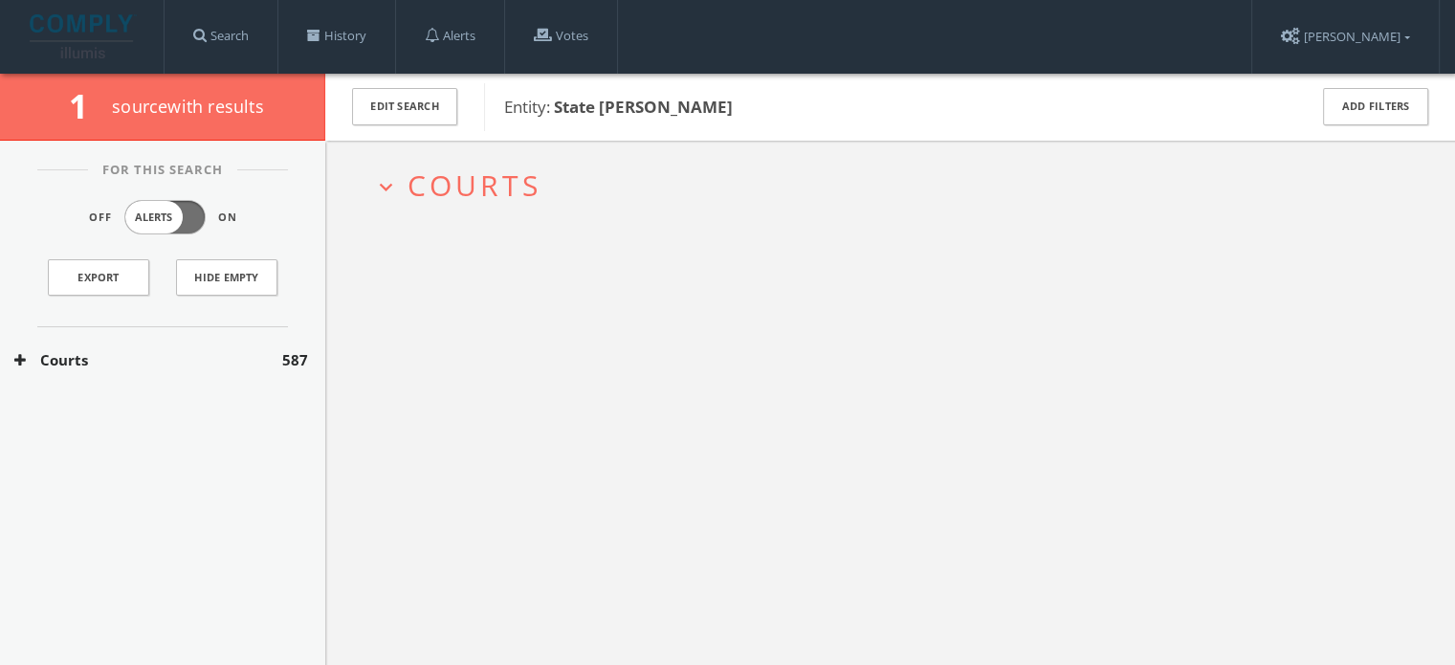
click at [436, 187] on span "Courts" at bounding box center [475, 185] width 134 height 39
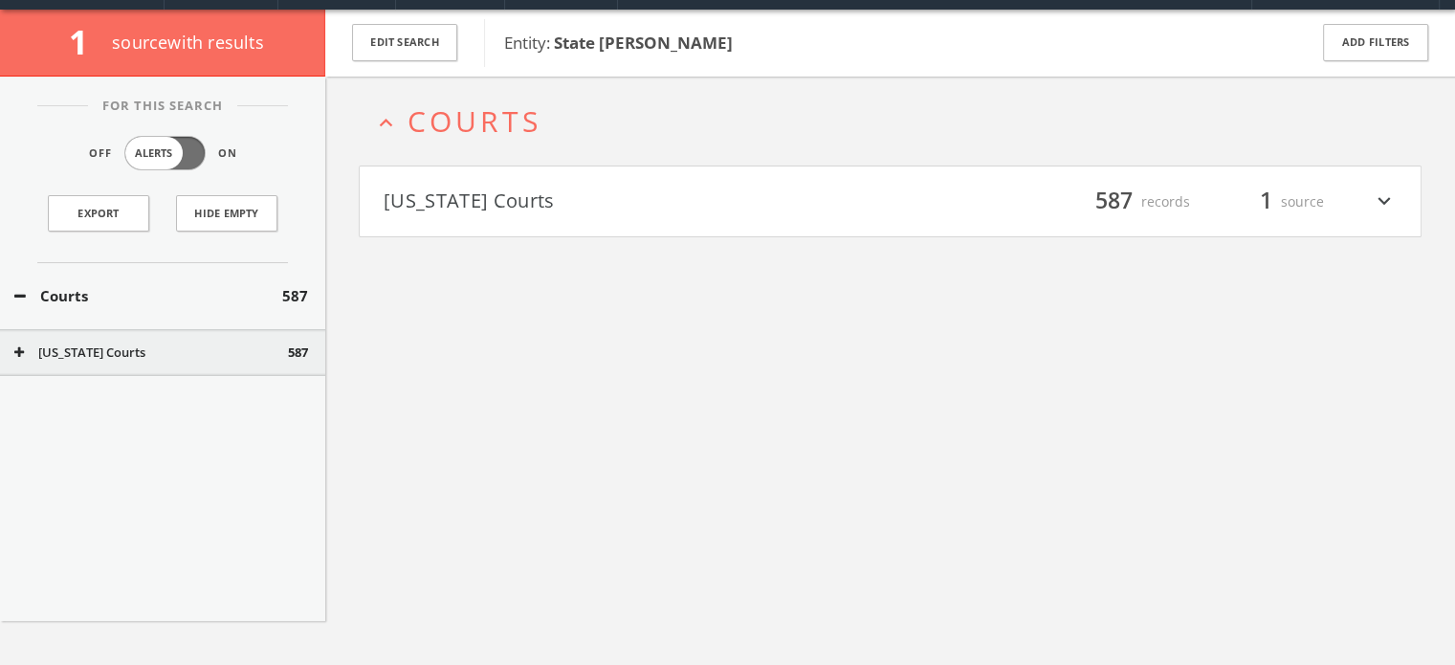
click at [446, 212] on button "[US_STATE] Courts" at bounding box center [637, 202] width 507 height 33
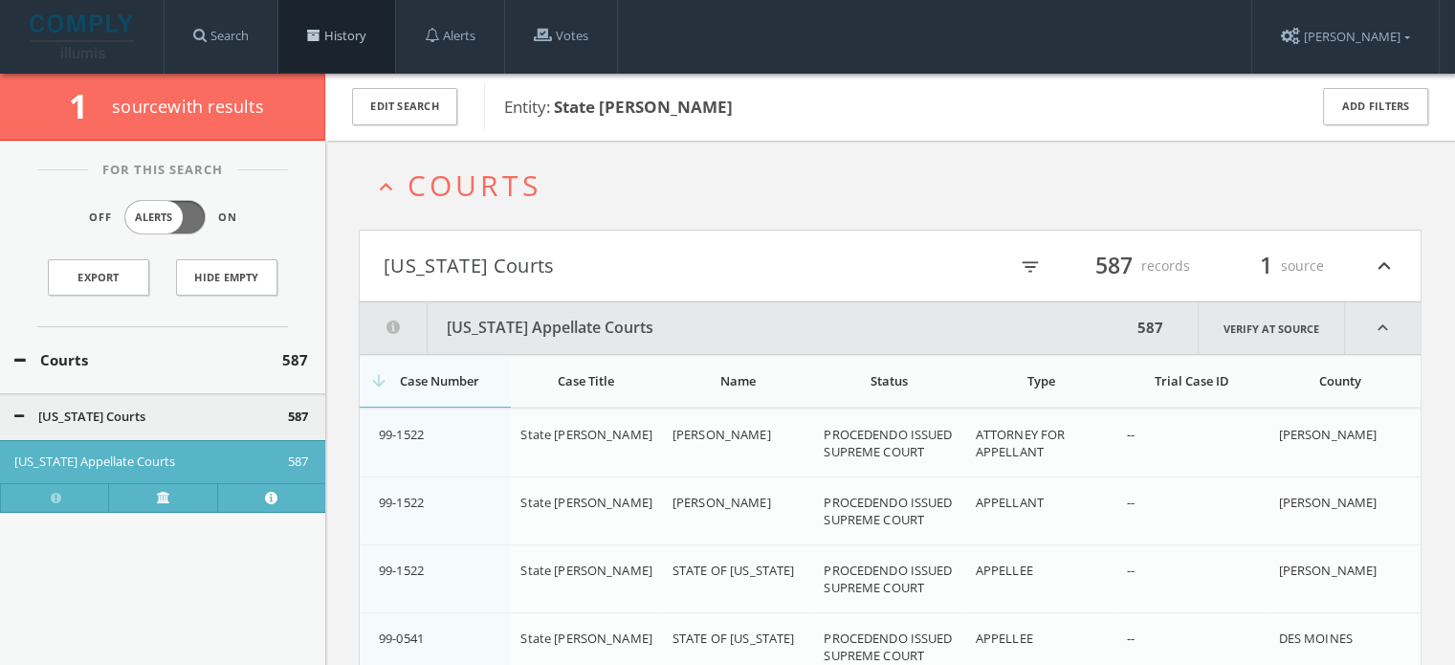
click at [346, 32] on link "History" at bounding box center [336, 36] width 117 height 73
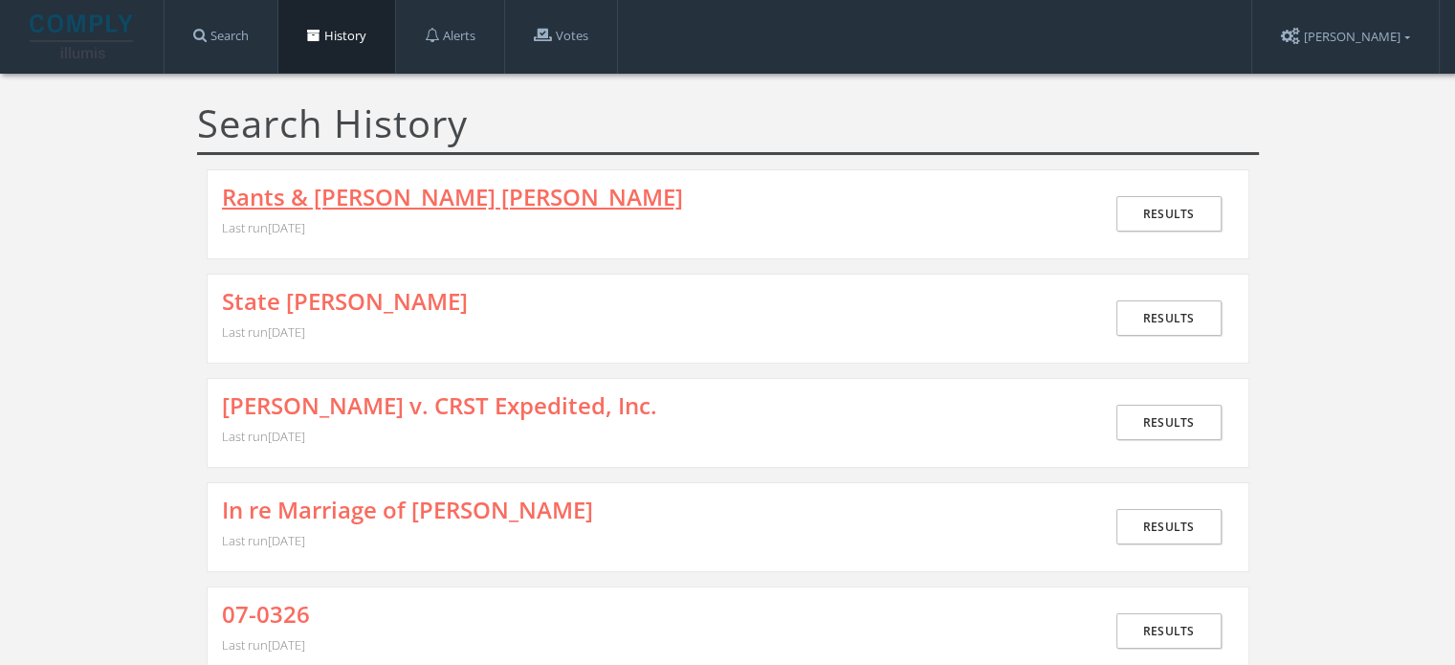
click at [386, 198] on link "Rants & Iverson v. Vilsack" at bounding box center [452, 197] width 461 height 25
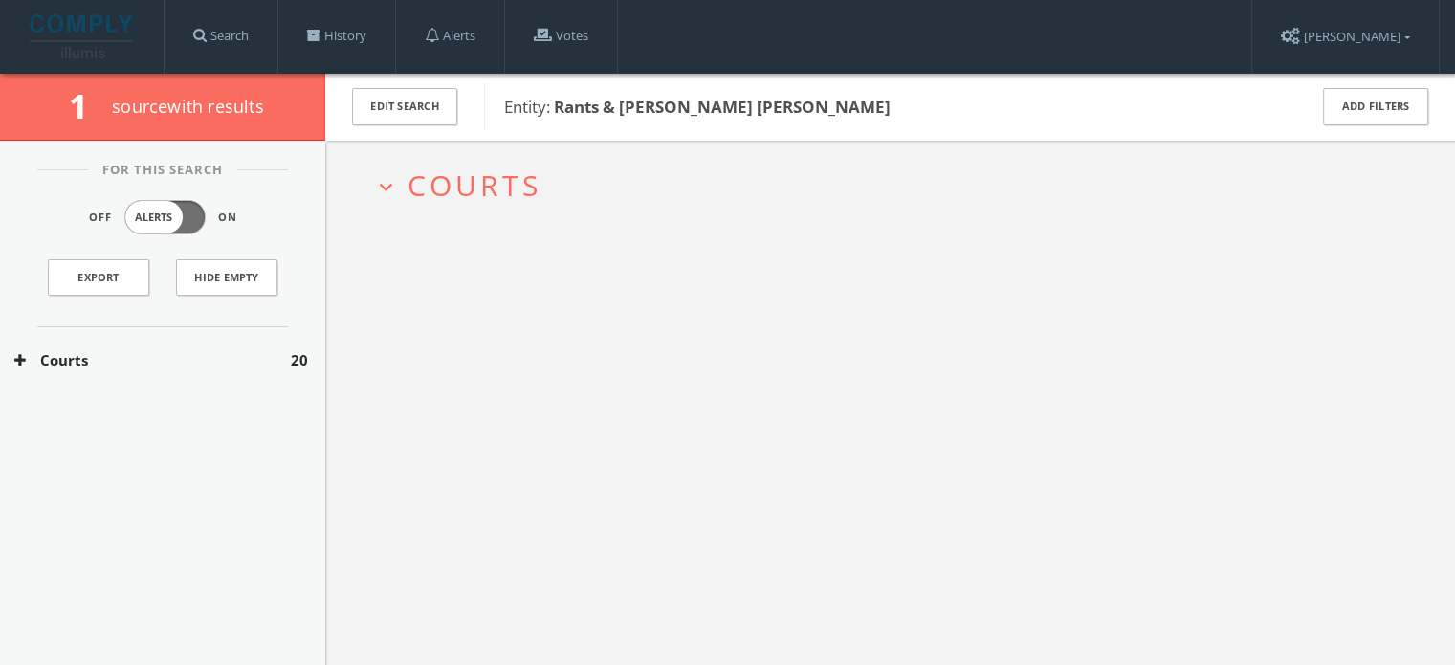
click at [417, 187] on span "Courts" at bounding box center [475, 185] width 134 height 39
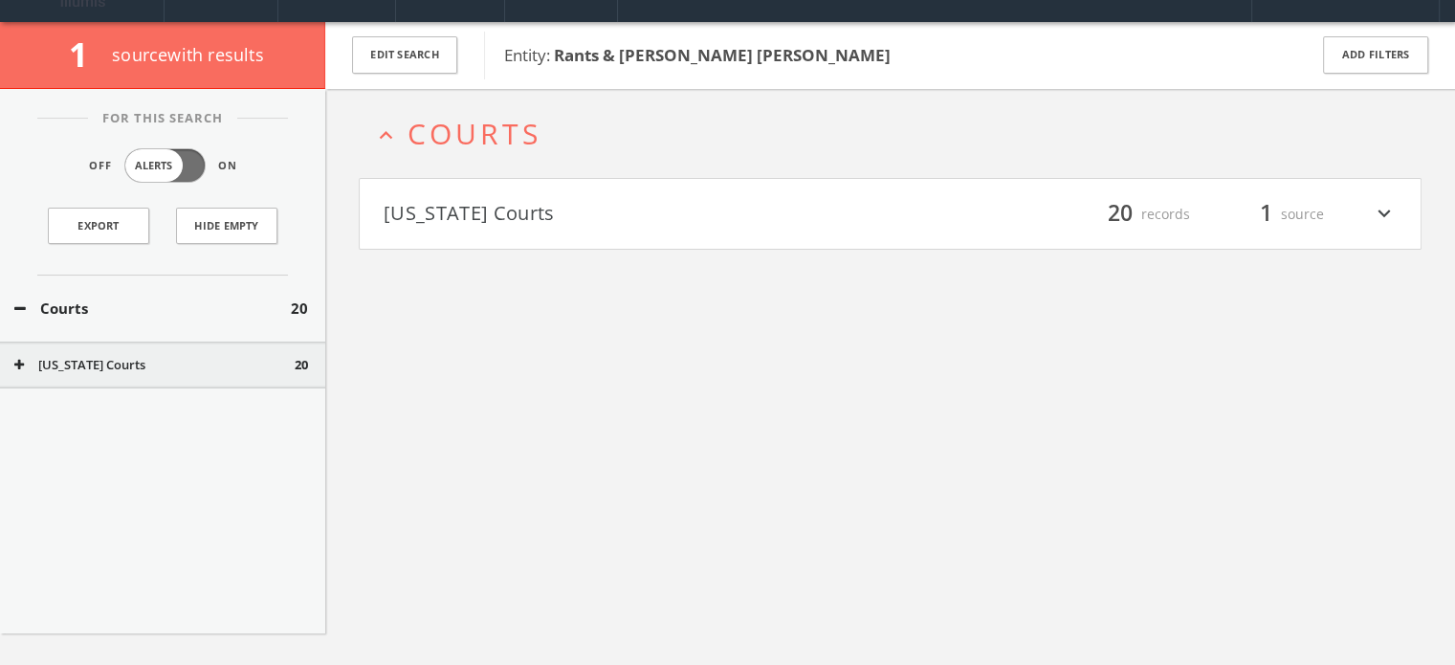
click at [443, 217] on button "[US_STATE] Courts" at bounding box center [637, 214] width 507 height 33
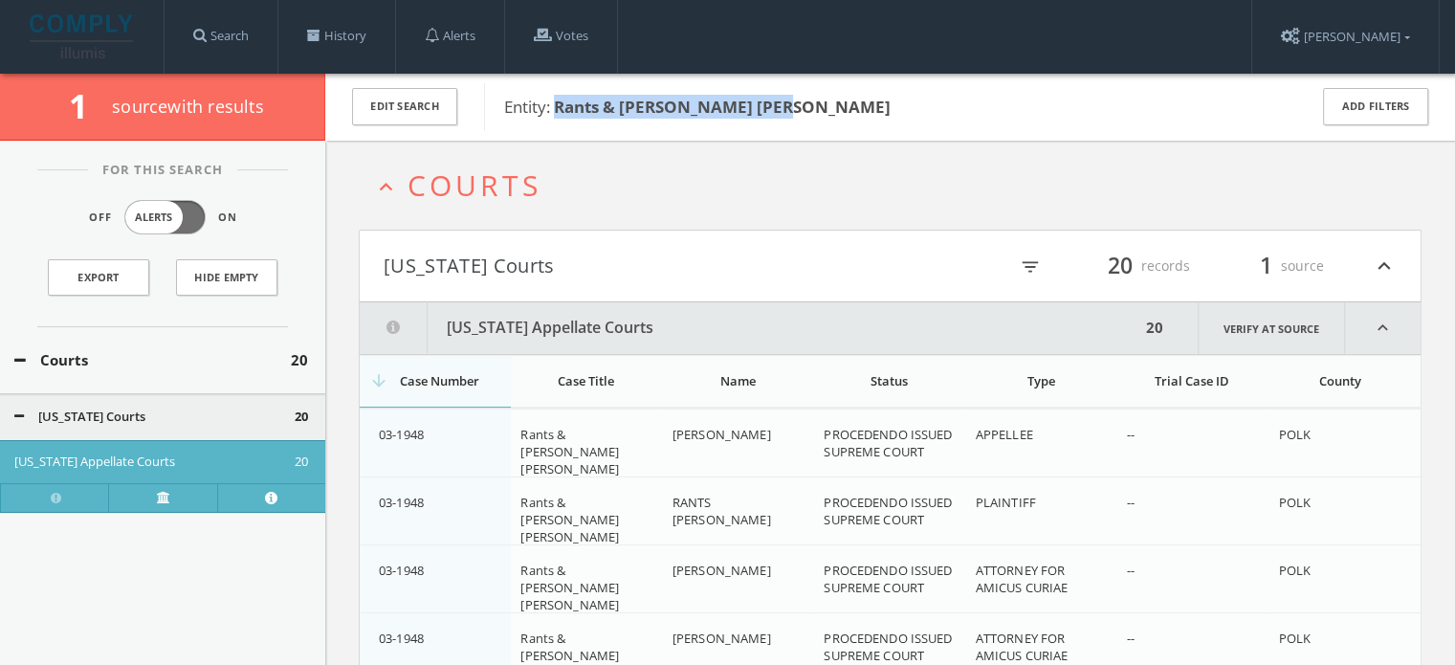
drag, startPoint x: 557, startPoint y: 105, endPoint x: 771, endPoint y: 110, distance: 214.4
click at [771, 110] on span "Entity: Rants & Iverson v. Vilsack" at bounding box center [893, 107] width 778 height 25
click at [344, 43] on link "History" at bounding box center [336, 36] width 117 height 73
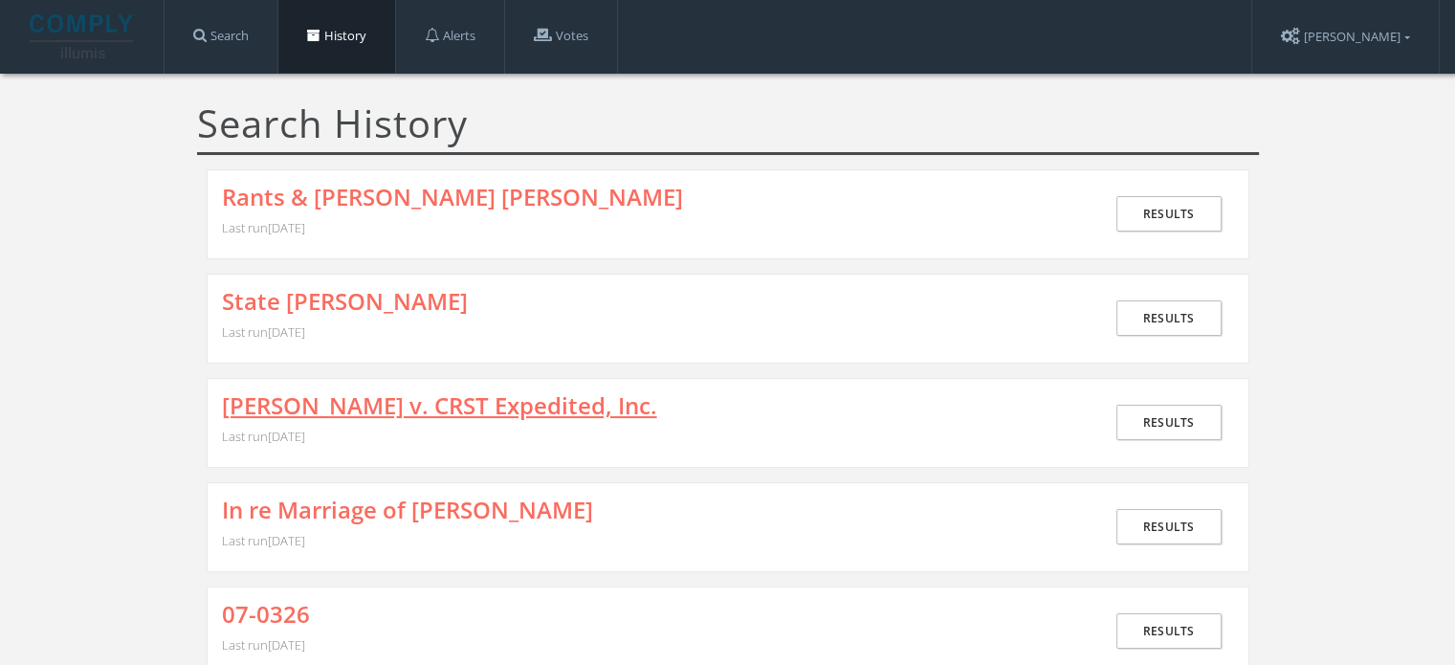
click at [518, 401] on link "Kelchner v. CRST Expedited, Inc." at bounding box center [439, 405] width 435 height 25
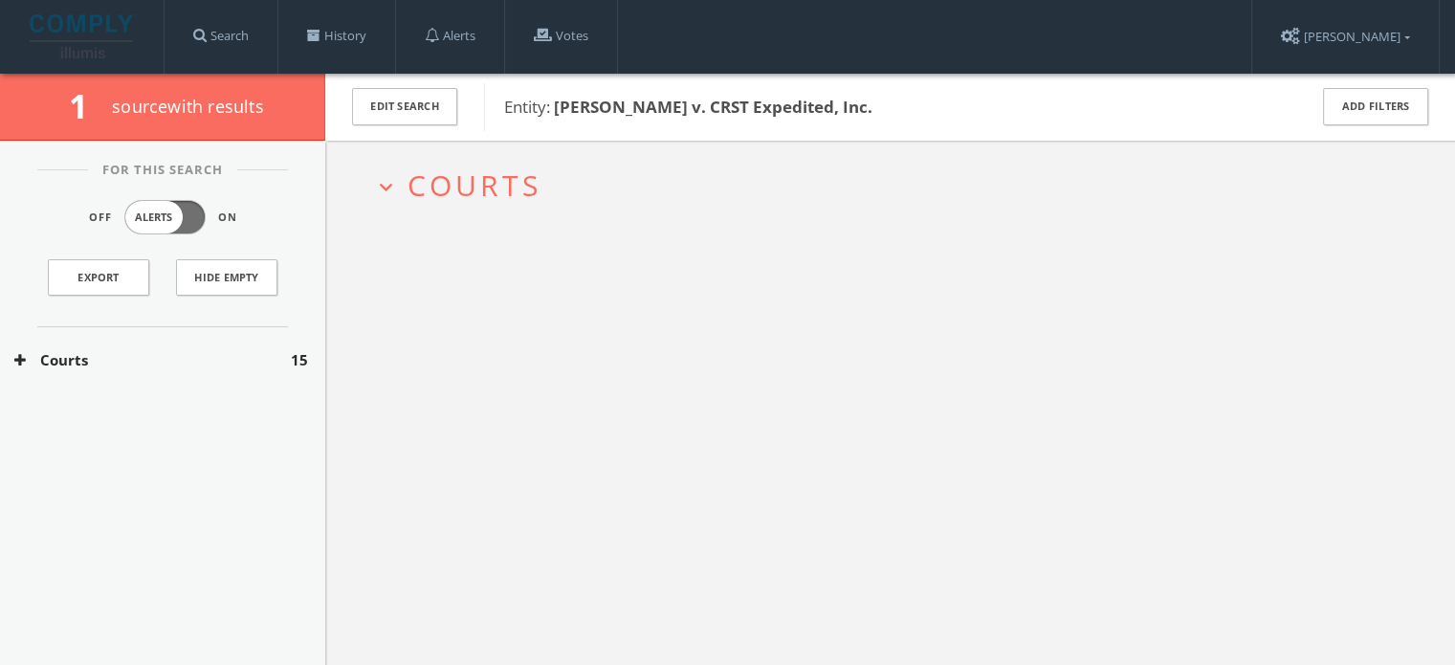
click at [478, 187] on span "Courts" at bounding box center [475, 185] width 134 height 39
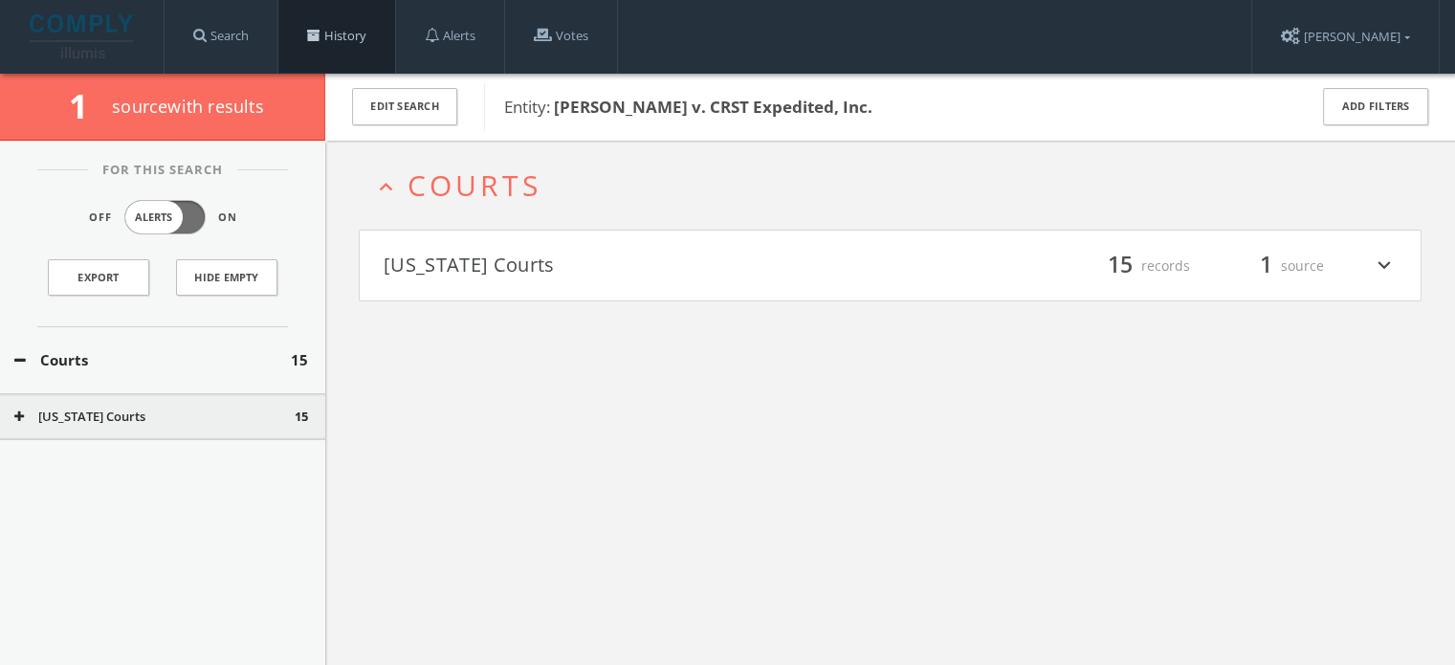
click at [360, 48] on link "History" at bounding box center [336, 36] width 117 height 73
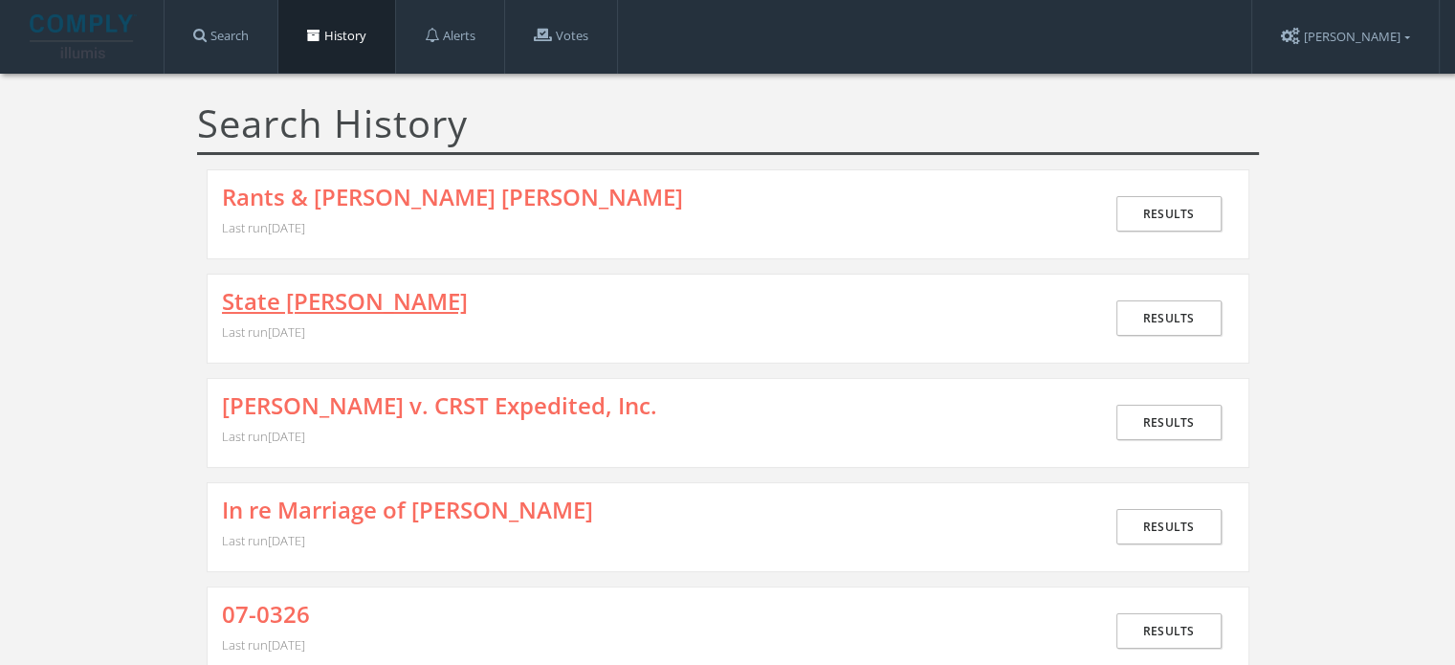
click at [342, 297] on link "State v. Smith" at bounding box center [345, 301] width 246 height 25
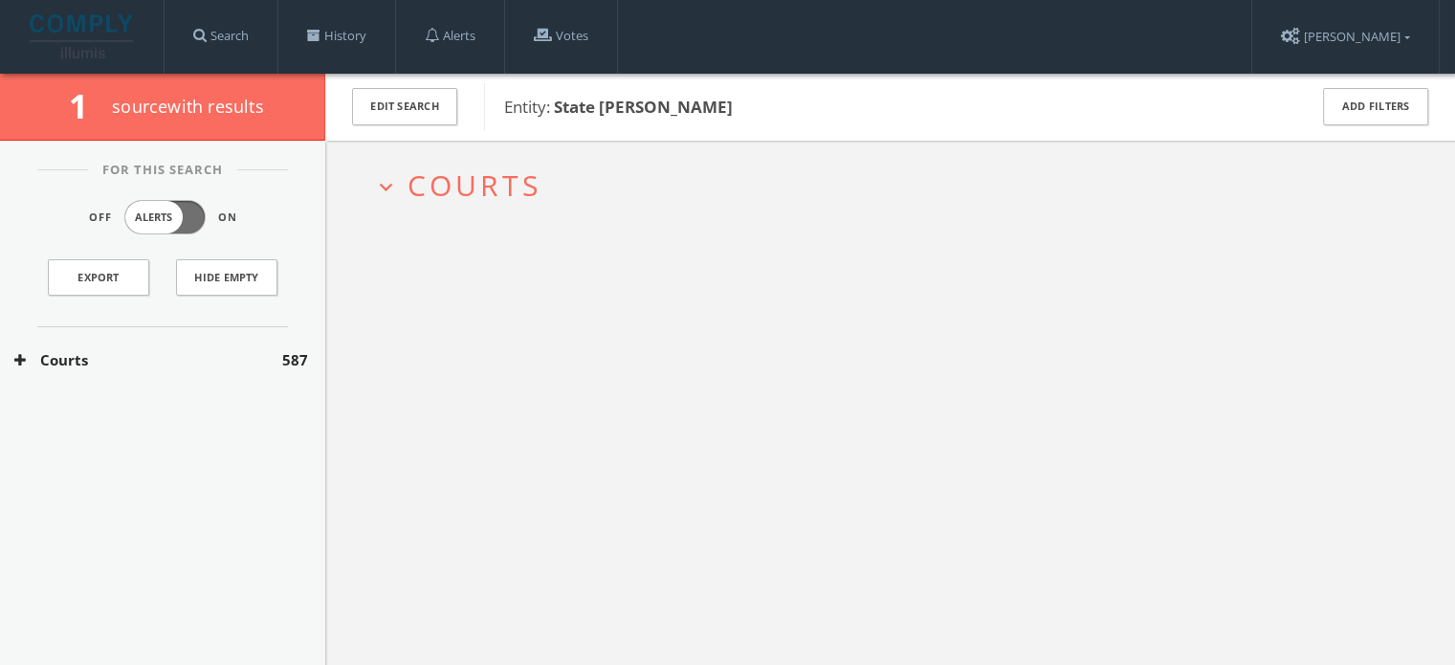
click at [498, 187] on span "Courts" at bounding box center [475, 185] width 134 height 39
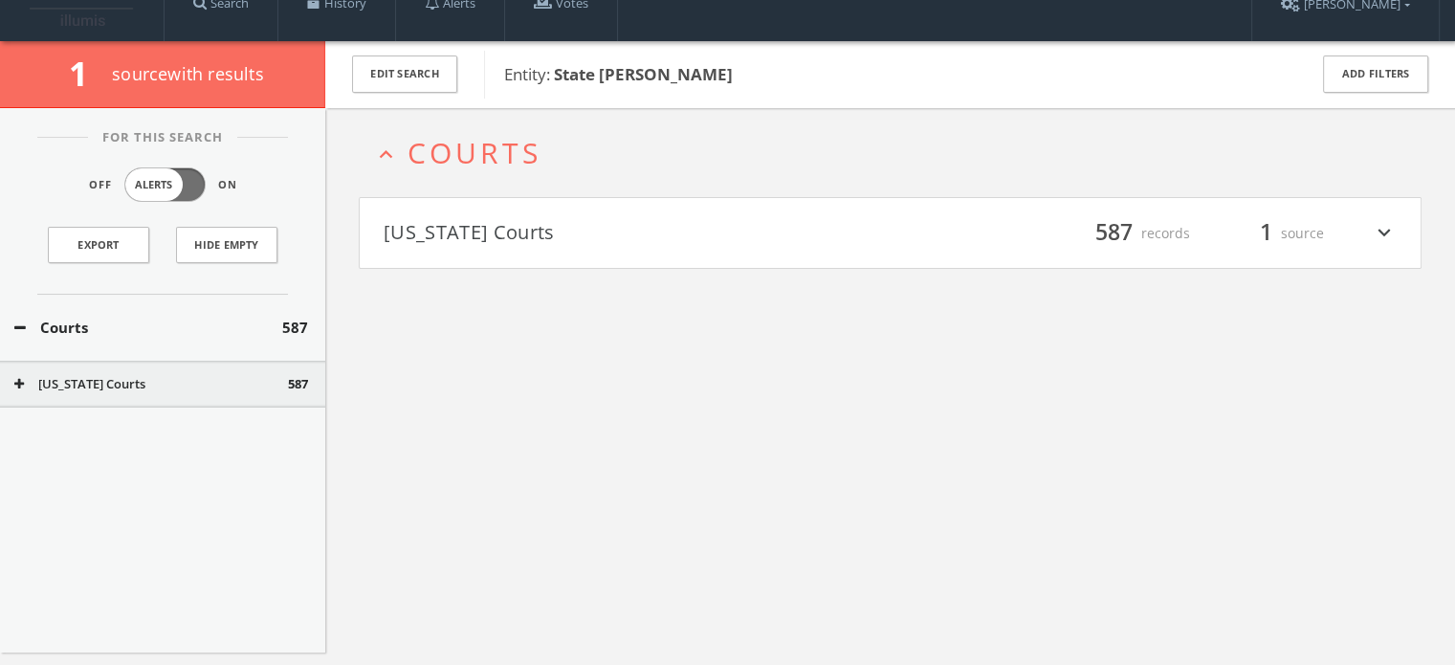
click at [509, 221] on button "[US_STATE] Courts" at bounding box center [637, 233] width 507 height 33
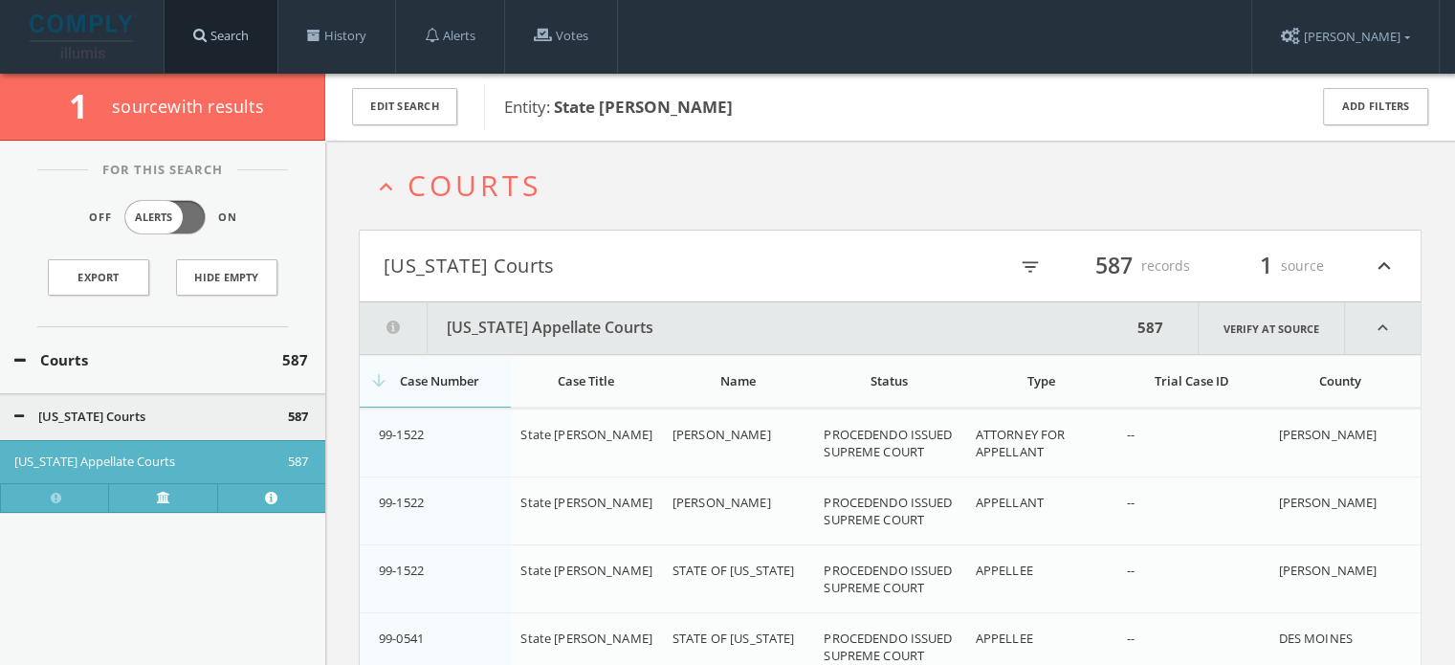
click at [227, 30] on link "Search" at bounding box center [221, 36] width 113 height 73
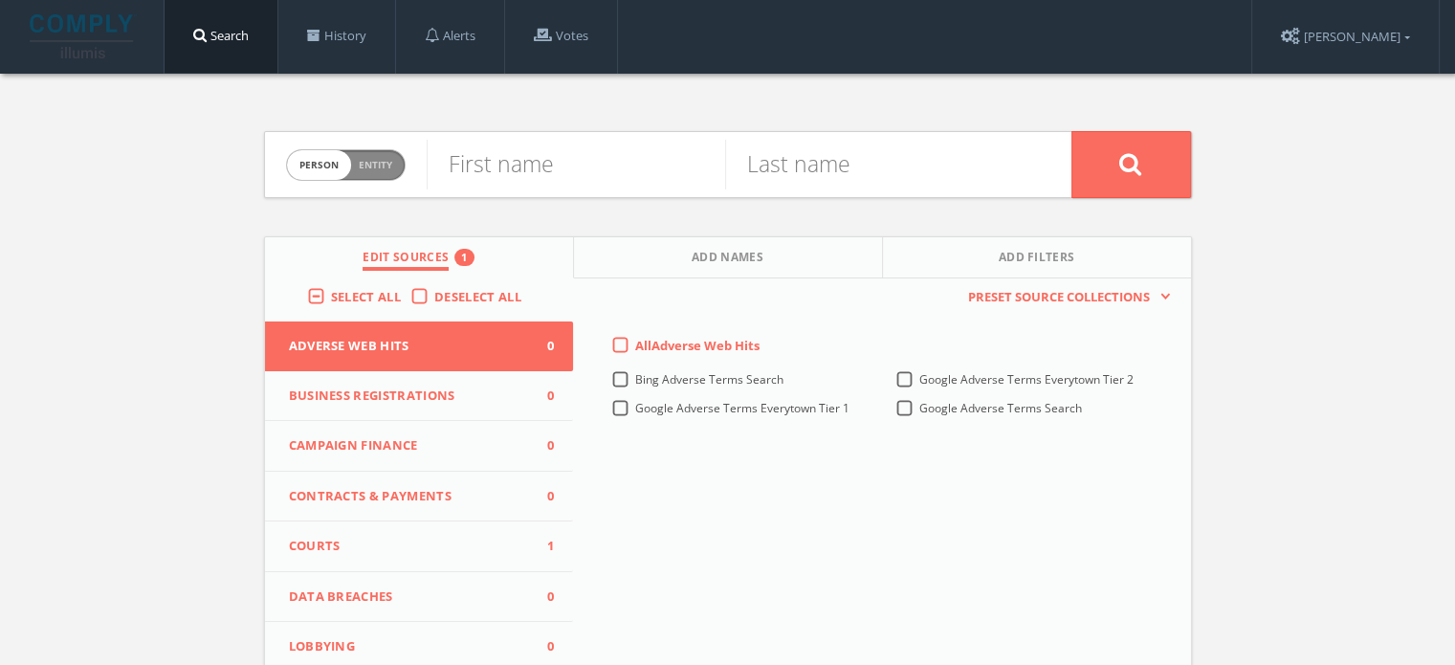
click at [442, 546] on span "Courts" at bounding box center [407, 546] width 237 height 19
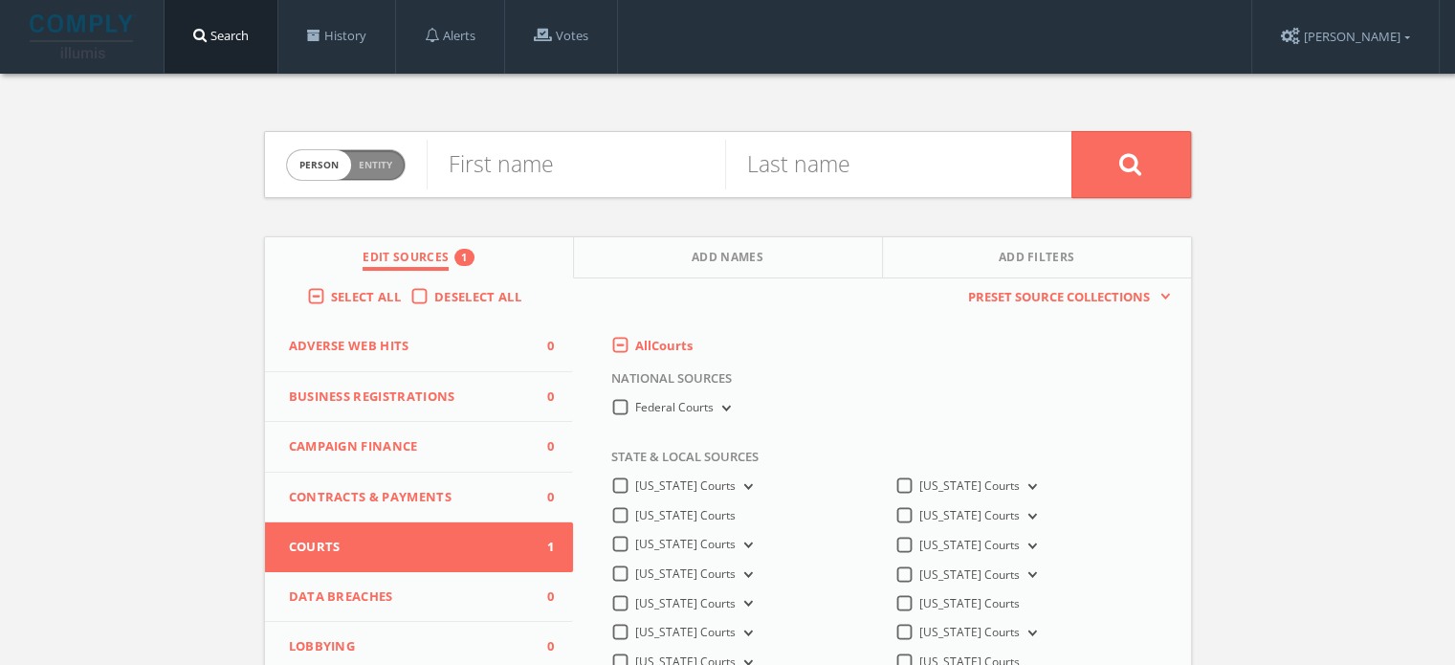
click at [491, 190] on div "First name" at bounding box center [576, 164] width 299 height 65
click at [478, 171] on input "text" at bounding box center [576, 165] width 299 height 50
paste input "LUCEY MARTHA"
drag, startPoint x: 524, startPoint y: 169, endPoint x: 371, endPoint y: 182, distance: 153.6
click at [371, 182] on form "Person Entity person LUCEY MARTHA First name Last name" at bounding box center [728, 164] width 928 height 67
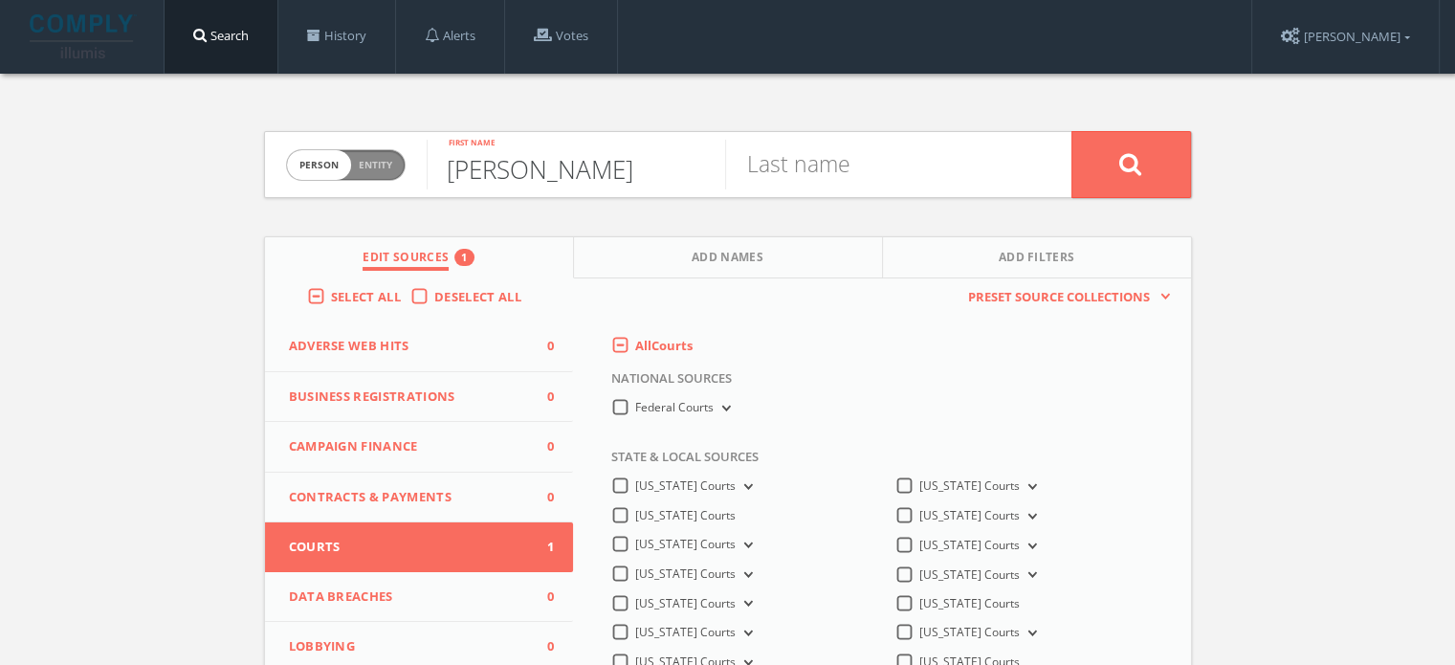
type input "MARTHA"
click at [827, 167] on input "text" at bounding box center [874, 165] width 299 height 50
type input "LUCEY"
click at [1072, 131] on button at bounding box center [1132, 164] width 120 height 67
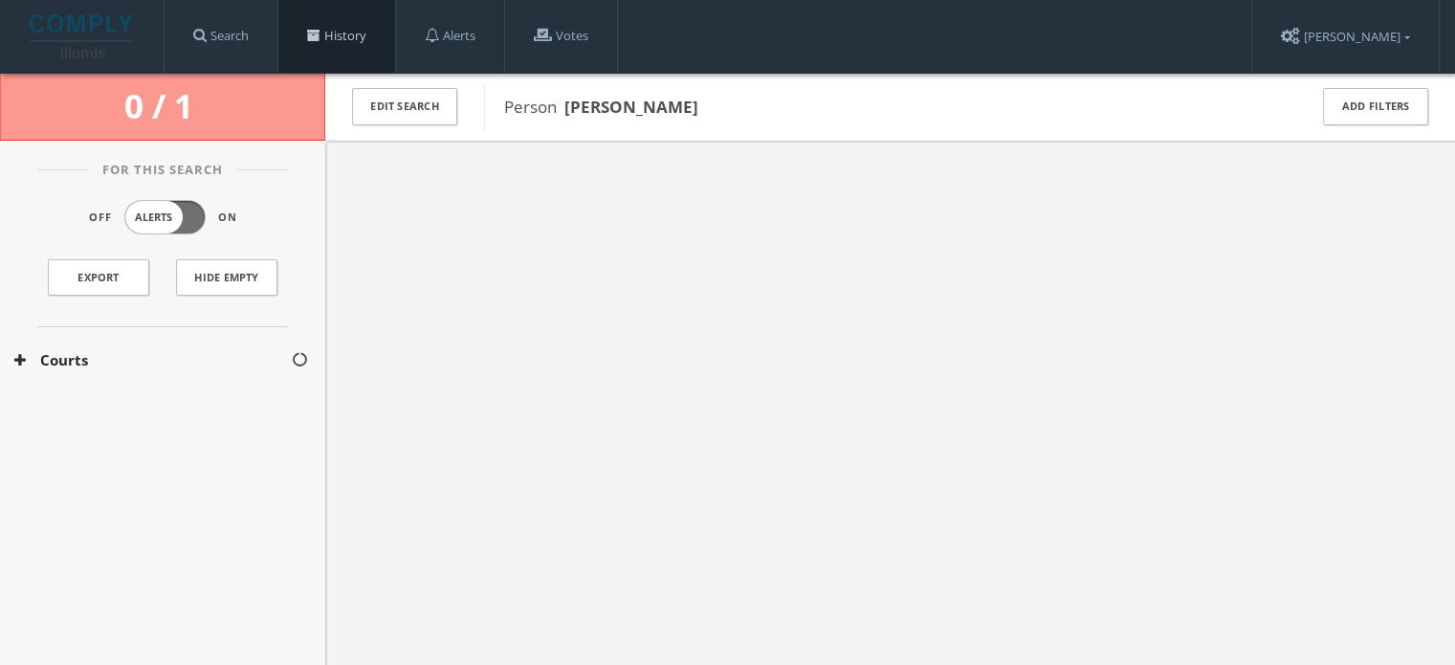
click at [332, 39] on link "History" at bounding box center [336, 36] width 117 height 73
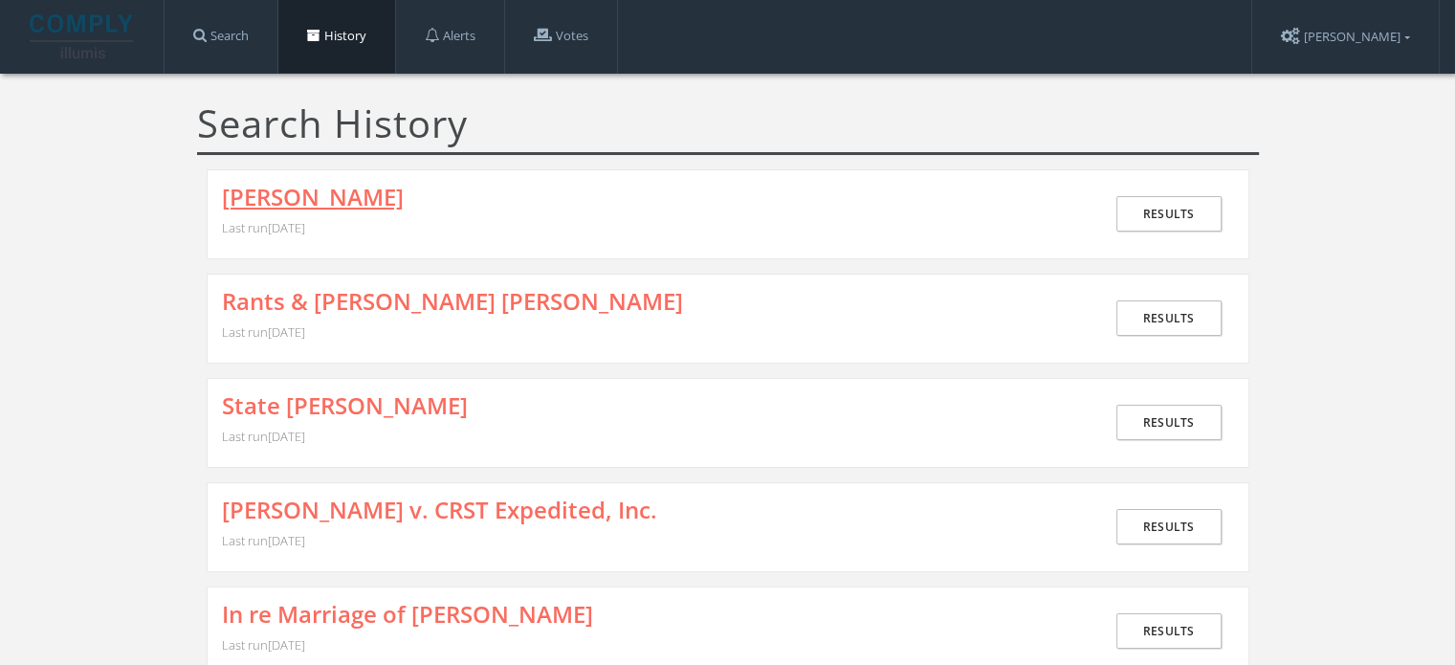
click at [345, 188] on link "MARTHA LUCEY" at bounding box center [313, 197] width 182 height 25
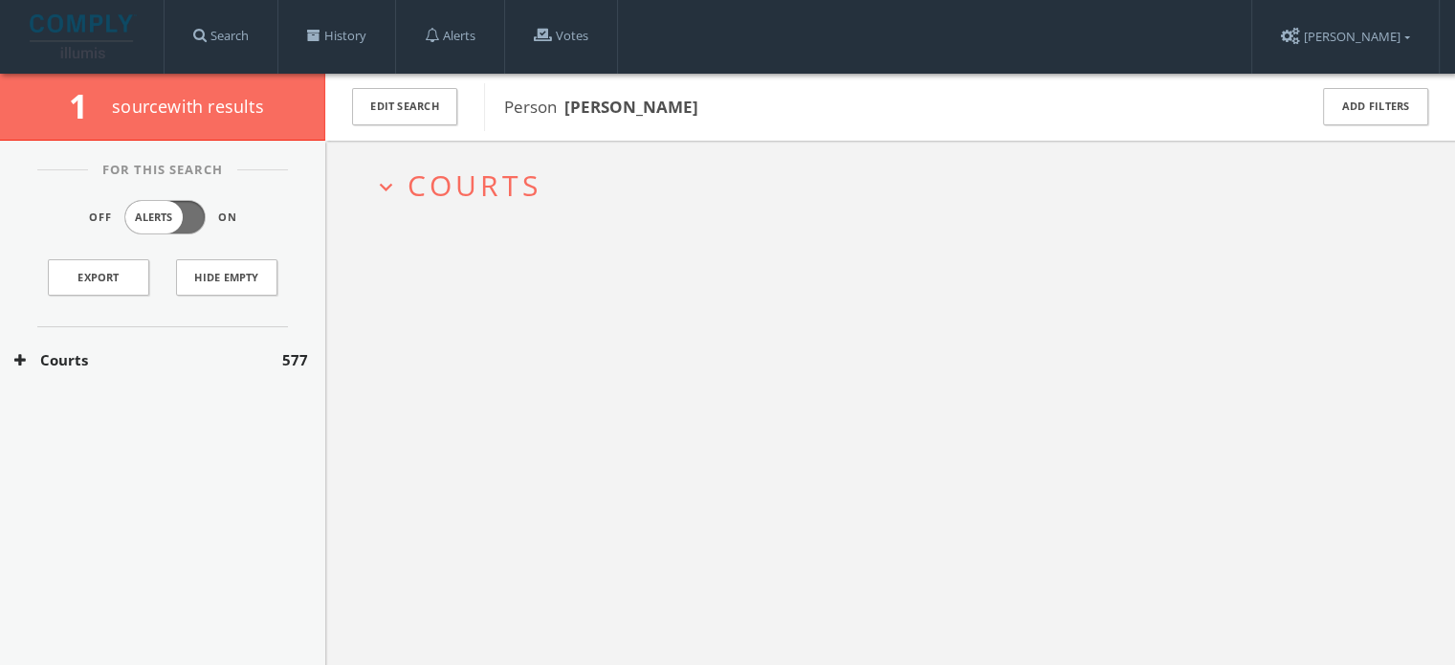
click at [491, 180] on span "Courts" at bounding box center [475, 185] width 134 height 39
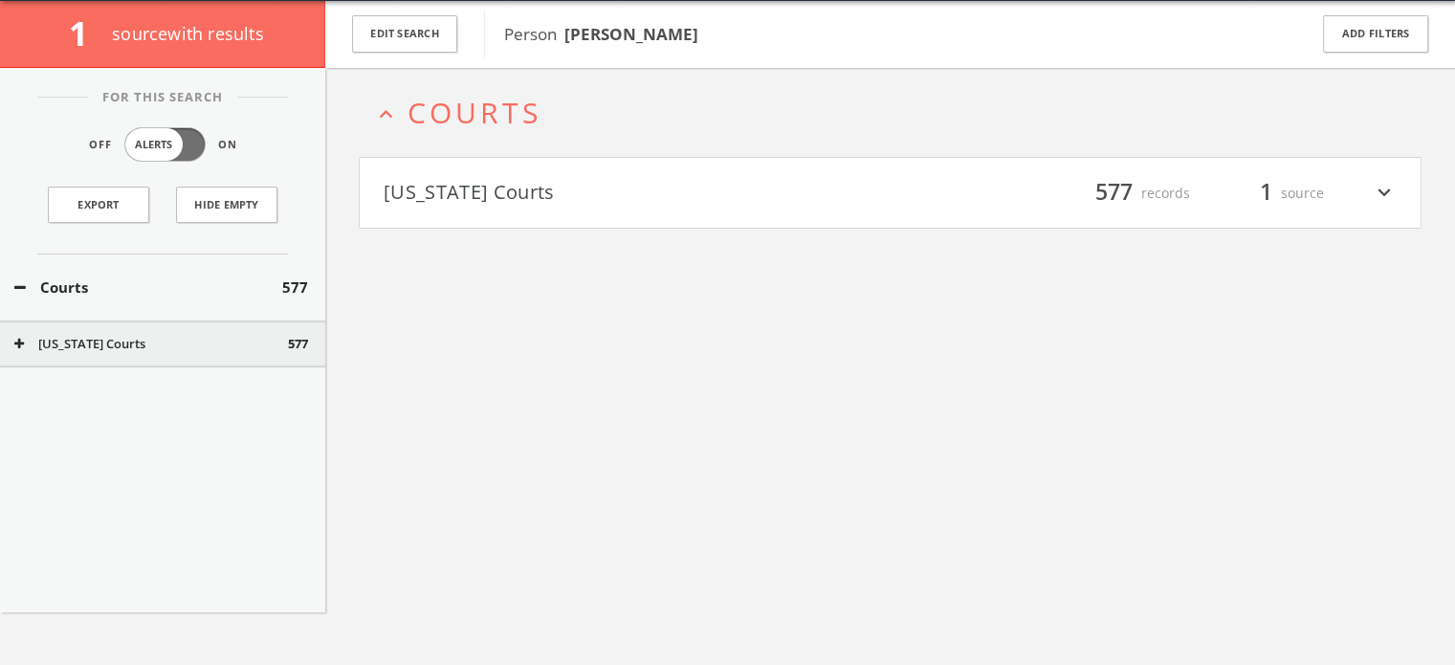
click at [491, 219] on h4 "Iowa Courts filter_list 577 records 1 source expand_more" at bounding box center [890, 193] width 1061 height 71
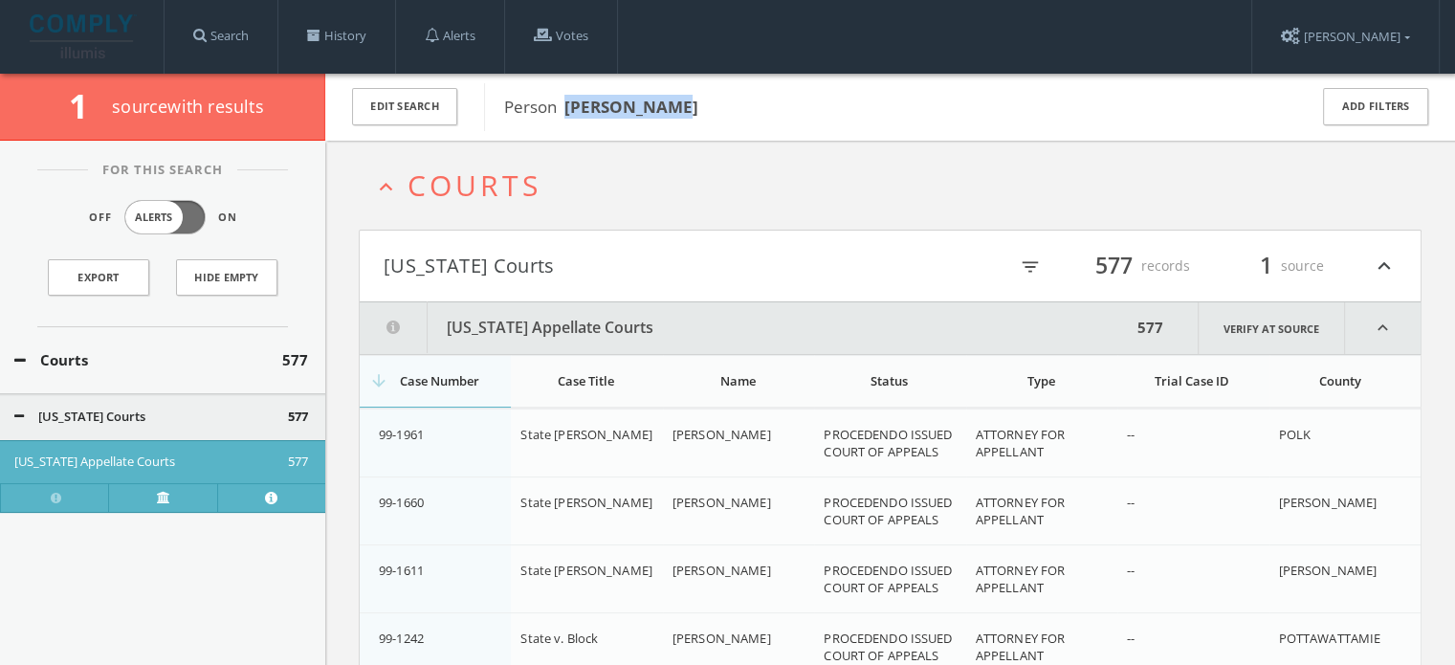
drag, startPoint x: 706, startPoint y: 103, endPoint x: 564, endPoint y: 112, distance: 142.8
click at [564, 112] on span "Person MARTHA LUCEY" at bounding box center [893, 107] width 778 height 25
copy b "MARTHA LUCEY"
click at [311, 48] on link "History" at bounding box center [336, 36] width 117 height 73
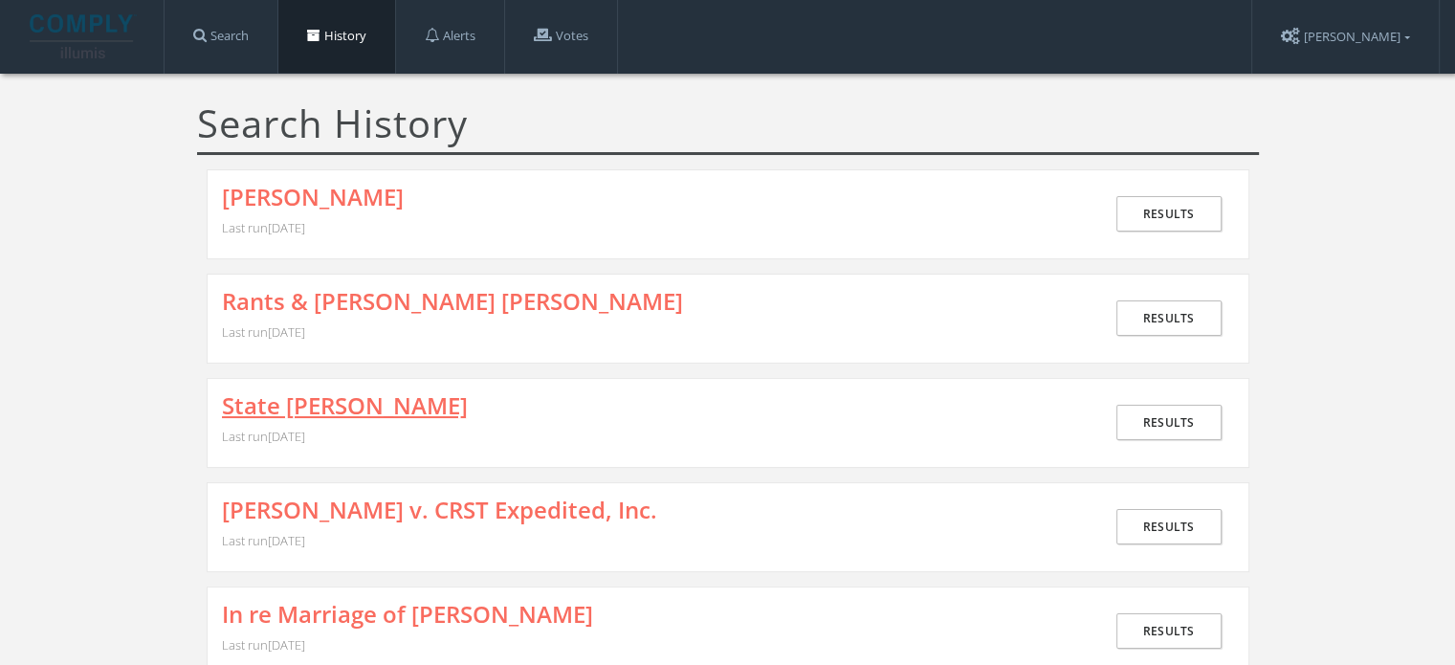
click at [353, 406] on link "State v. Smith" at bounding box center [345, 405] width 246 height 25
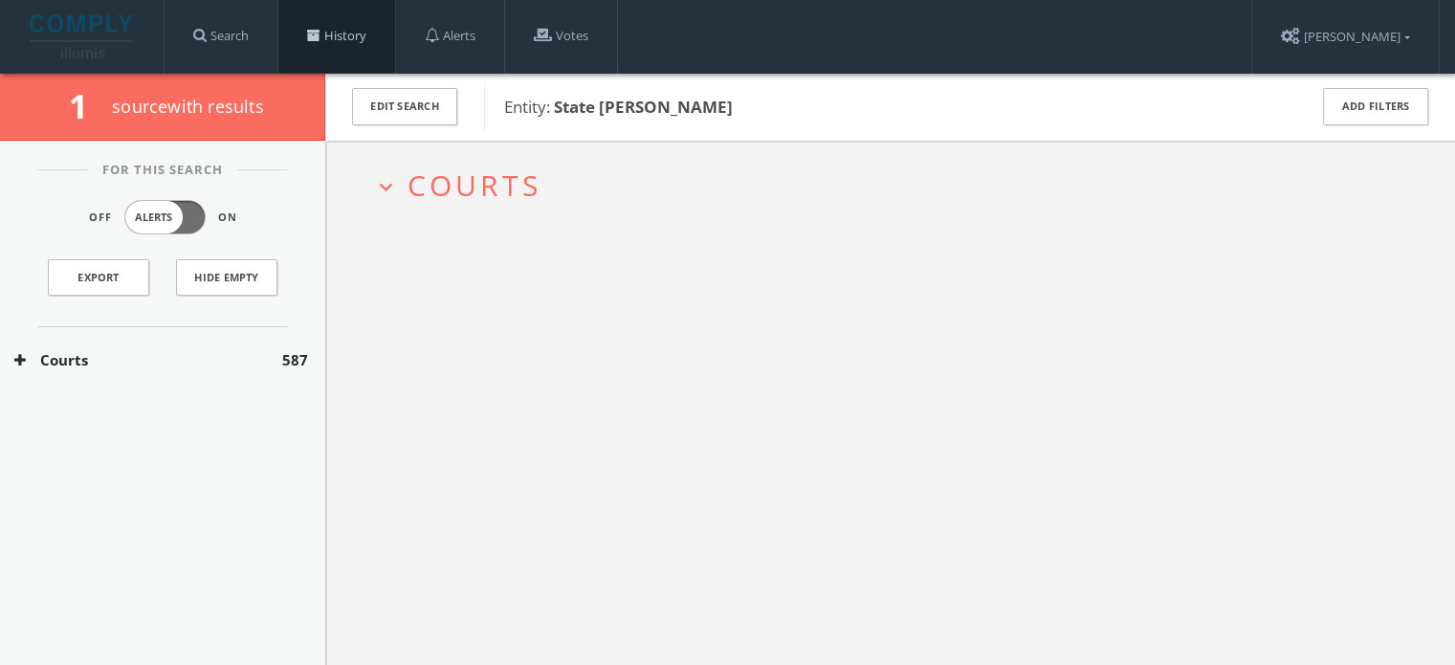
click at [305, 33] on link "History" at bounding box center [336, 36] width 117 height 73
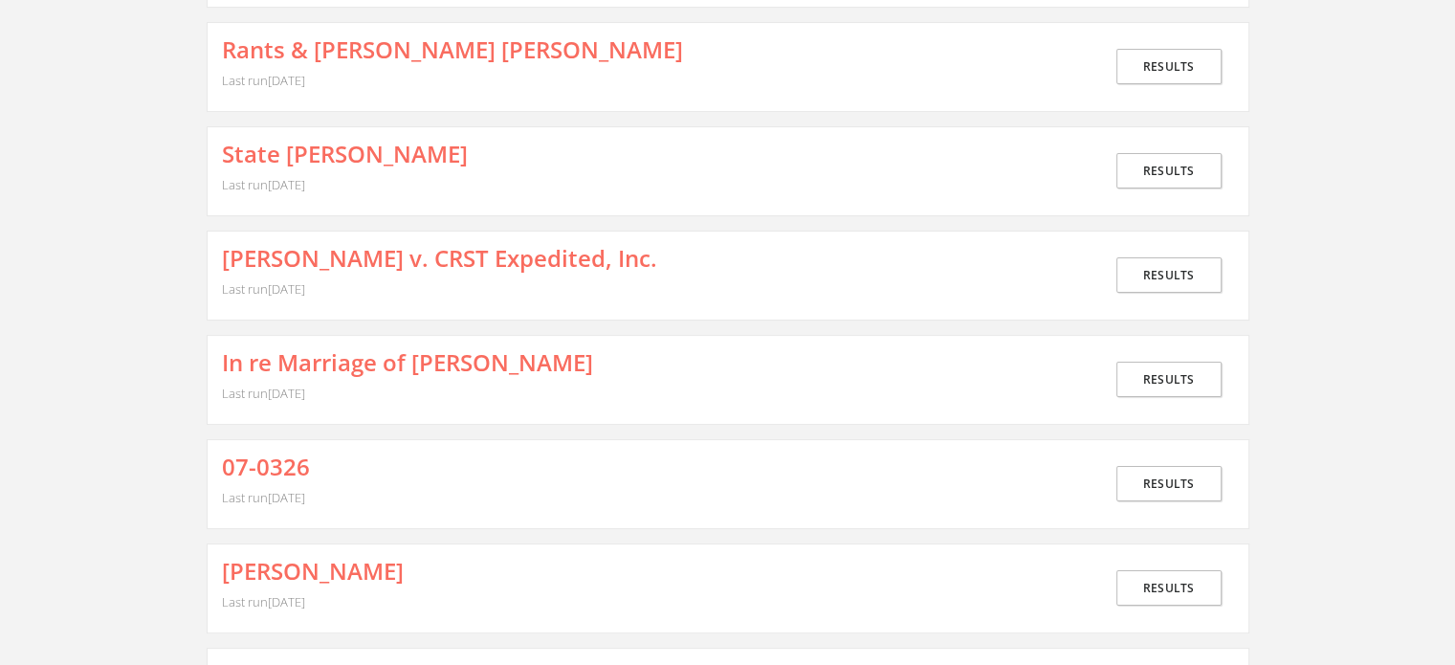
scroll to position [287, 0]
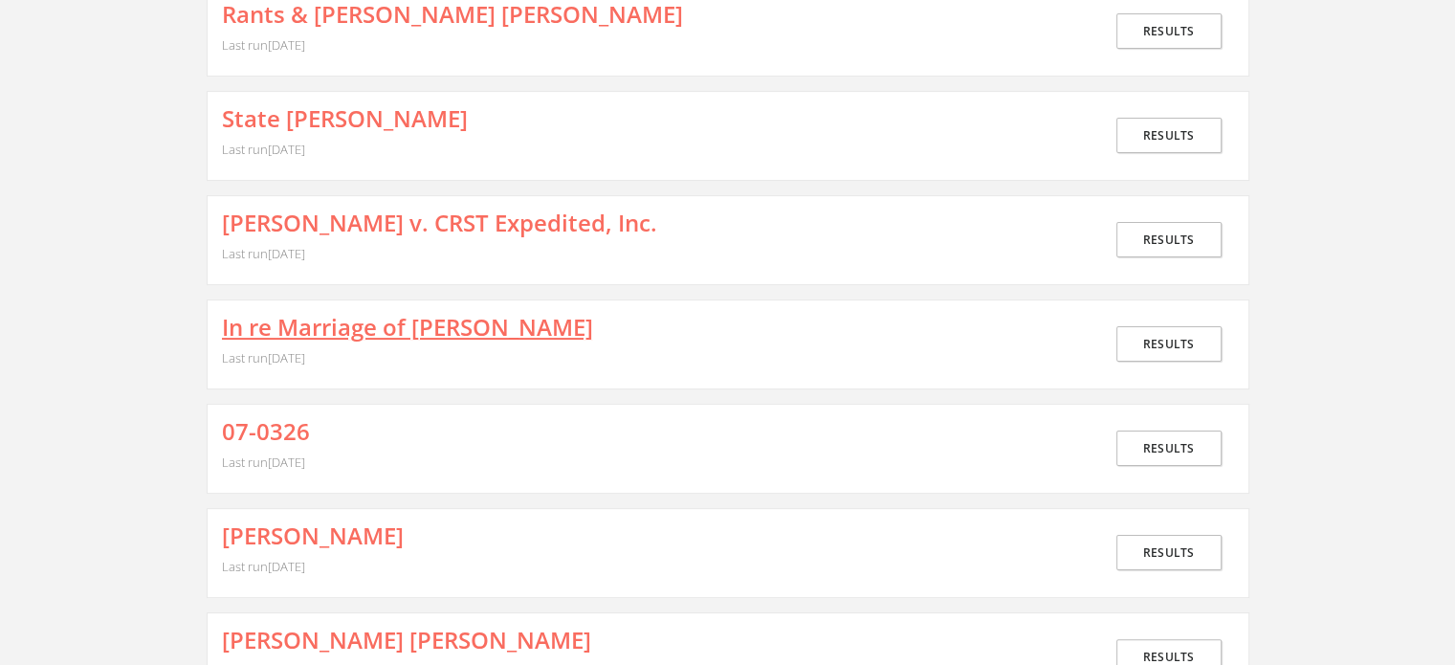
click at [431, 315] on link "In re Marriage of Steinlage" at bounding box center [407, 327] width 371 height 25
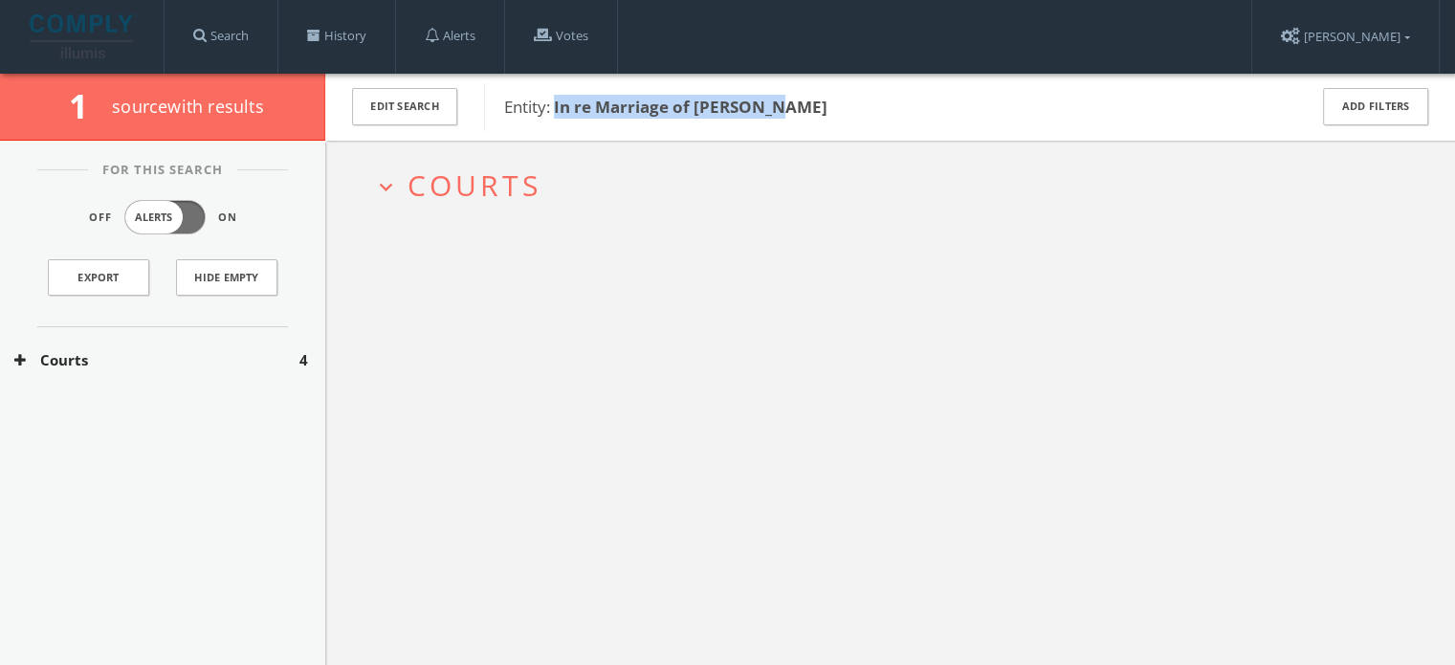
drag, startPoint x: 797, startPoint y: 102, endPoint x: 557, endPoint y: 114, distance: 240.4
click at [557, 114] on span "Entity: In re Marriage of Steinlage" at bounding box center [893, 107] width 778 height 25
copy b "In re Marriage of Steinlage"
click at [483, 162] on h2 "expand_more Courts" at bounding box center [890, 185] width 1063 height 89
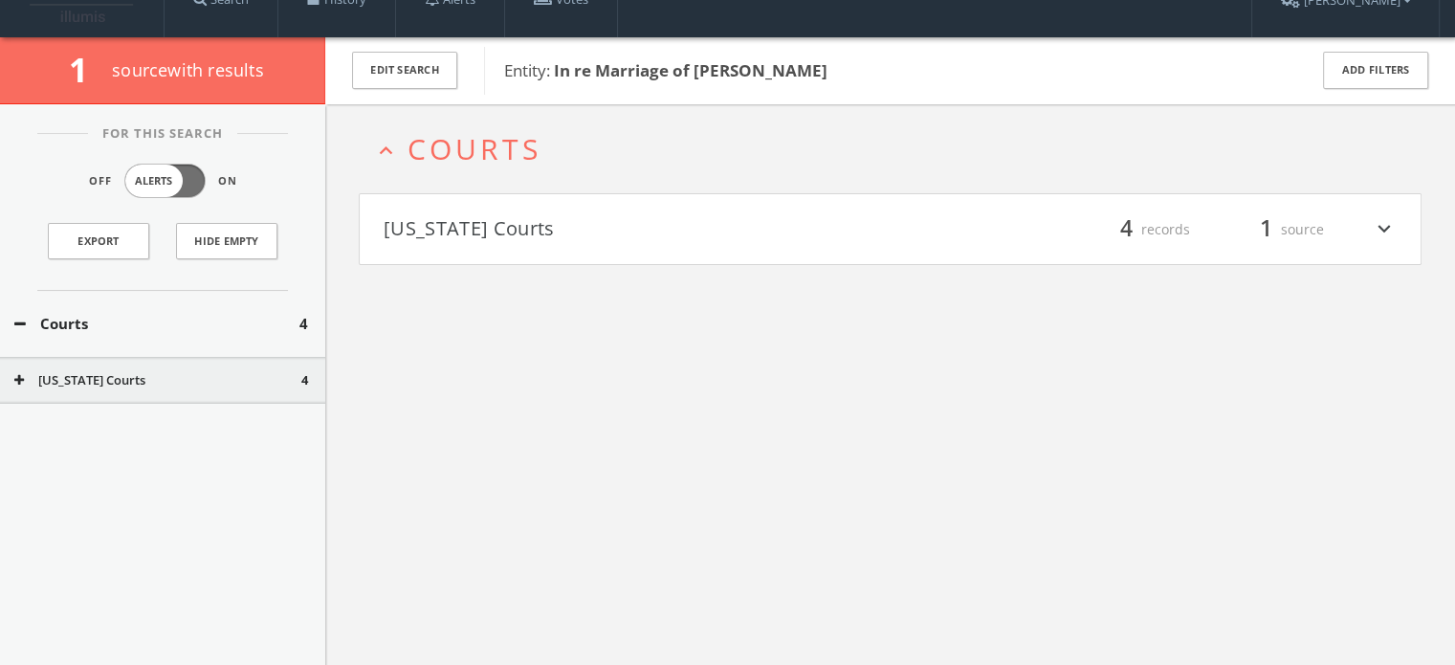
click at [484, 244] on h4 "Iowa Courts filter_list 4 records 1 source expand_more" at bounding box center [890, 229] width 1061 height 71
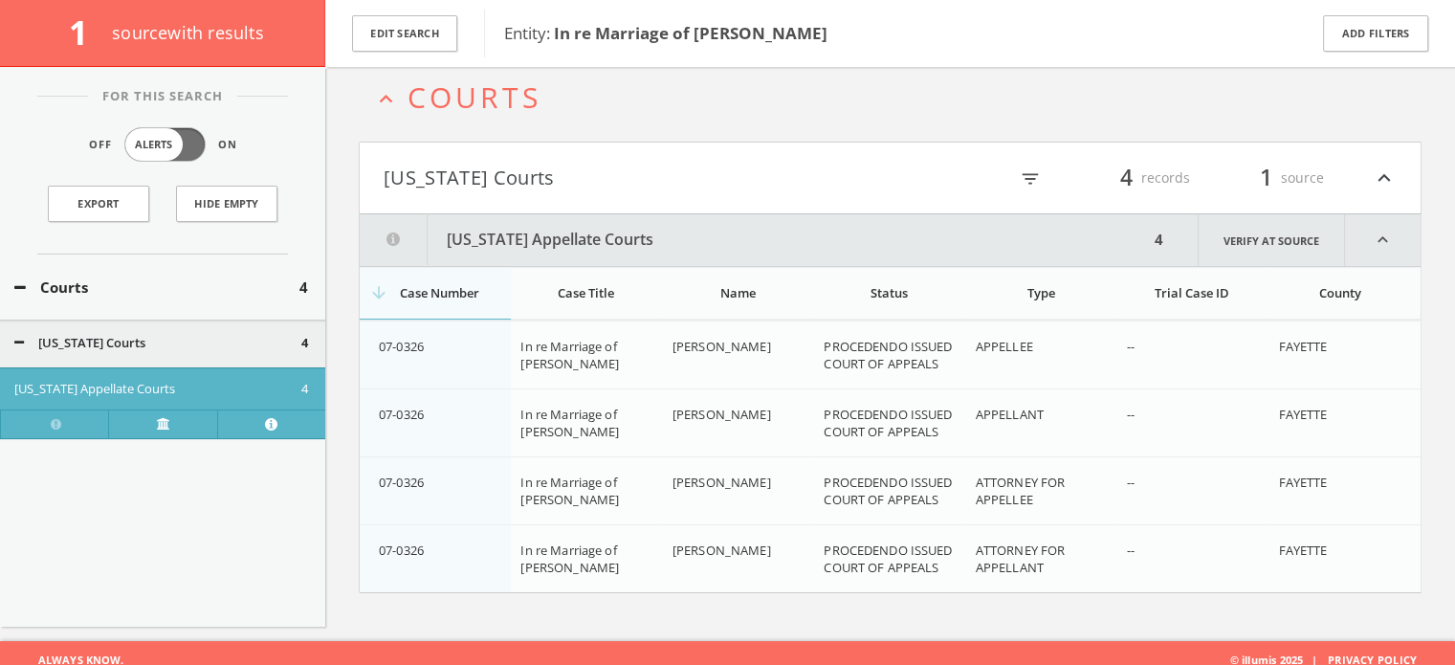
scroll to position [111, 0]
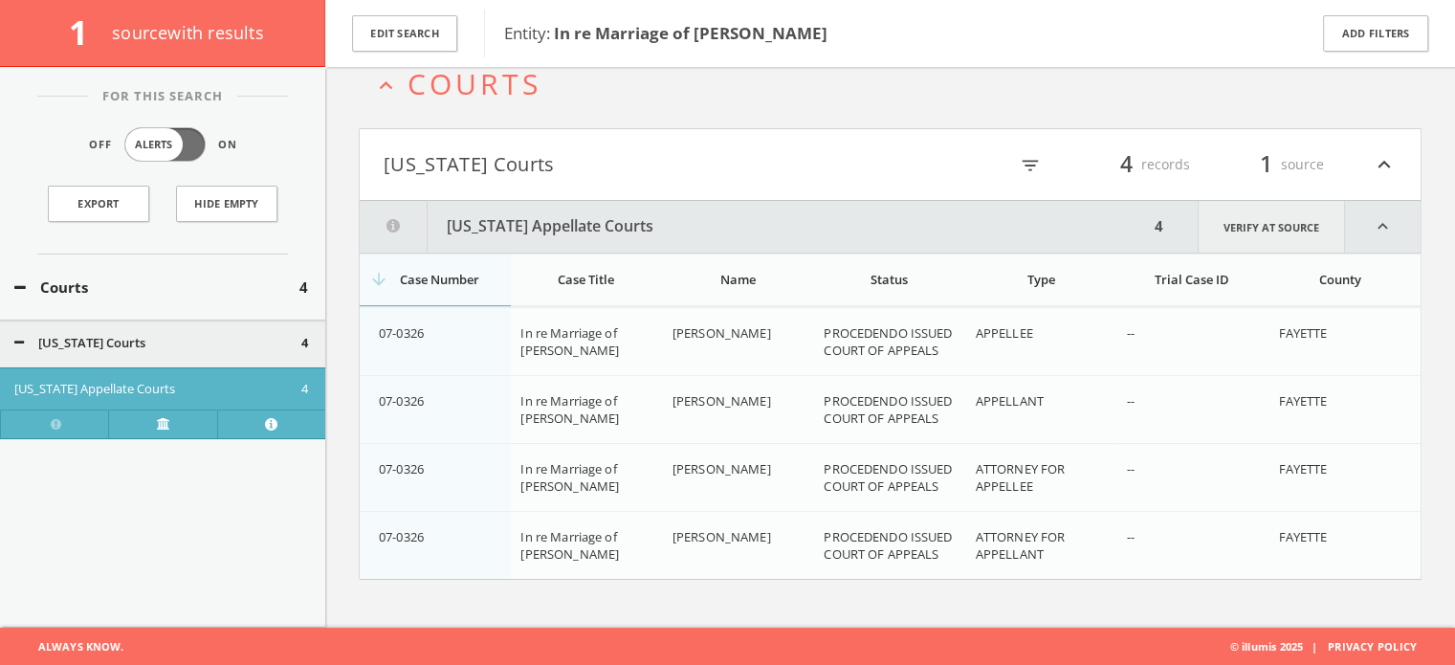
click at [1248, 235] on link "Verify at source" at bounding box center [1271, 227] width 147 height 52
